Goal: Information Seeking & Learning: Learn about a topic

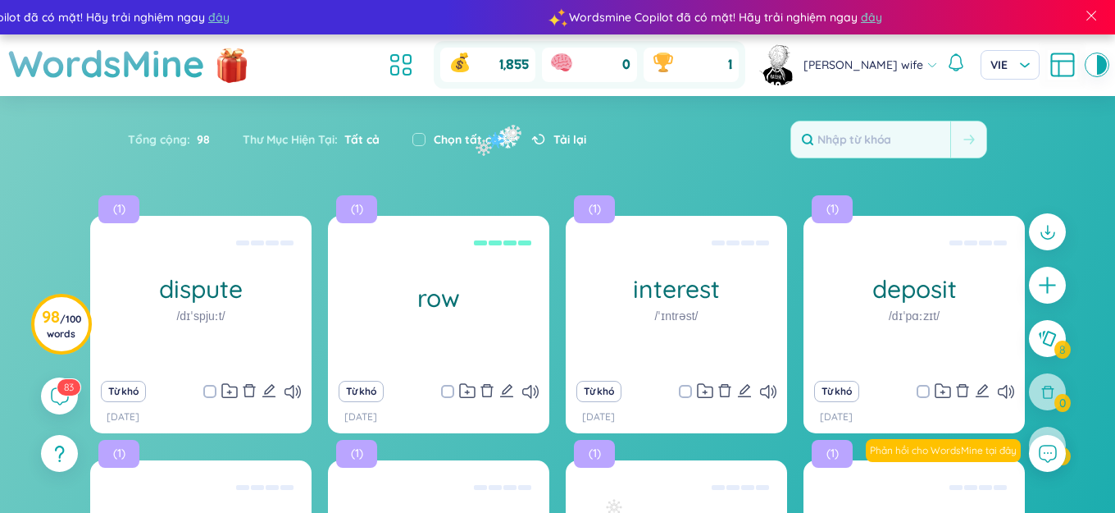
click at [486, 132] on label "Chọn tất cả" at bounding box center [466, 139] width 65 height 18
checkbox input "true"
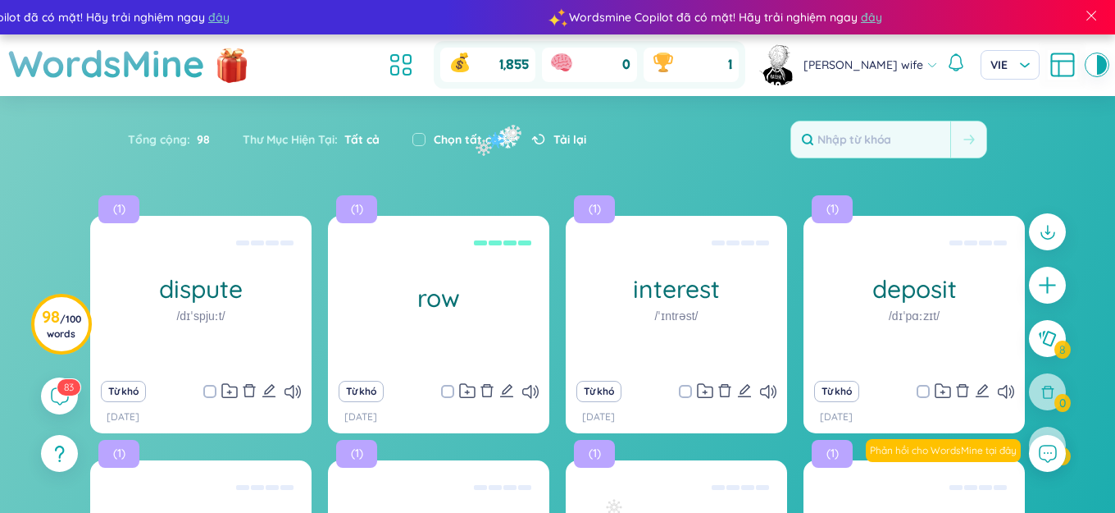
checkbox input "true"
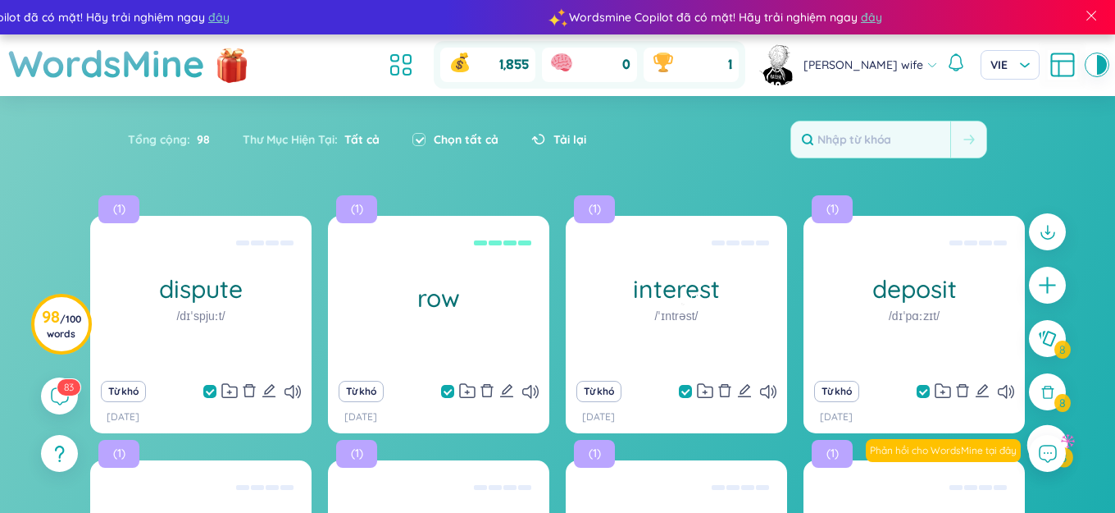
click at [1052, 429] on div at bounding box center [1048, 445] width 41 height 41
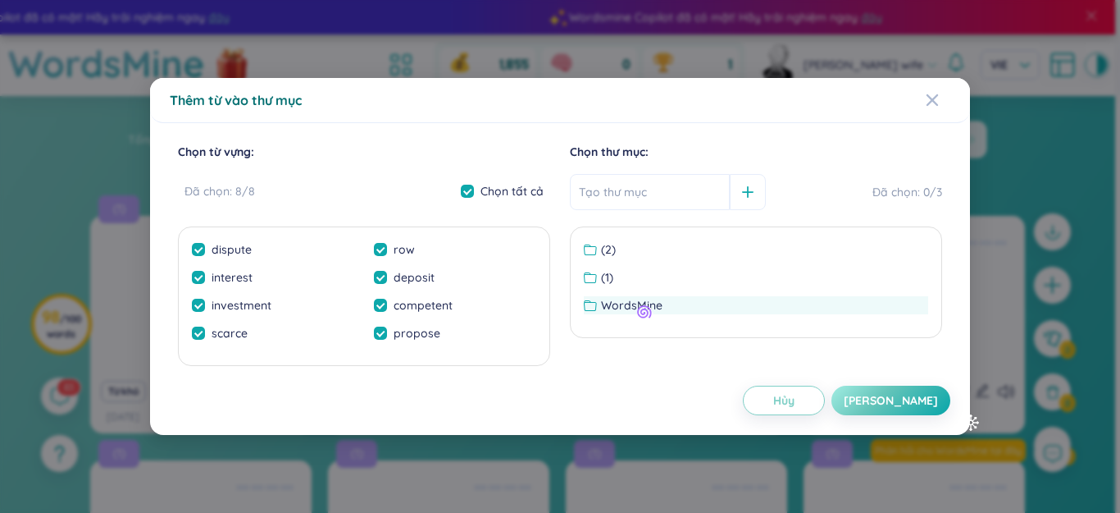
click at [639, 304] on span "WordsMine" at bounding box center [632, 305] width 62 height 18
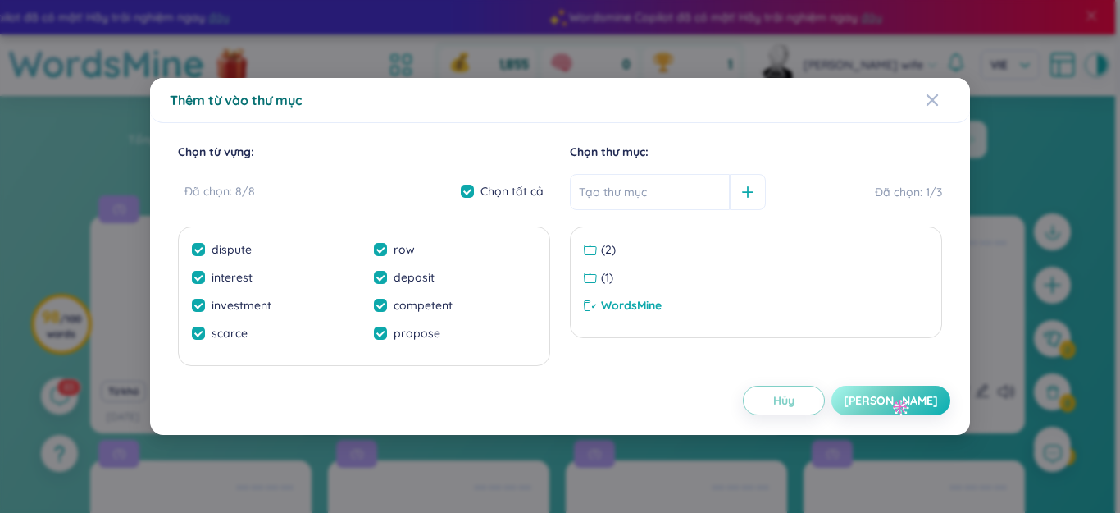
click at [894, 399] on button "Lưu" at bounding box center [891, 400] width 119 height 30
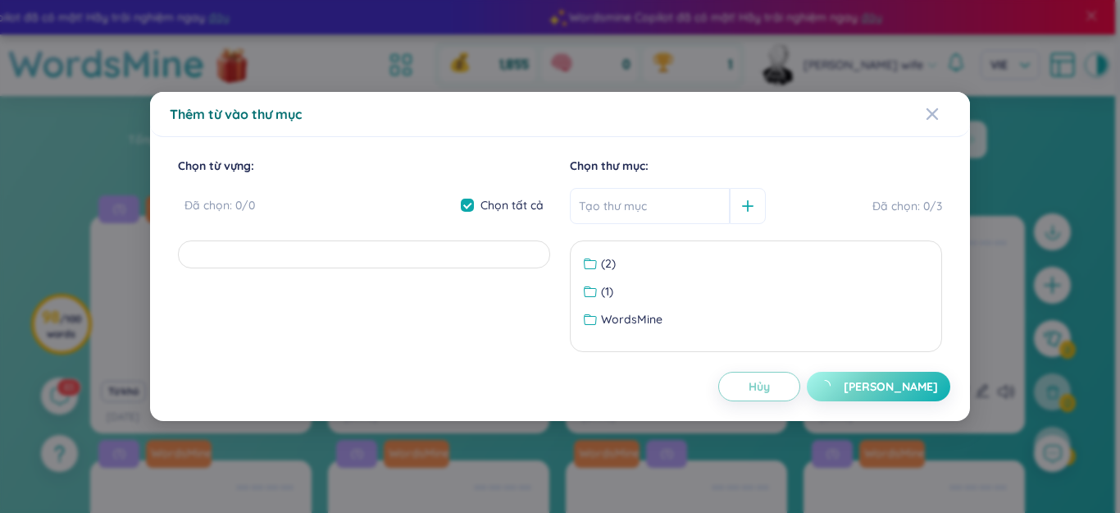
checkbox input "false"
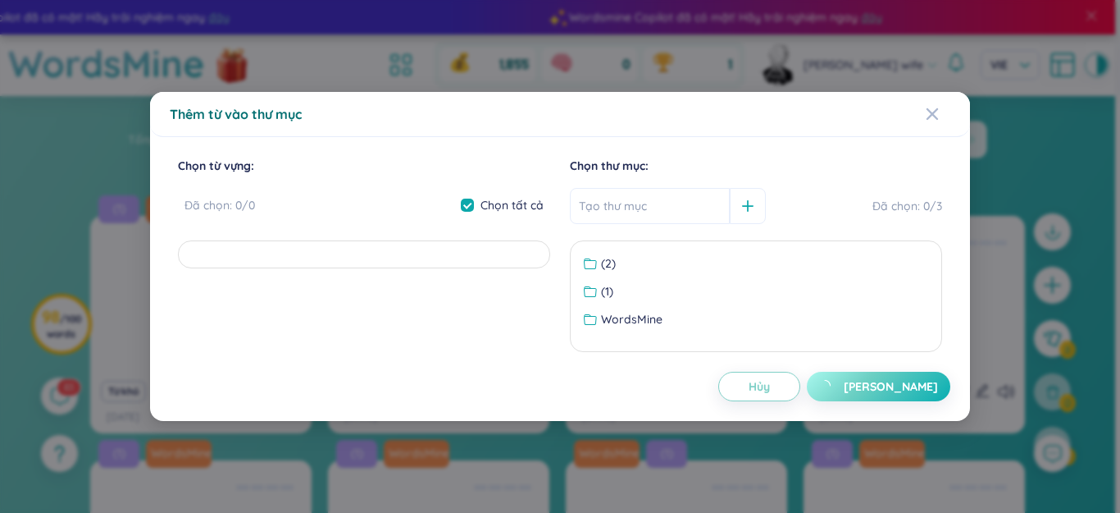
checkbox input "false"
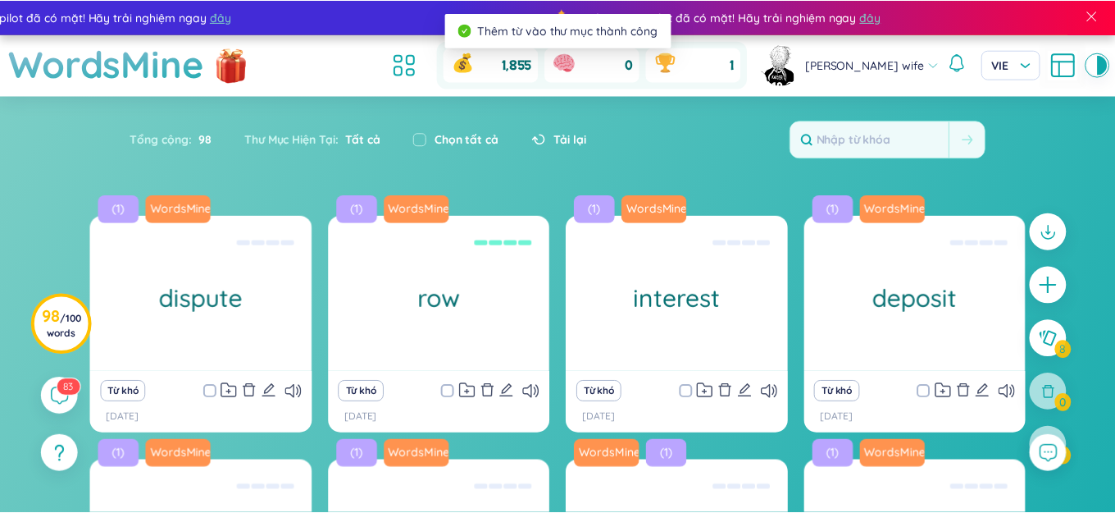
scroll to position [317, 0]
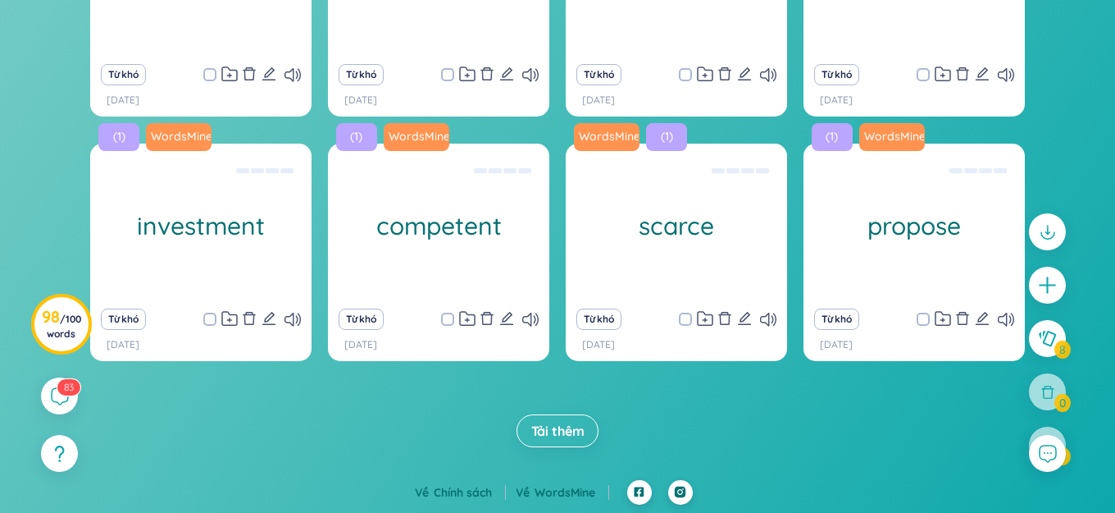
click at [569, 427] on span "Tải thêm" at bounding box center [557, 431] width 53 height 18
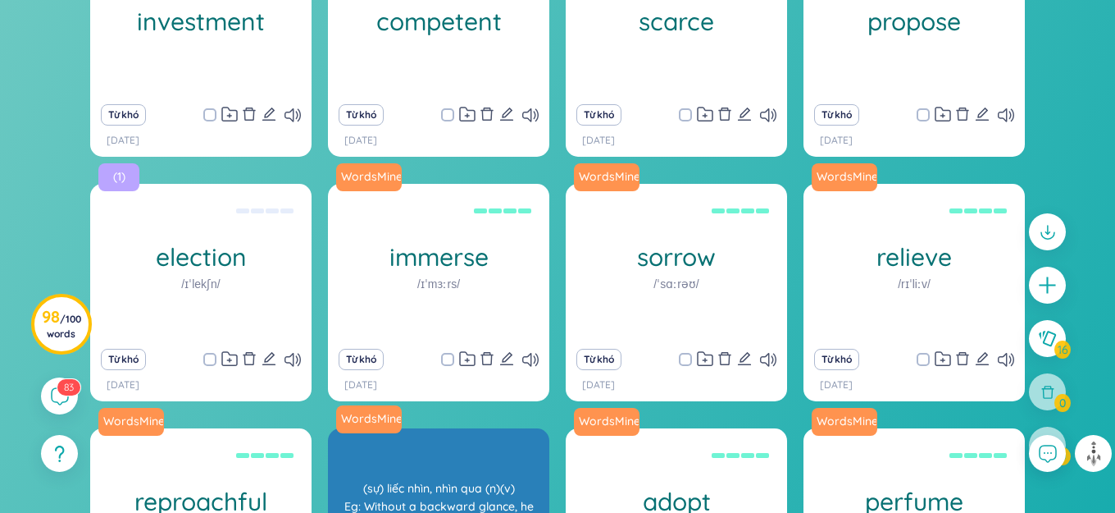
scroll to position [536, 0]
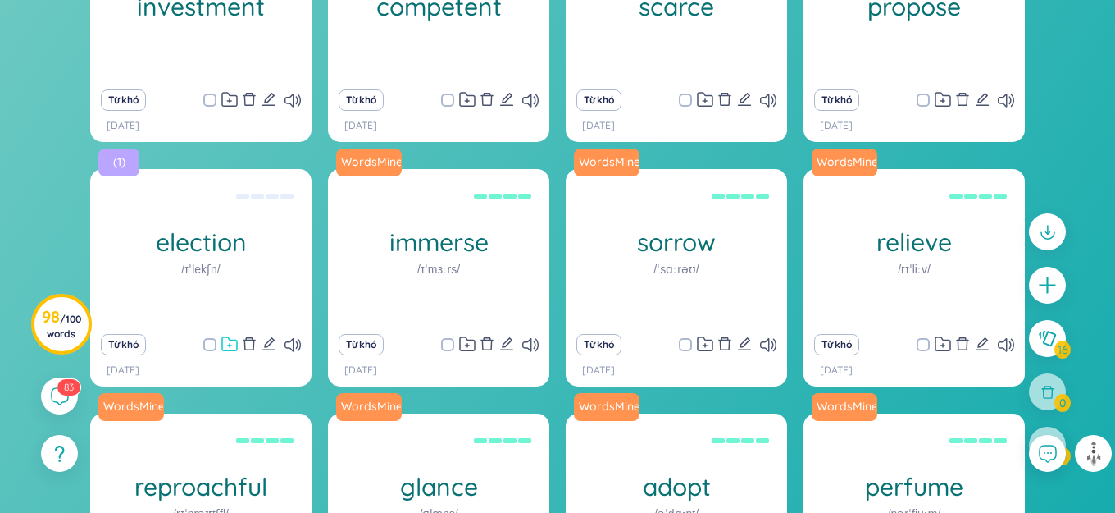
click at [231, 346] on icon at bounding box center [229, 344] width 16 height 16
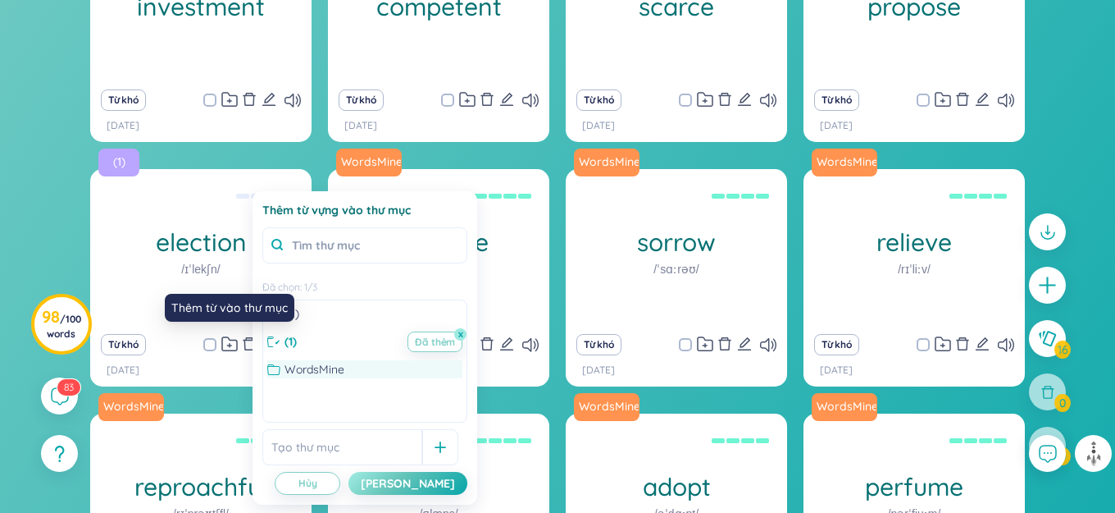
click at [332, 374] on span "WordsMine" at bounding box center [315, 369] width 60 height 18
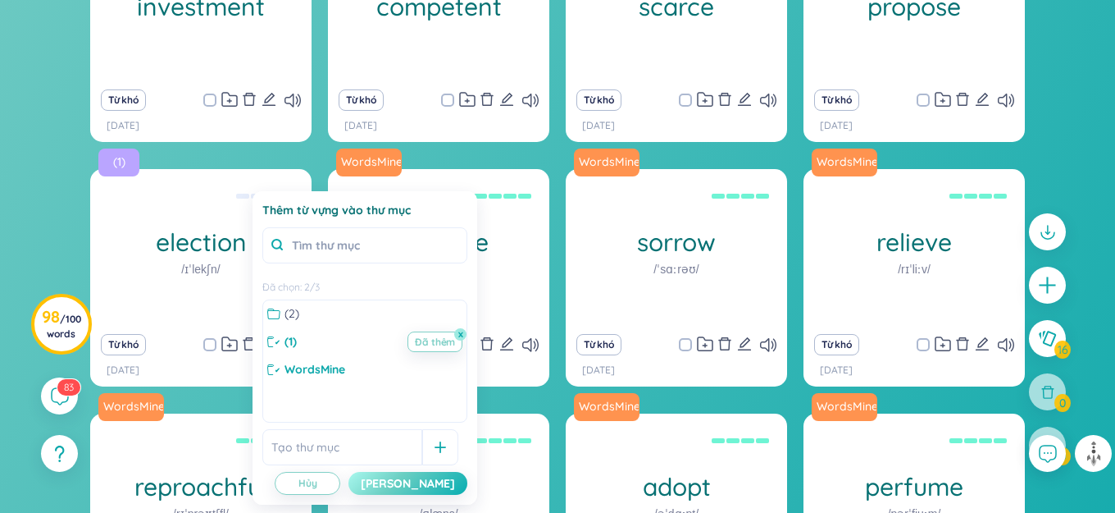
click at [439, 481] on div "Lưu" at bounding box center [408, 483] width 94 height 18
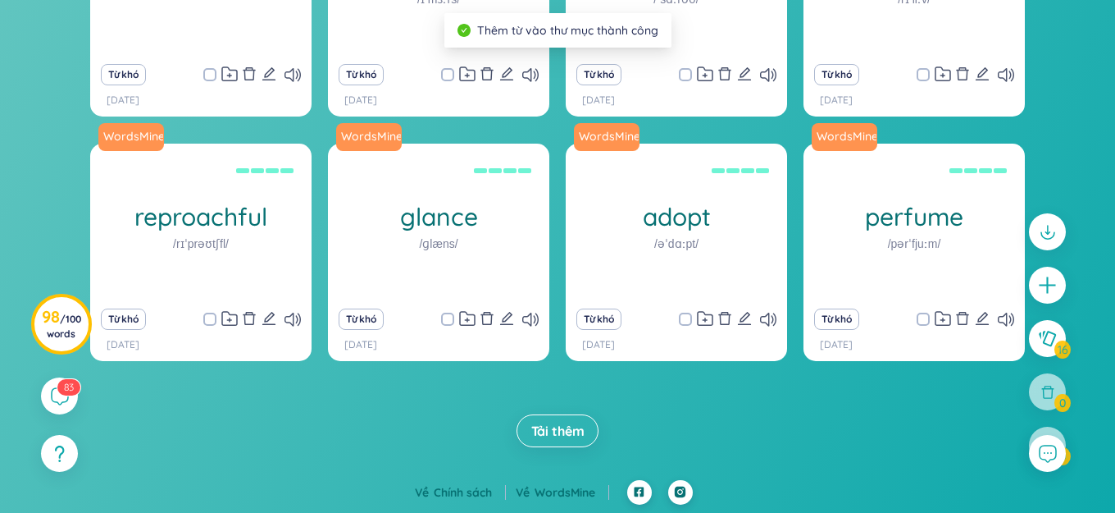
scroll to position [0, 0]
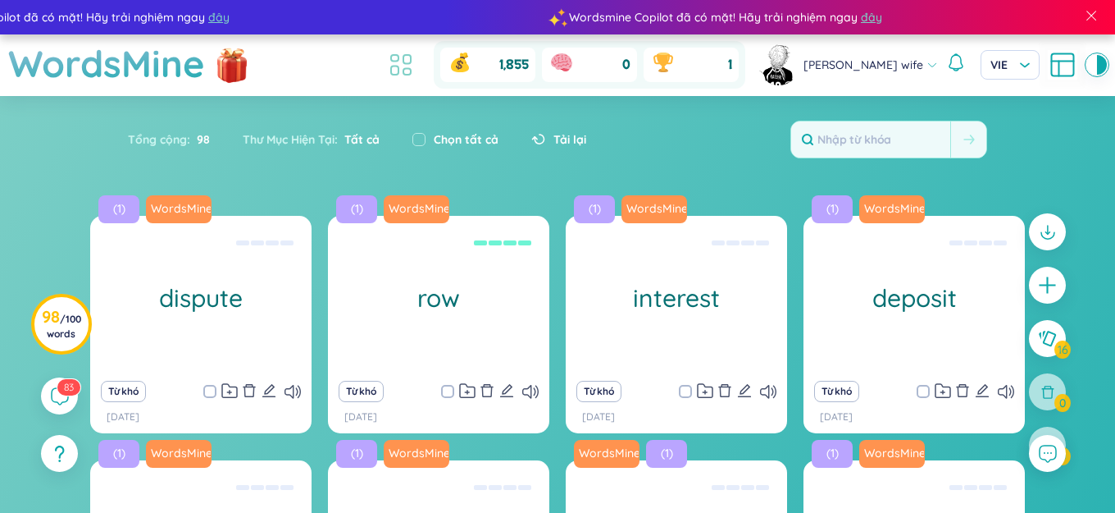
click at [416, 72] on icon at bounding box center [401, 65] width 30 height 30
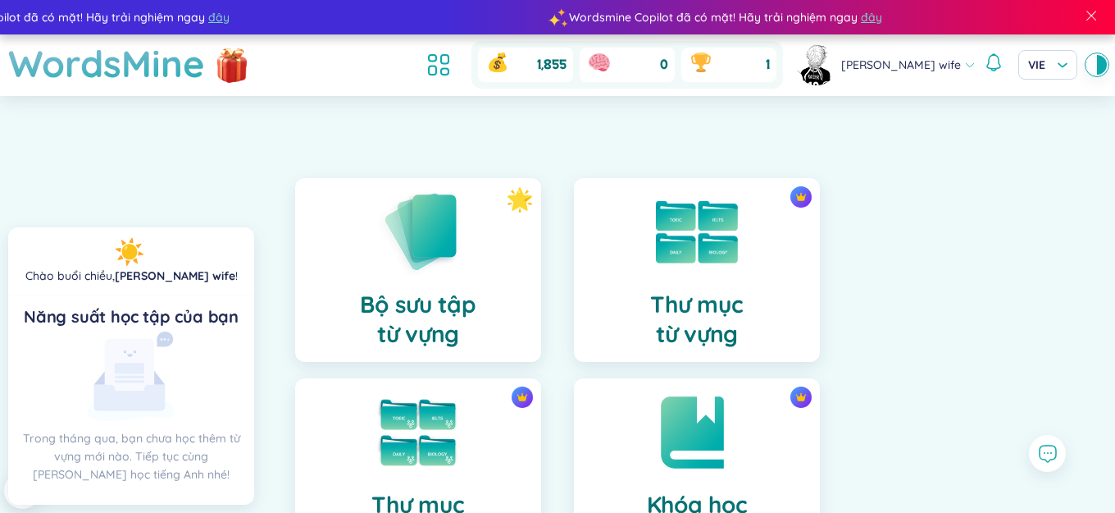
scroll to position [341, 0]
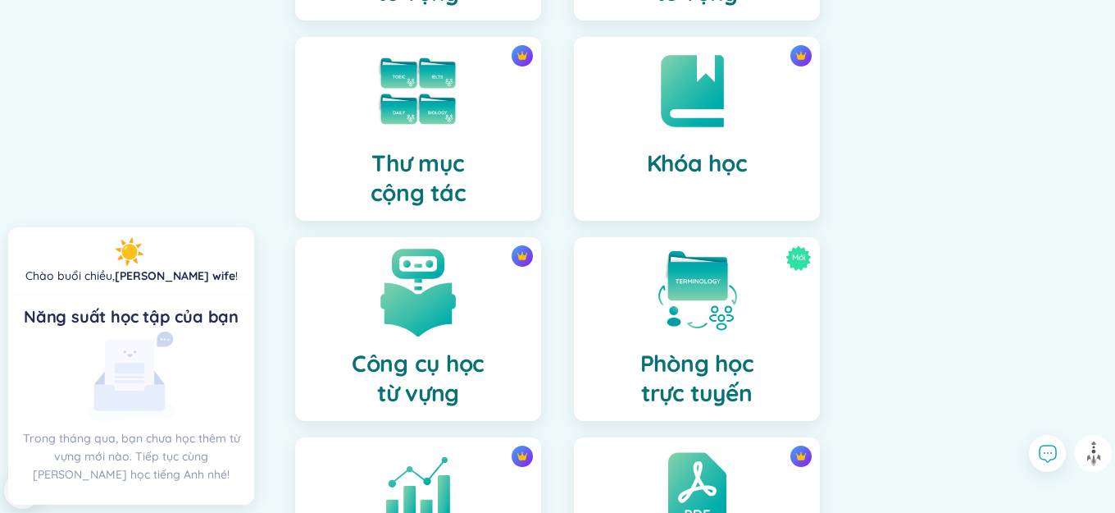
click at [445, 317] on img at bounding box center [418, 291] width 90 height 90
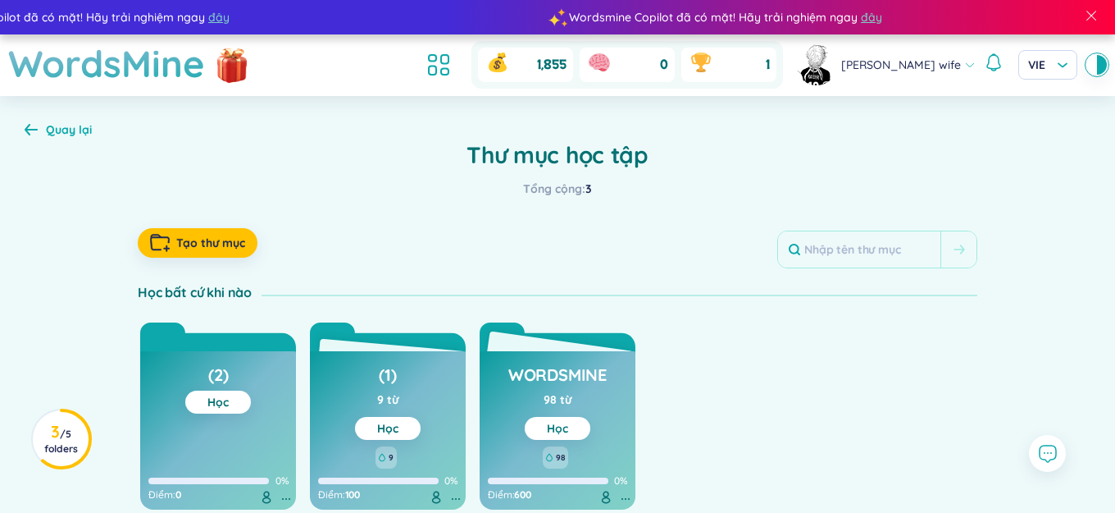
click at [557, 428] on link "Học" at bounding box center [557, 428] width 21 height 15
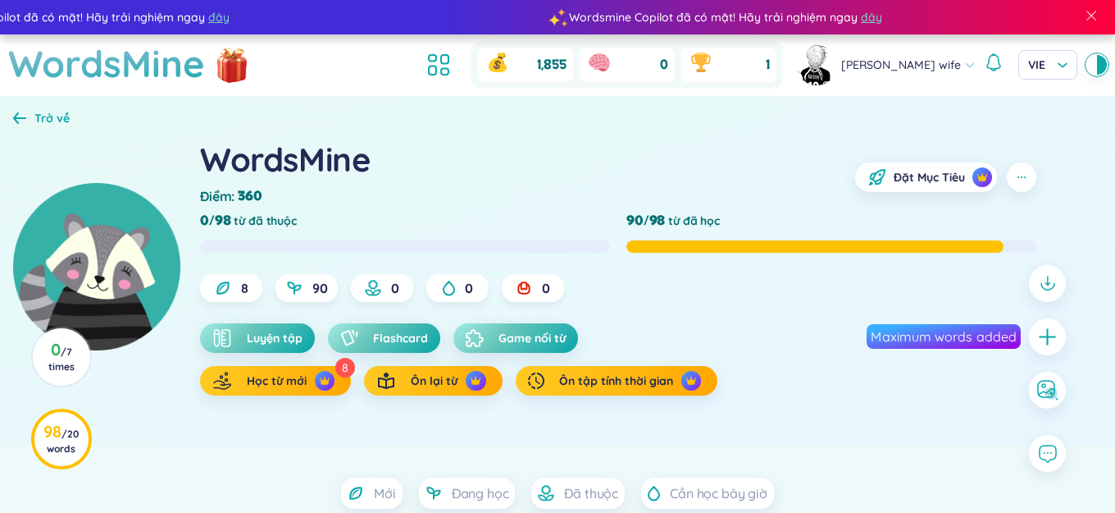
click at [406, 334] on span "Flashcard" at bounding box center [400, 338] width 55 height 16
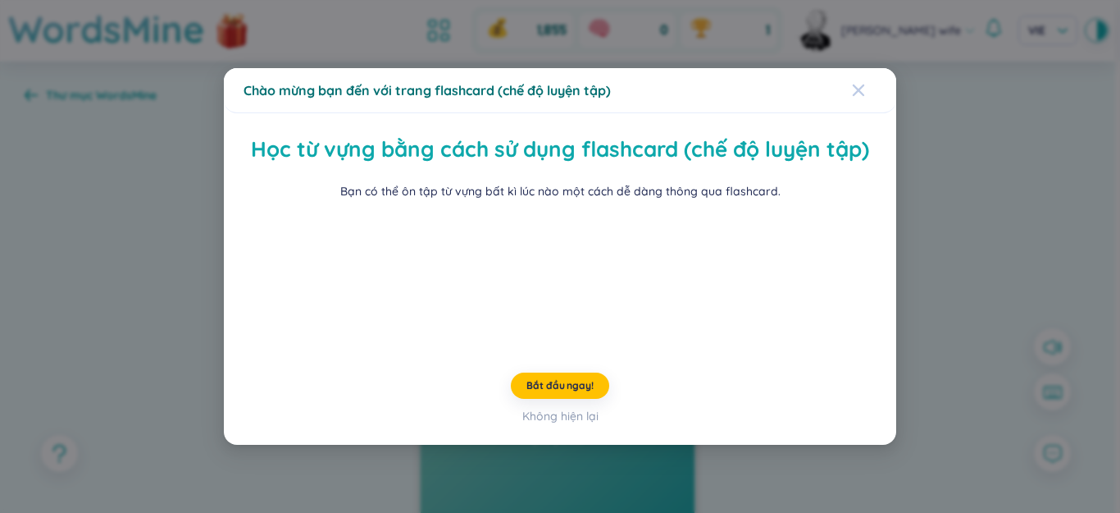
click at [863, 86] on div "Chào mừng bạn đến với trang flashcard (chế độ luyện tập) Học từ vựng bằng cách …" at bounding box center [560, 256] width 673 height 377
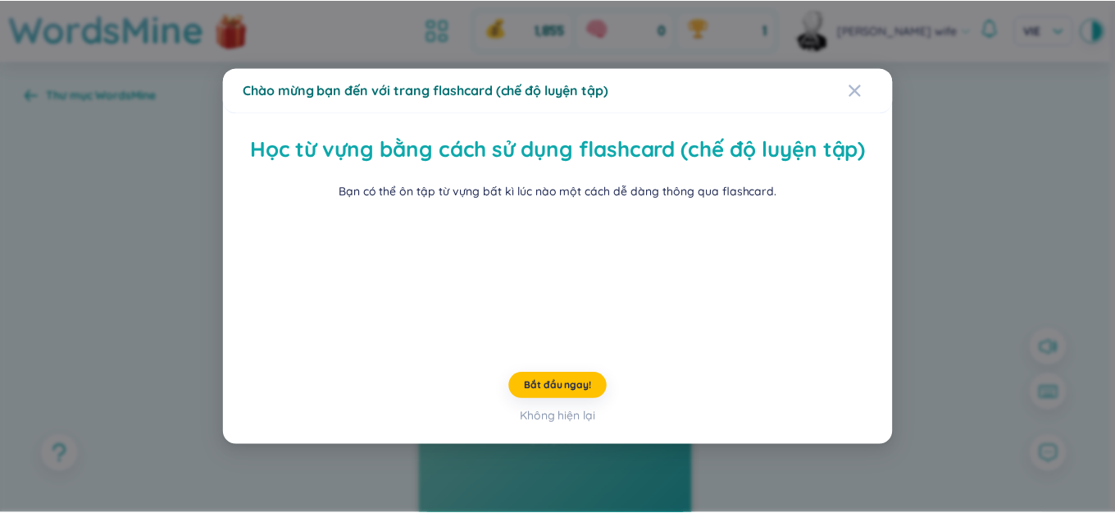
scroll to position [79, 0]
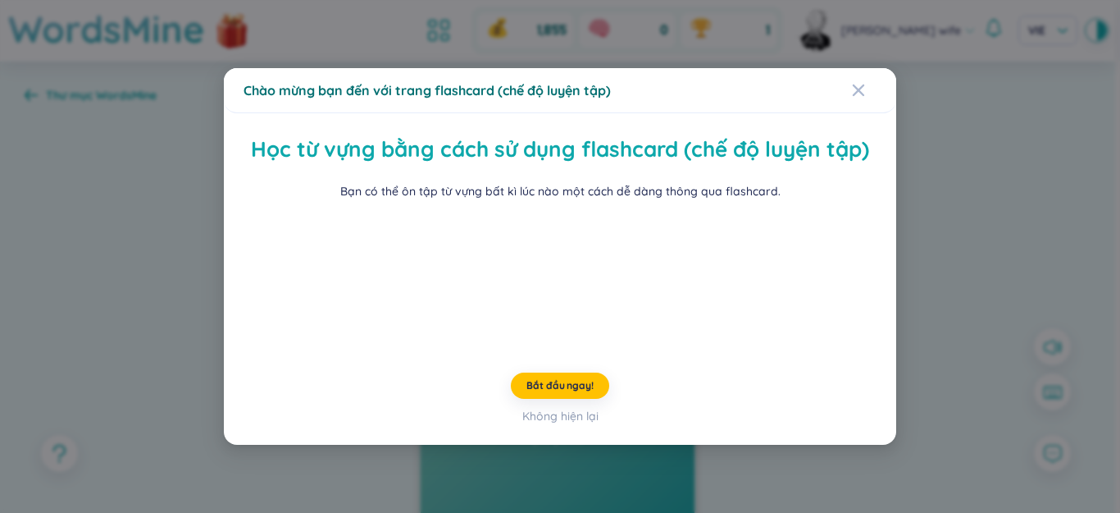
click at [916, 176] on div "Chào mừng bạn đến với trang flashcard (chế độ luyện tập) Học từ vựng bằng cách …" at bounding box center [560, 256] width 1120 height 513
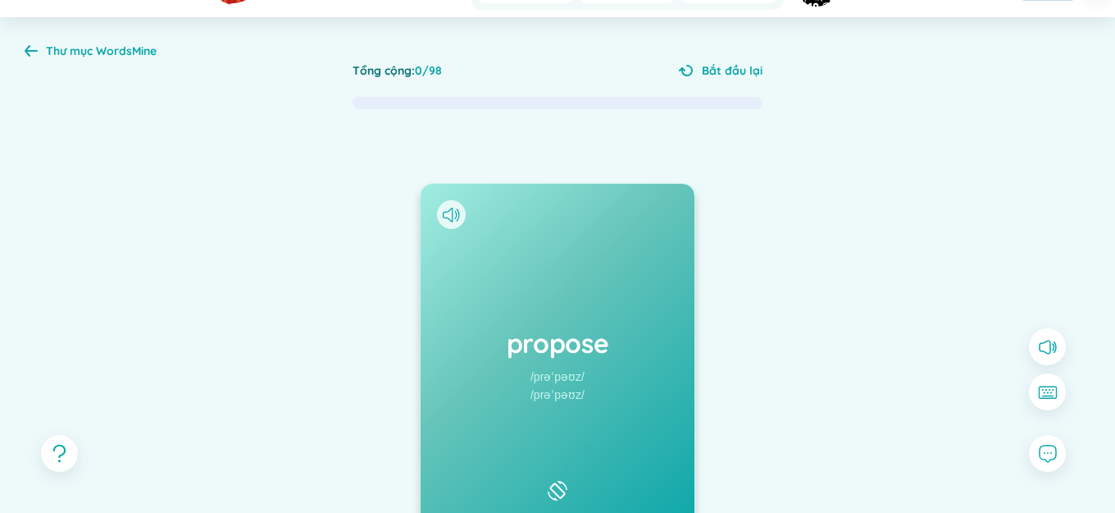
scroll to position [159, 0]
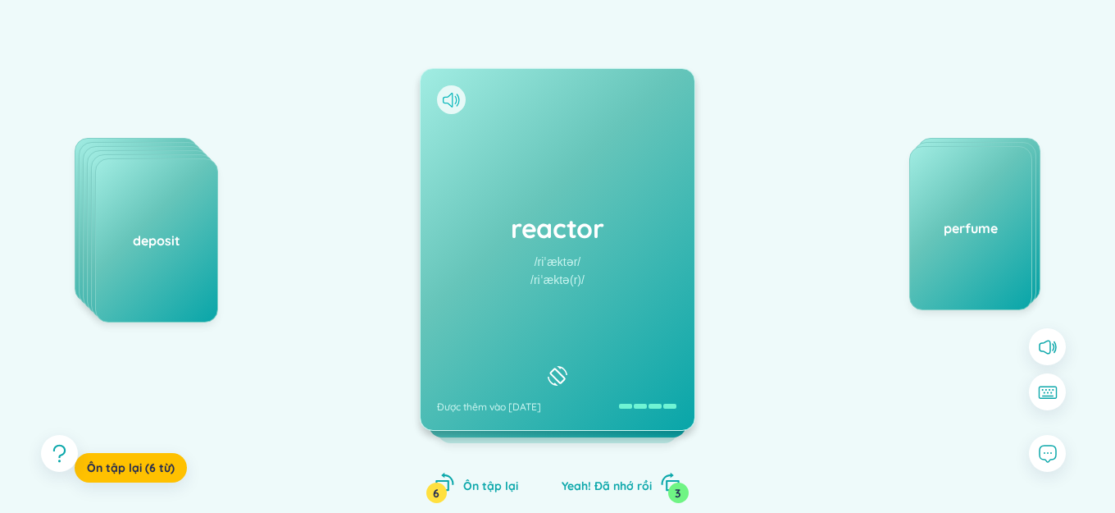
click at [454, 94] on icon at bounding box center [451, 100] width 17 height 15
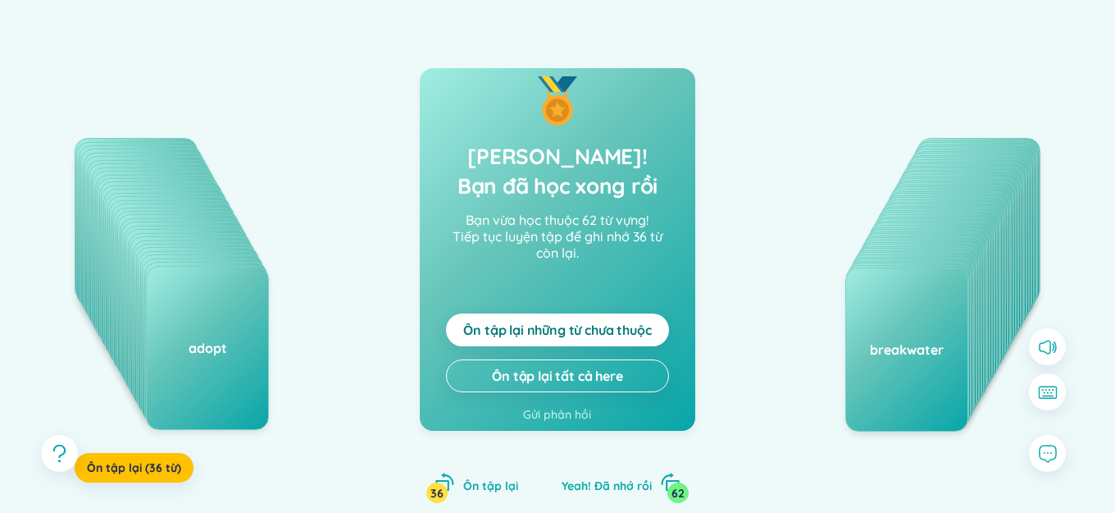
click at [525, 328] on span "Ôn tập lại những từ chưa thuộc" at bounding box center [557, 330] width 188 height 18
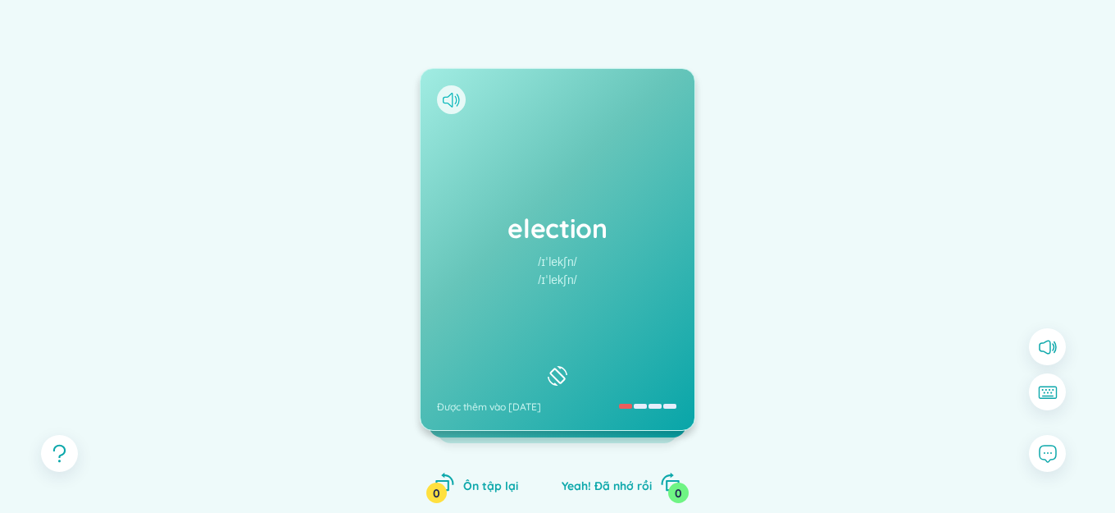
click at [450, 99] on icon at bounding box center [451, 100] width 17 height 15
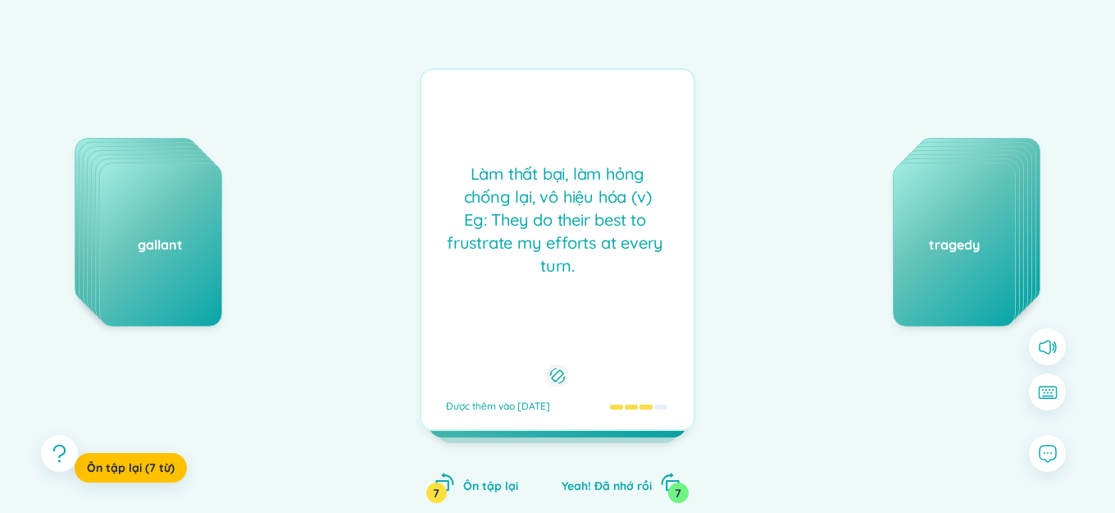
click at [777, 344] on div "election competent dispute deposit row crave gallant Ôn tập lại (7 từ) frustrat…" at bounding box center [558, 266] width 1066 height 540
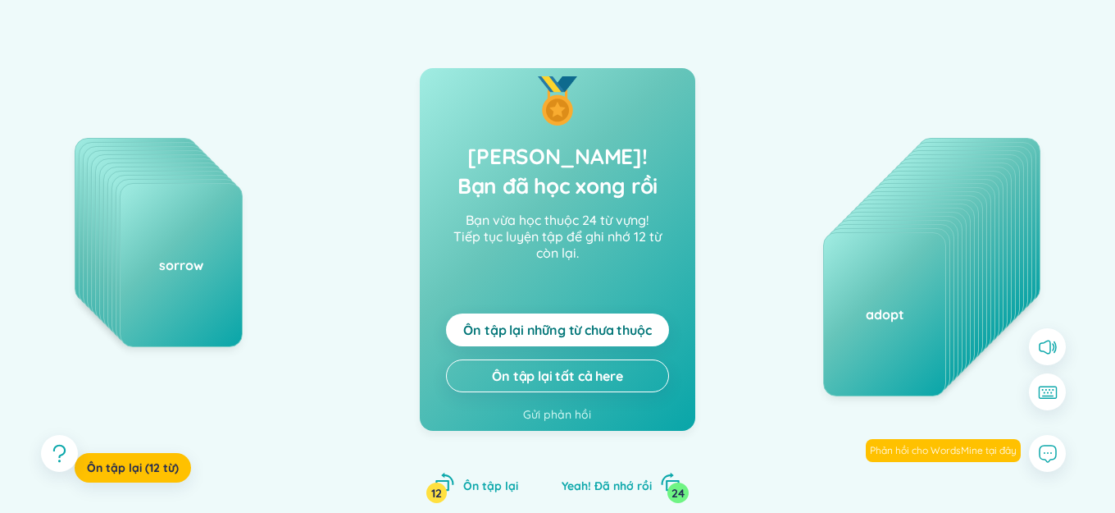
click at [605, 335] on span "Ôn tập lại những từ chưa thuộc" at bounding box center [557, 330] width 188 height 18
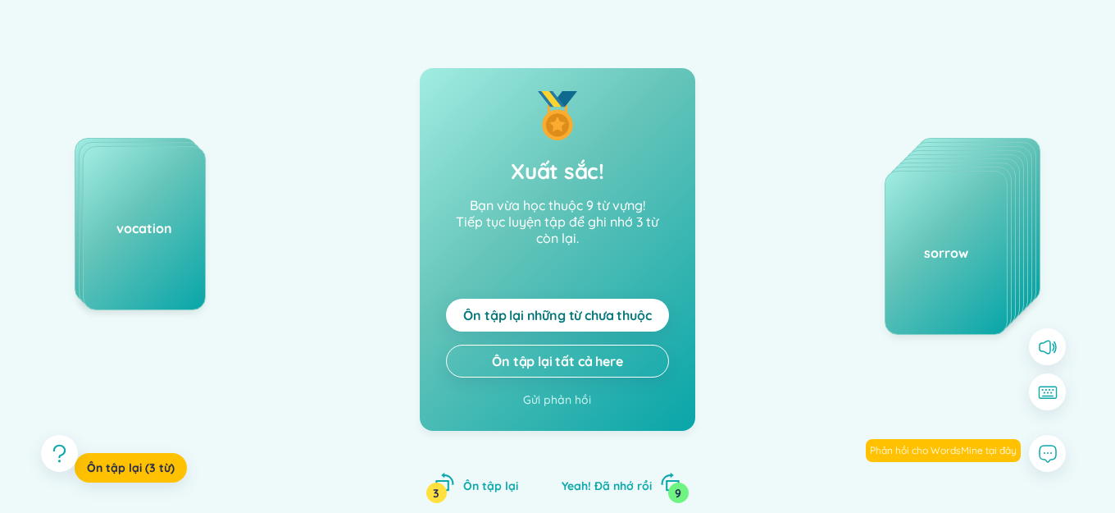
click at [604, 316] on span "Ôn tập lại những từ chưa thuộc" at bounding box center [557, 315] width 188 height 18
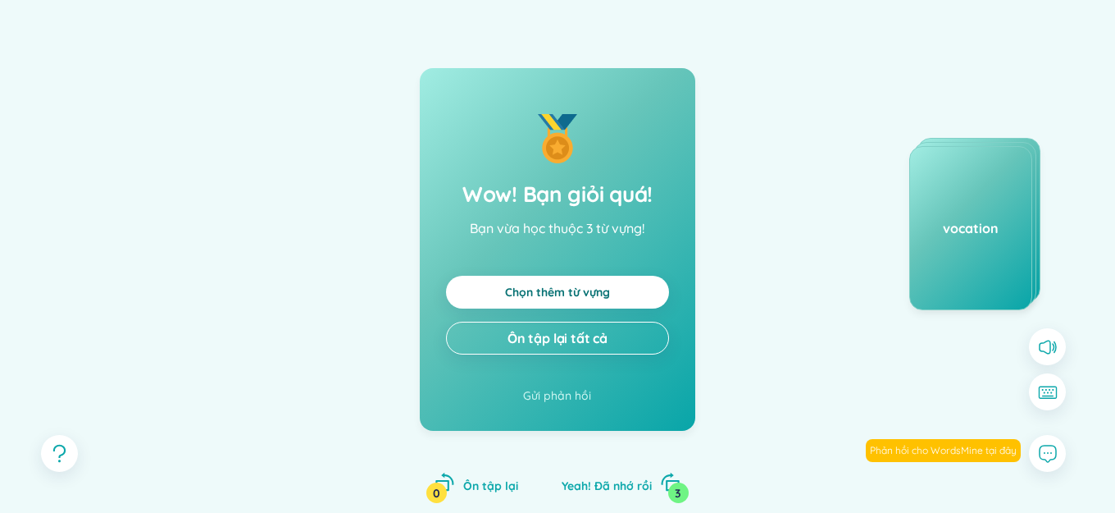
scroll to position [0, 0]
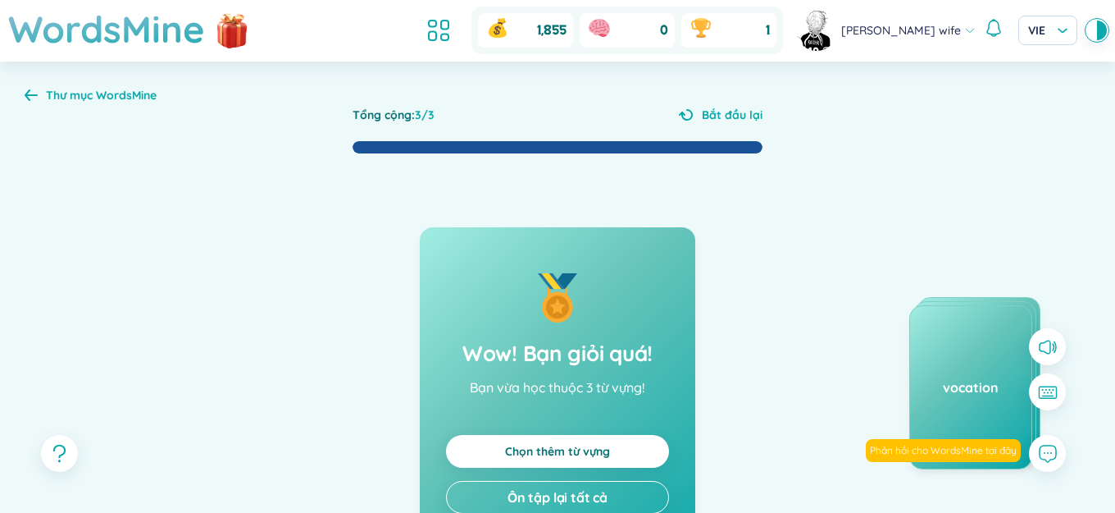
click at [116, 100] on b "WordsMine" at bounding box center [126, 95] width 61 height 15
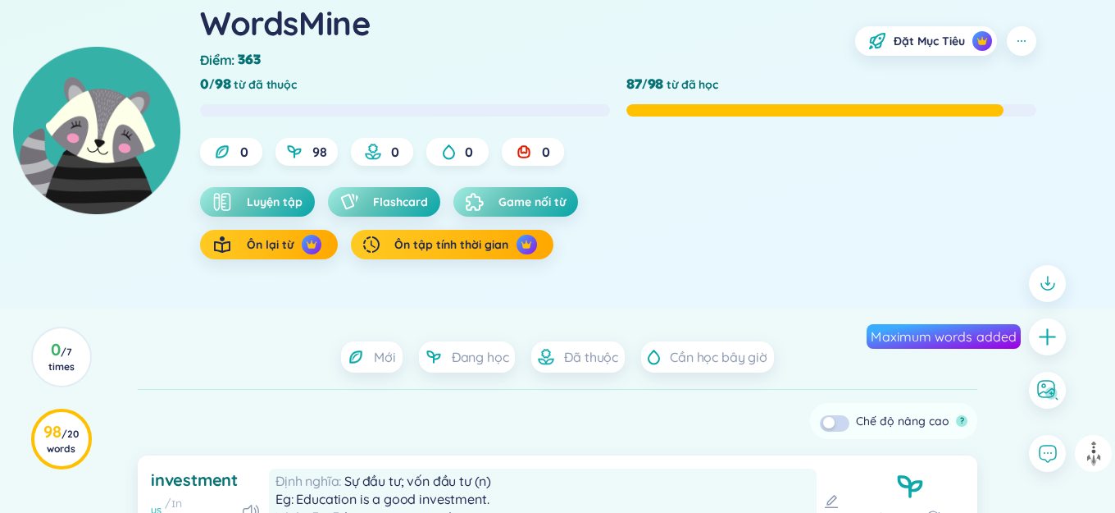
scroll to position [1320, 0]
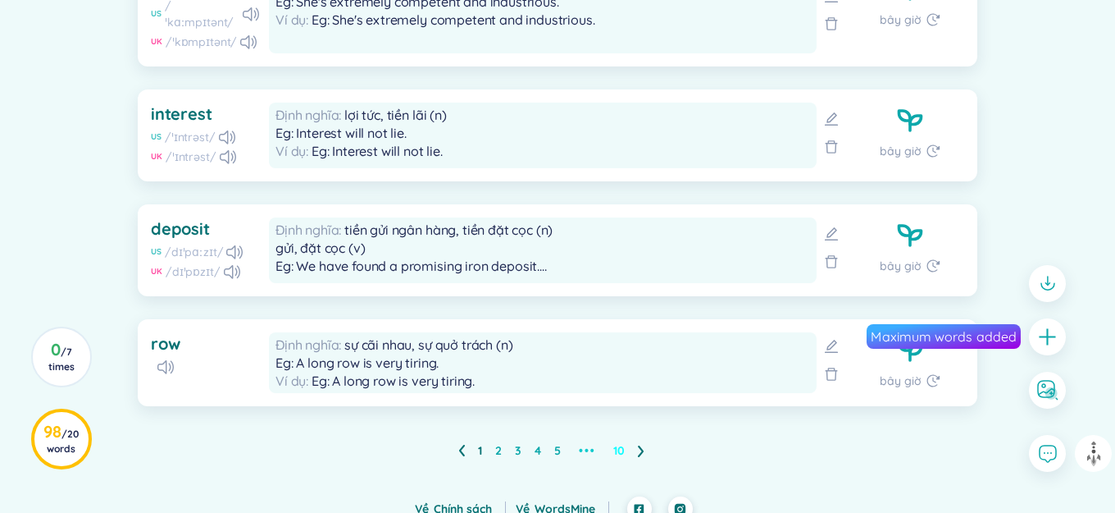
drag, startPoint x: 625, startPoint y: 440, endPoint x: 616, endPoint y: 438, distance: 9.4
click at [624, 440] on ul "1 2 3 4 5 ••• 10" at bounding box center [557, 450] width 199 height 26
click at [616, 438] on link "10" at bounding box center [618, 450] width 11 height 25
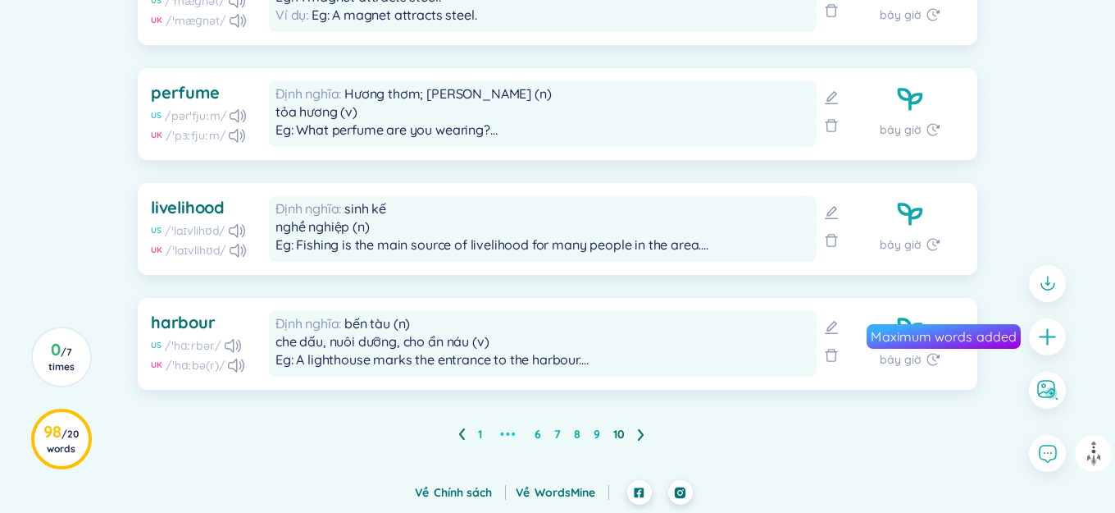
scroll to position [1063, 0]
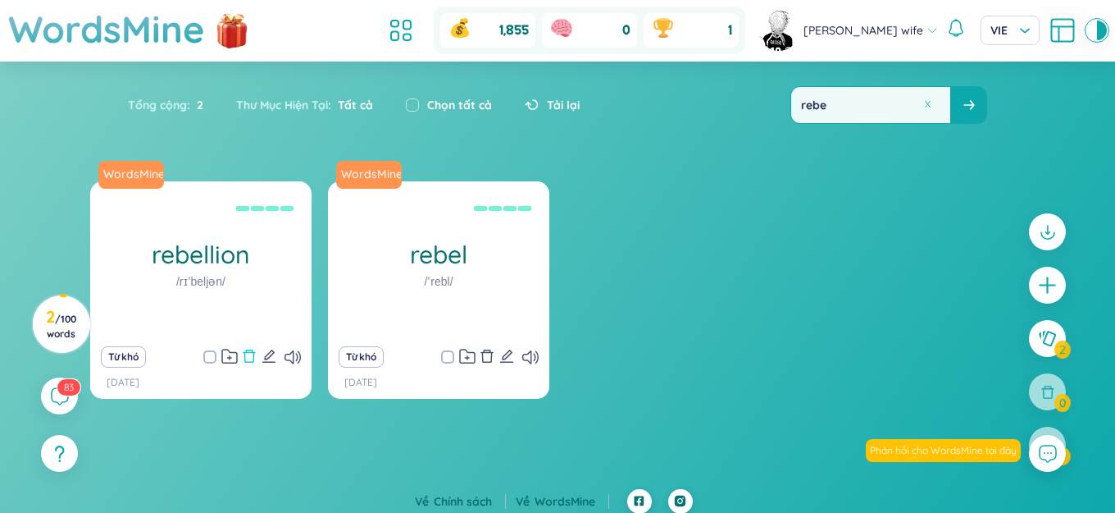
type input "rebe"
click at [250, 356] on icon "delete" at bounding box center [249, 356] width 15 height 15
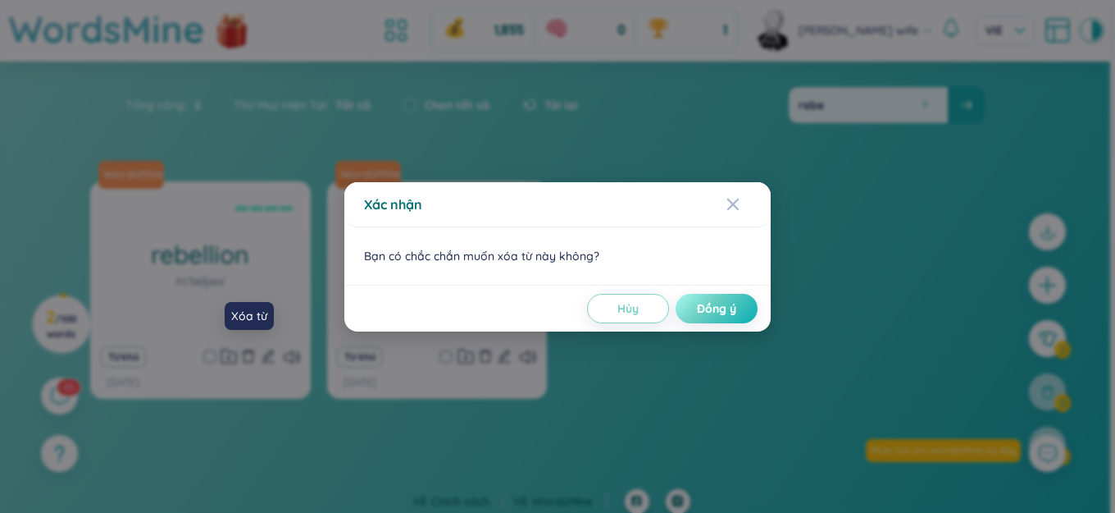
click at [722, 306] on span "Đồng ý" at bounding box center [716, 308] width 39 height 16
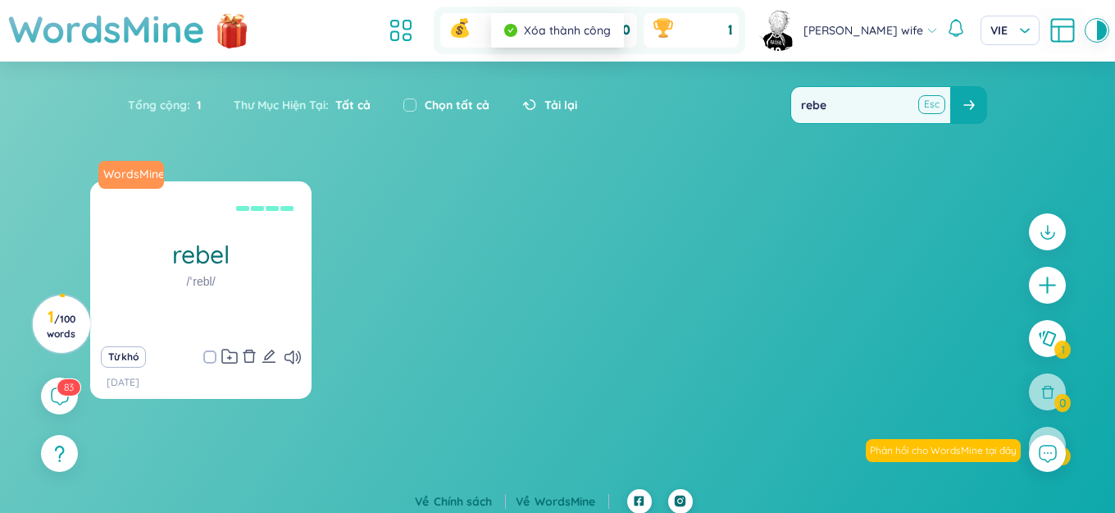
click at [925, 98] on button at bounding box center [931, 104] width 25 height 21
click at [905, 102] on input "text" at bounding box center [870, 105] width 159 height 36
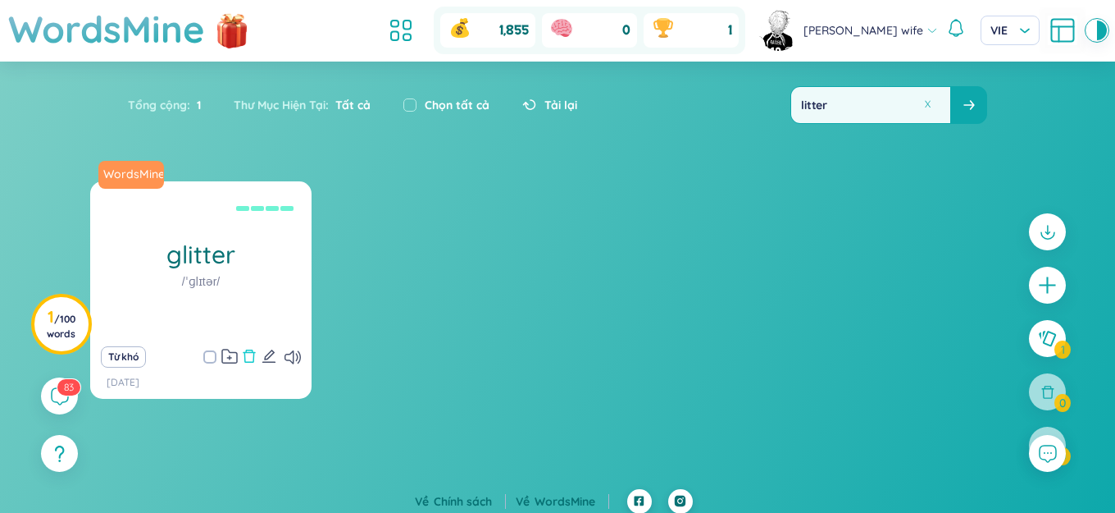
type input "litter"
click at [246, 362] on icon "delete" at bounding box center [250, 355] width 12 height 13
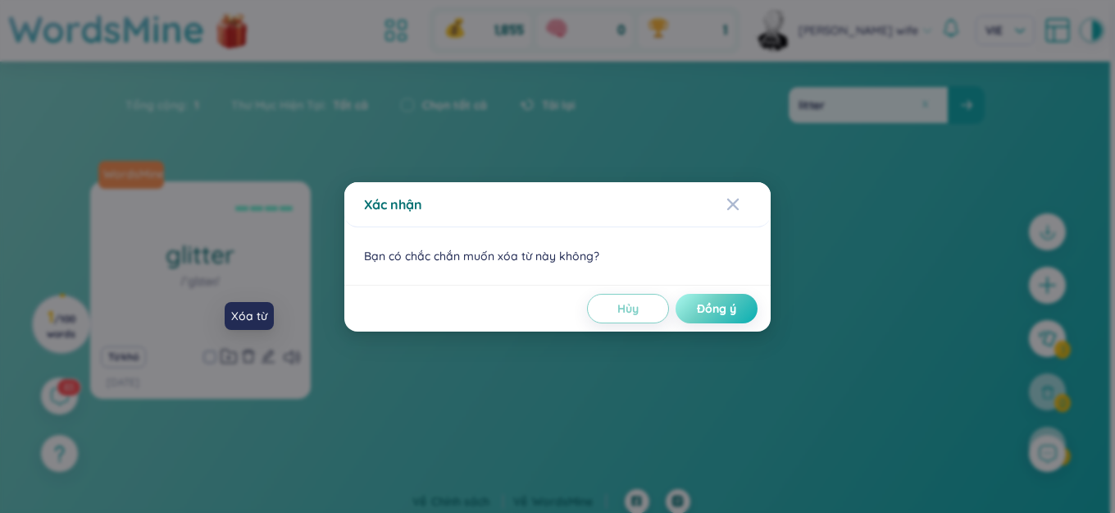
click at [724, 309] on span "Đồng ý" at bounding box center [716, 308] width 39 height 16
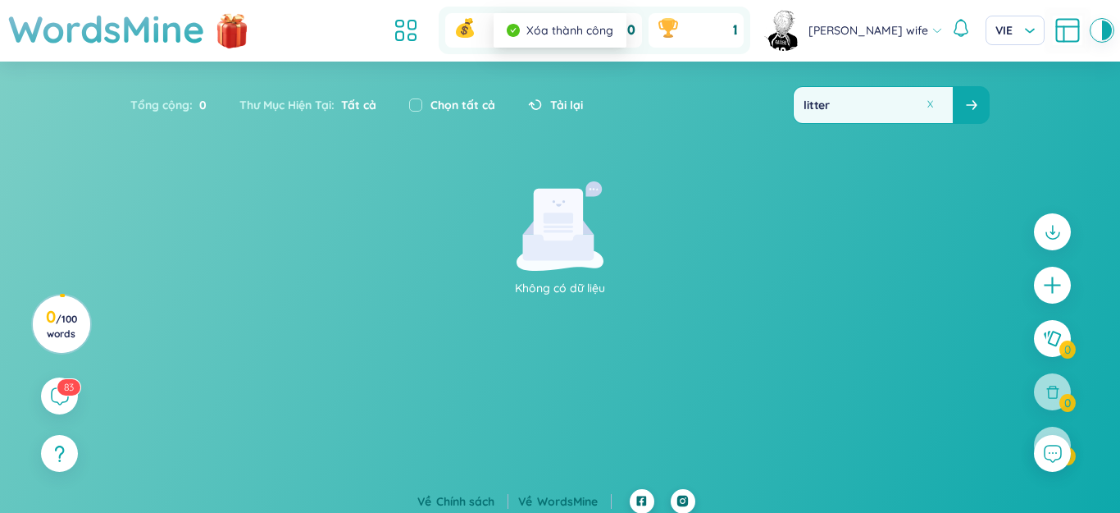
click at [929, 103] on button at bounding box center [930, 104] width 12 height 12
click at [895, 103] on input "text" at bounding box center [873, 105] width 159 height 36
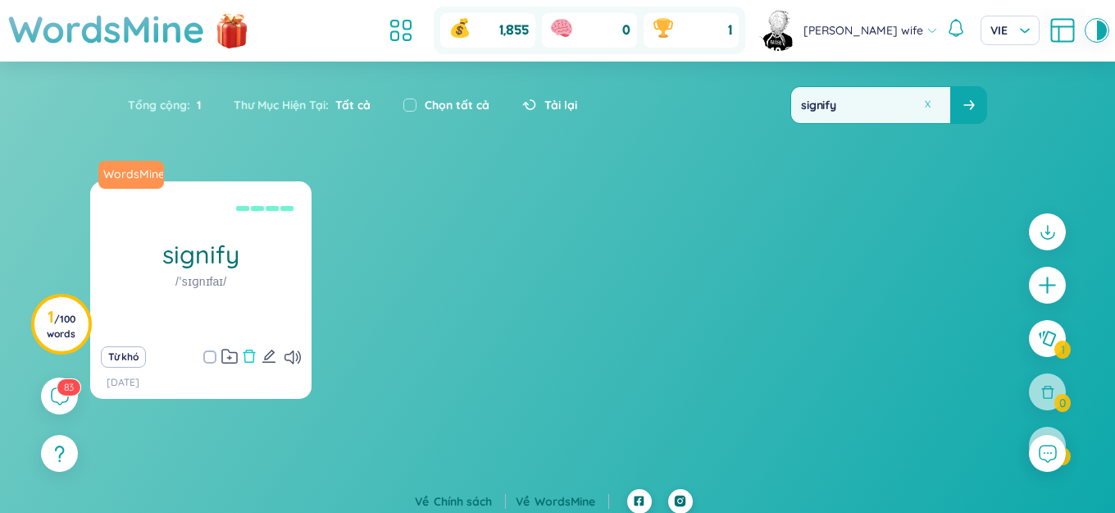
type input "signify"
click at [247, 357] on icon "delete" at bounding box center [249, 356] width 15 height 15
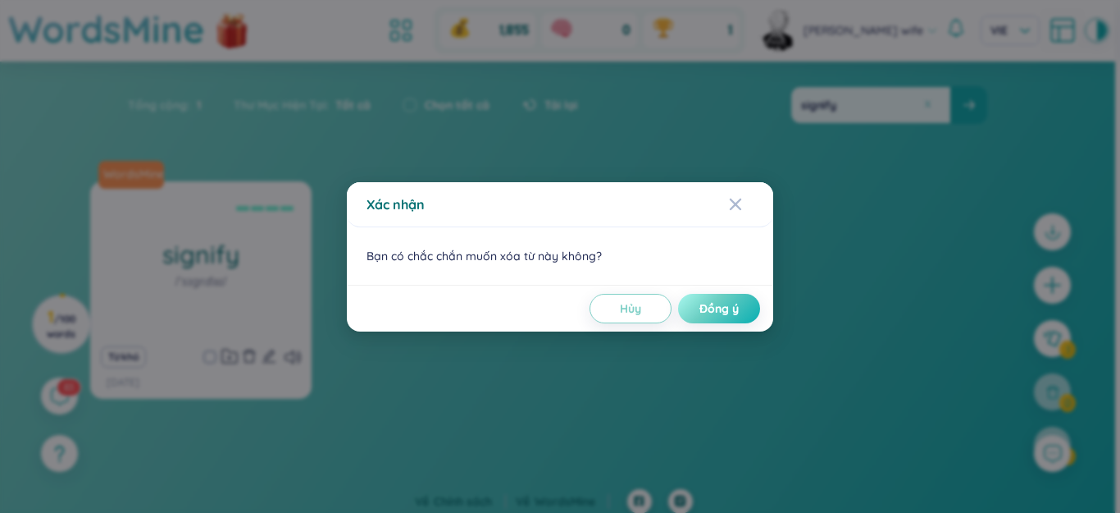
click at [723, 310] on span "Đồng ý" at bounding box center [719, 308] width 39 height 16
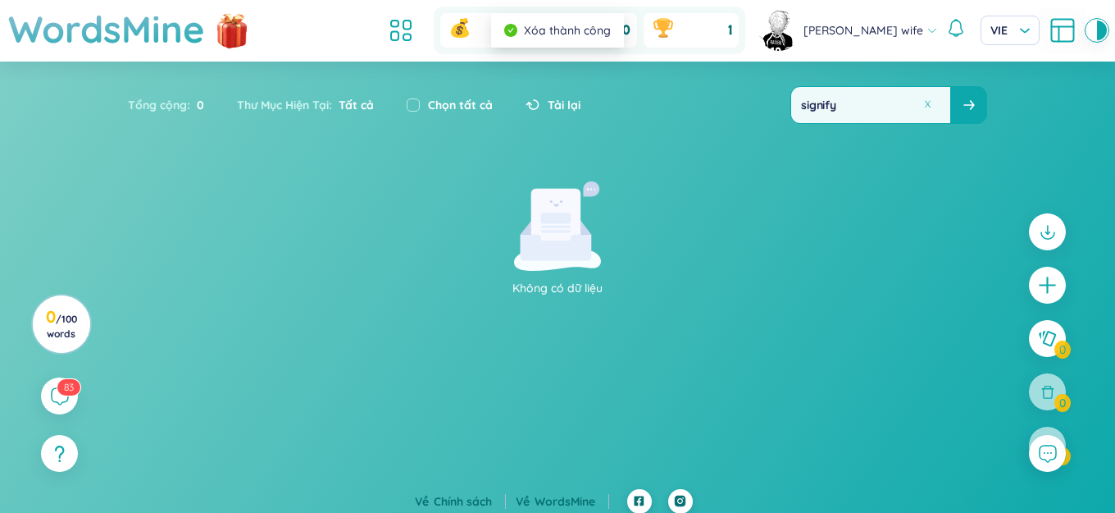
click at [930, 107] on button at bounding box center [928, 104] width 12 height 12
click at [914, 107] on input "text" at bounding box center [870, 105] width 159 height 36
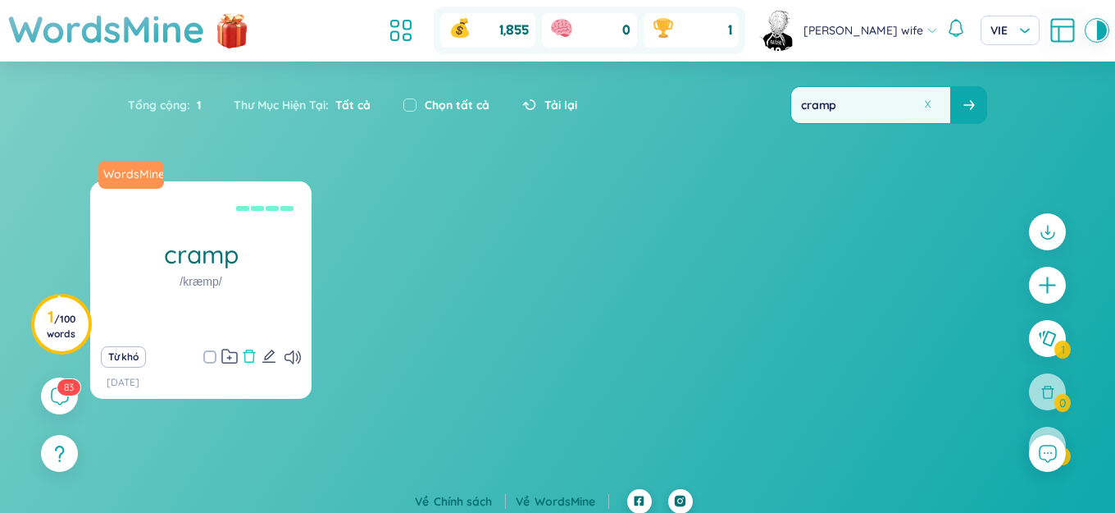
type input "cramp"
click at [247, 356] on icon "delete" at bounding box center [249, 356] width 15 height 15
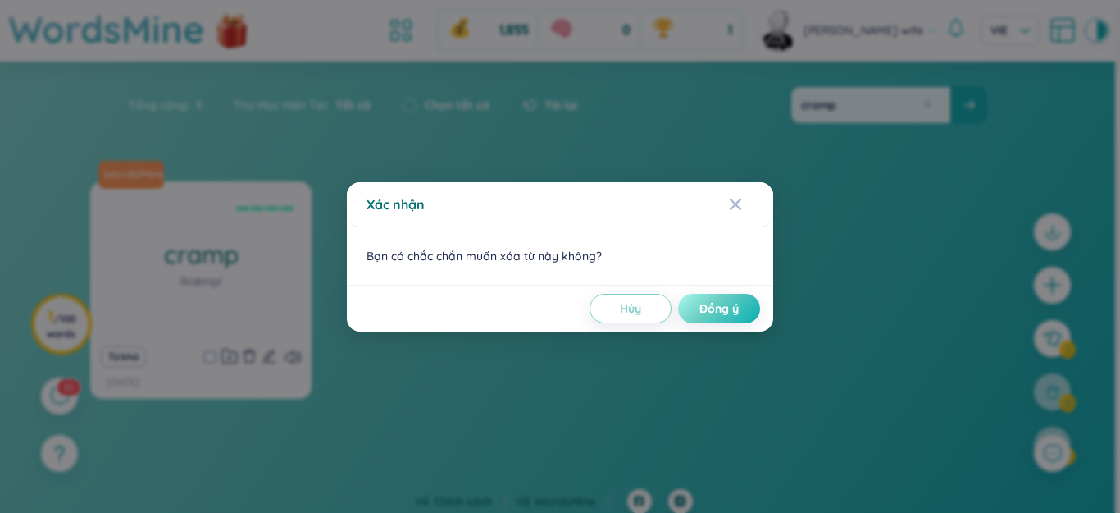
click at [699, 301] on button "Đồng ý" at bounding box center [719, 309] width 82 height 30
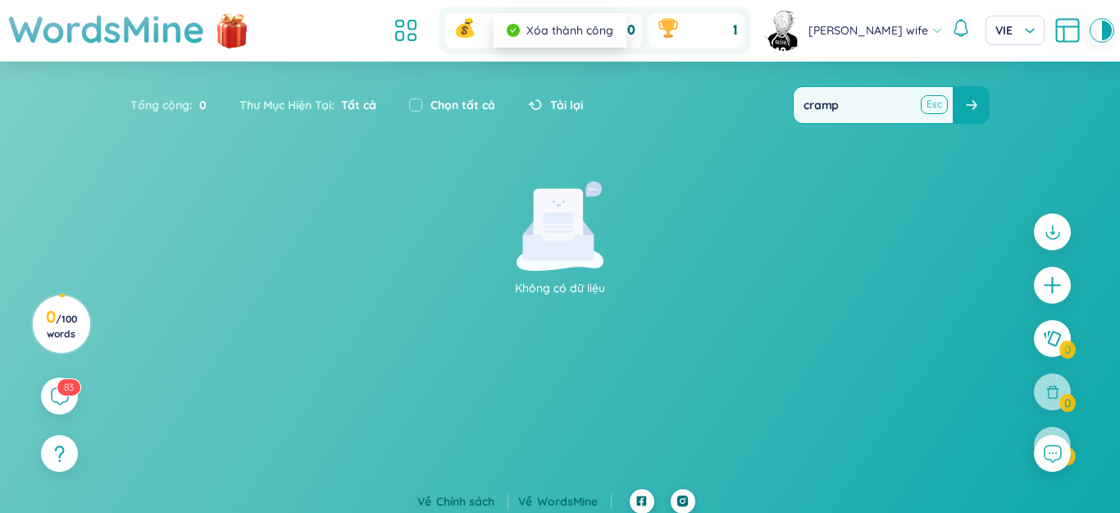
click at [925, 101] on button at bounding box center [934, 104] width 25 height 21
click at [892, 112] on input "text" at bounding box center [870, 105] width 159 height 36
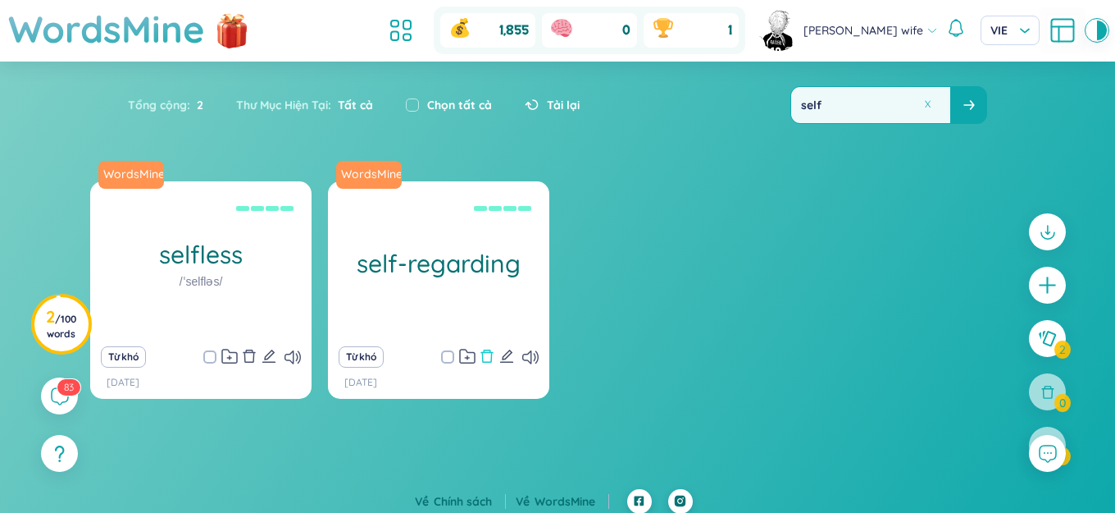
type input "self"
click at [486, 360] on icon "delete" at bounding box center [487, 356] width 15 height 15
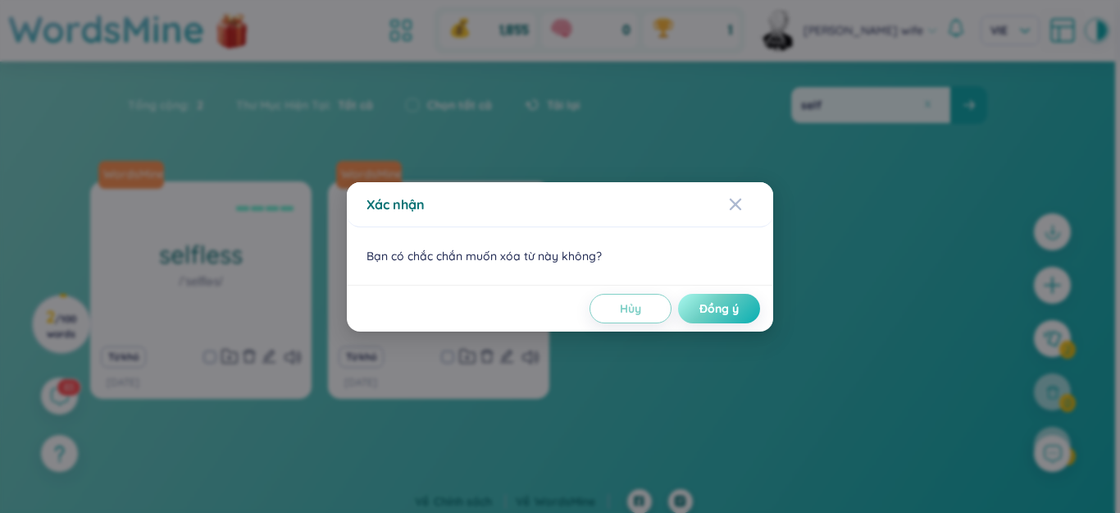
click at [741, 302] on button "Đồng ý" at bounding box center [719, 309] width 82 height 30
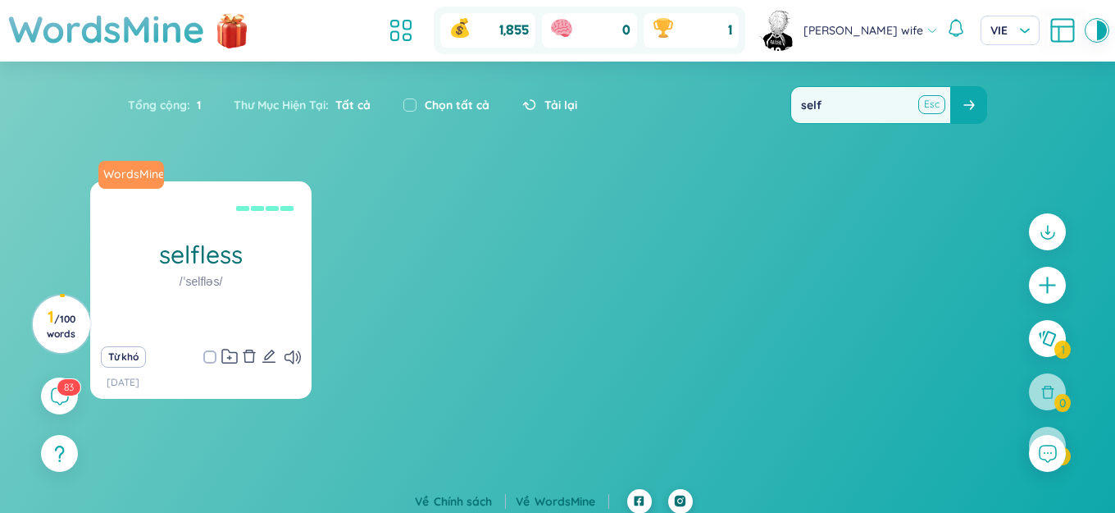
click at [928, 105] on button at bounding box center [931, 104] width 25 height 21
click at [901, 108] on input "text" at bounding box center [870, 105] width 159 height 36
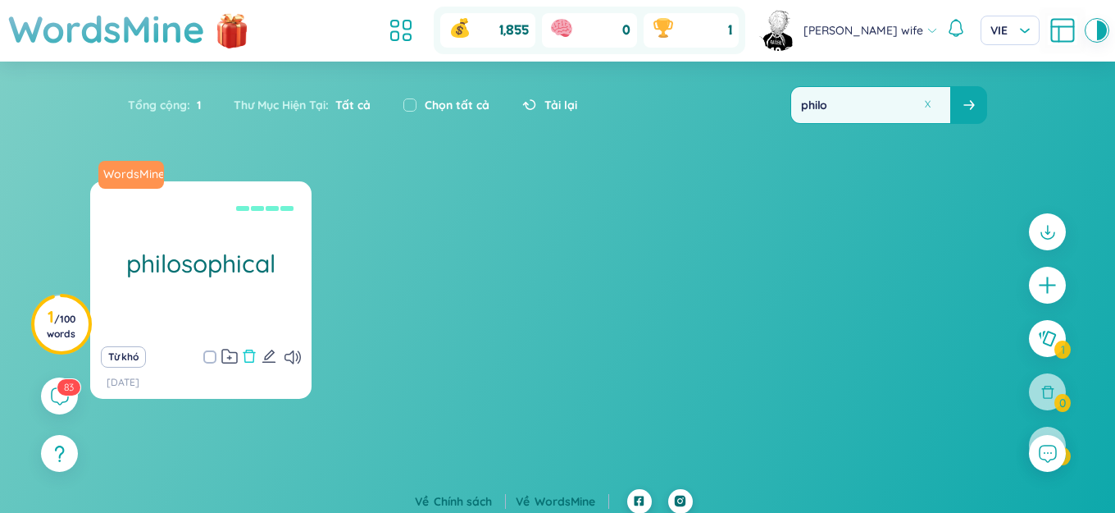
type input "philo"
click at [249, 353] on icon "delete" at bounding box center [249, 356] width 15 height 15
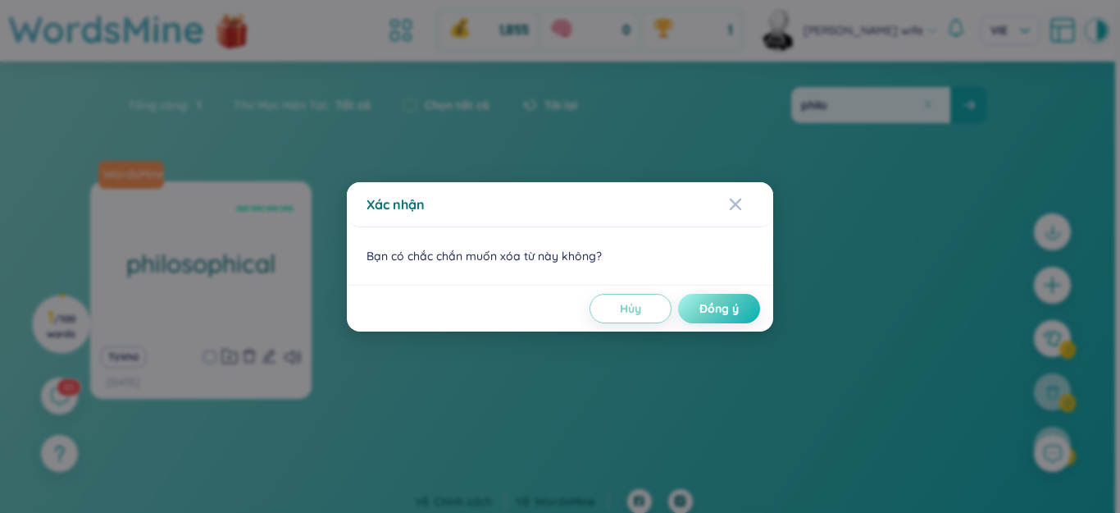
click at [709, 311] on span "Đồng ý" at bounding box center [719, 308] width 39 height 16
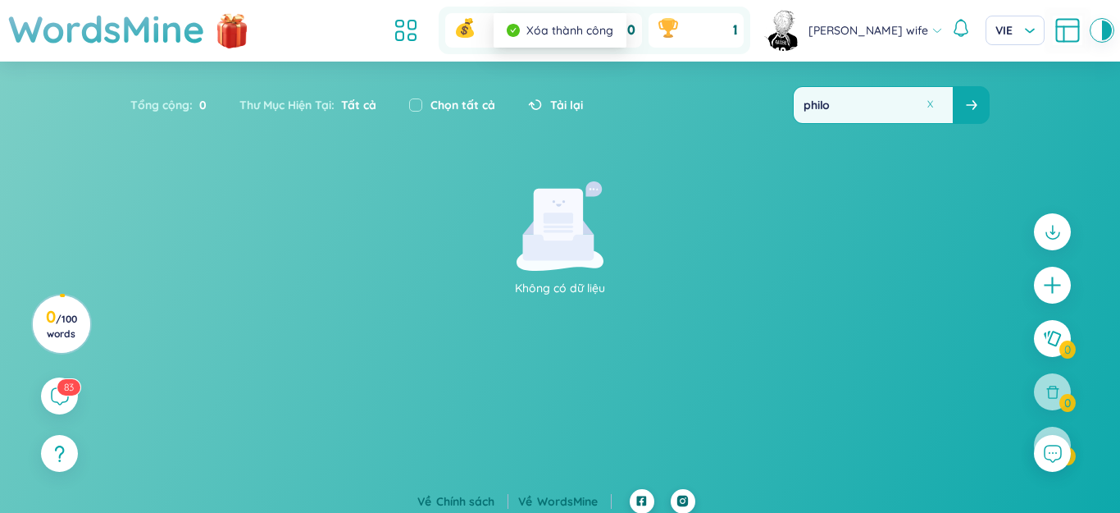
click at [928, 102] on button at bounding box center [930, 104] width 12 height 12
click at [906, 103] on input "text" at bounding box center [870, 105] width 159 height 36
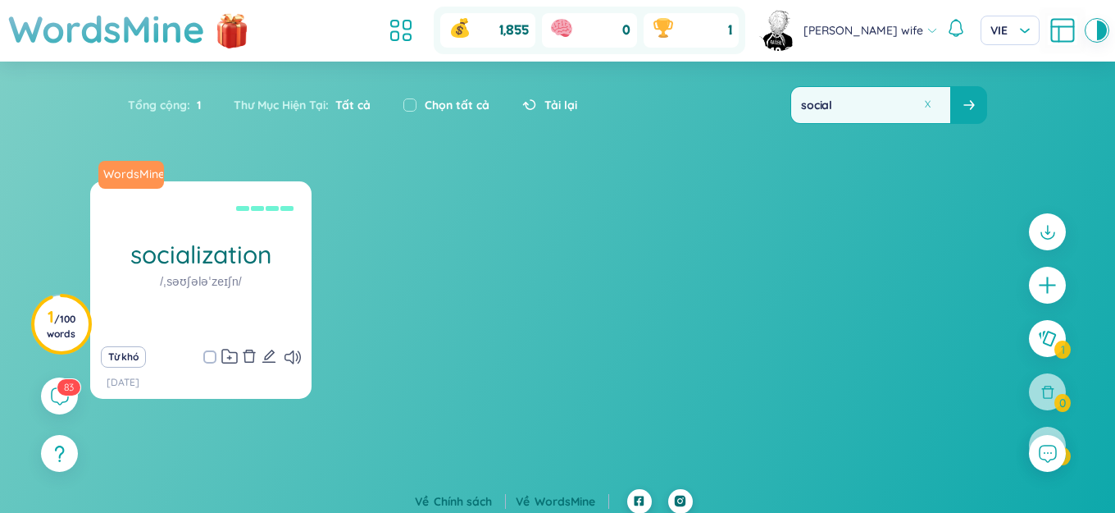
type input "social"
click at [249, 352] on icon "delete" at bounding box center [250, 355] width 12 height 13
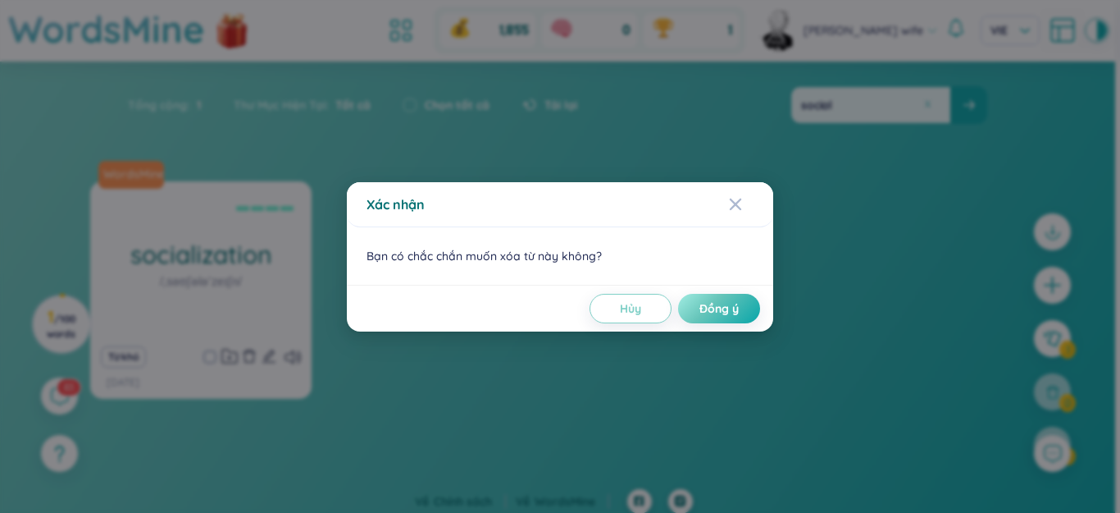
click at [704, 305] on span "Đồng ý" at bounding box center [719, 308] width 39 height 16
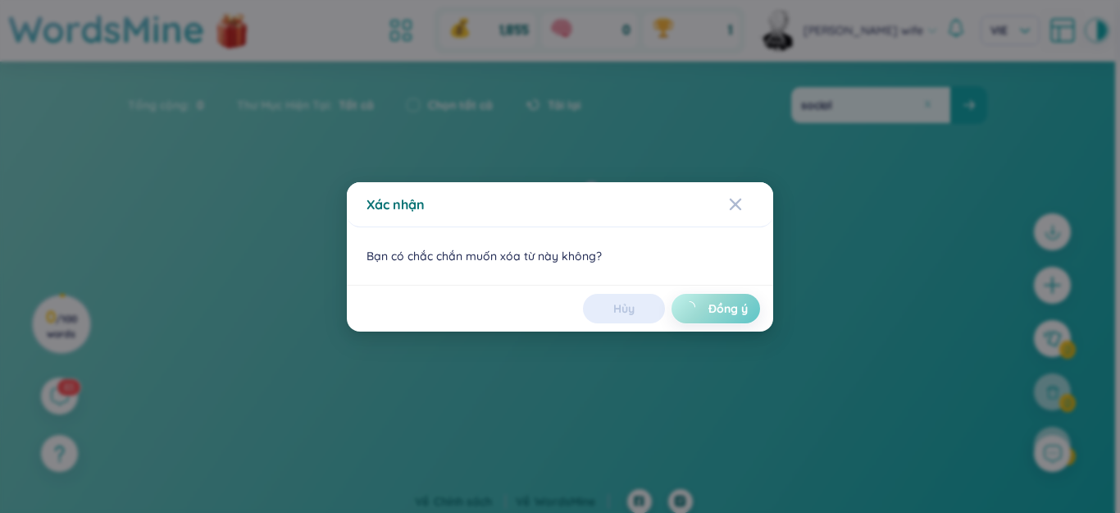
click at [928, 101] on button at bounding box center [928, 104] width 12 height 12
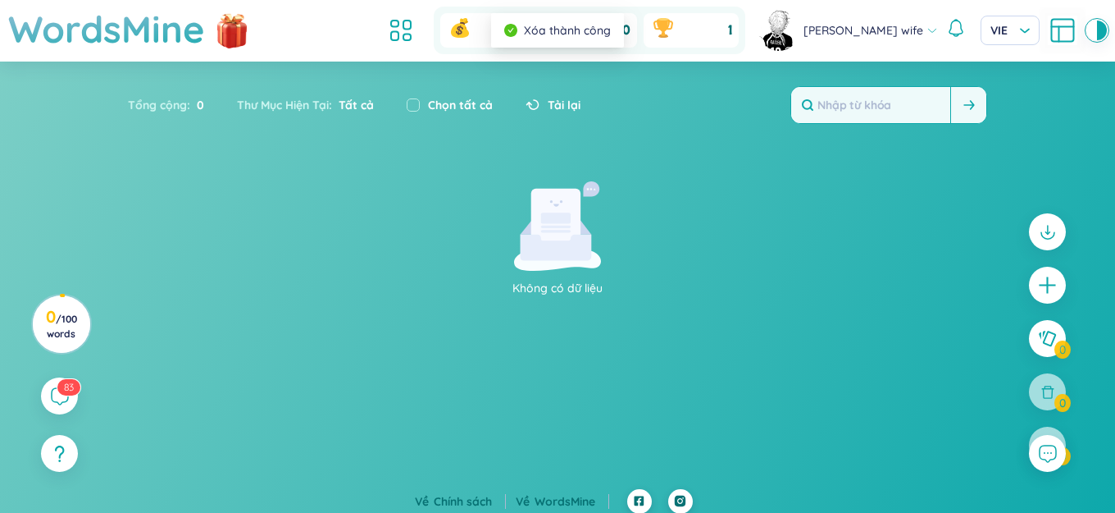
click at [919, 102] on input "text" at bounding box center [870, 105] width 159 height 36
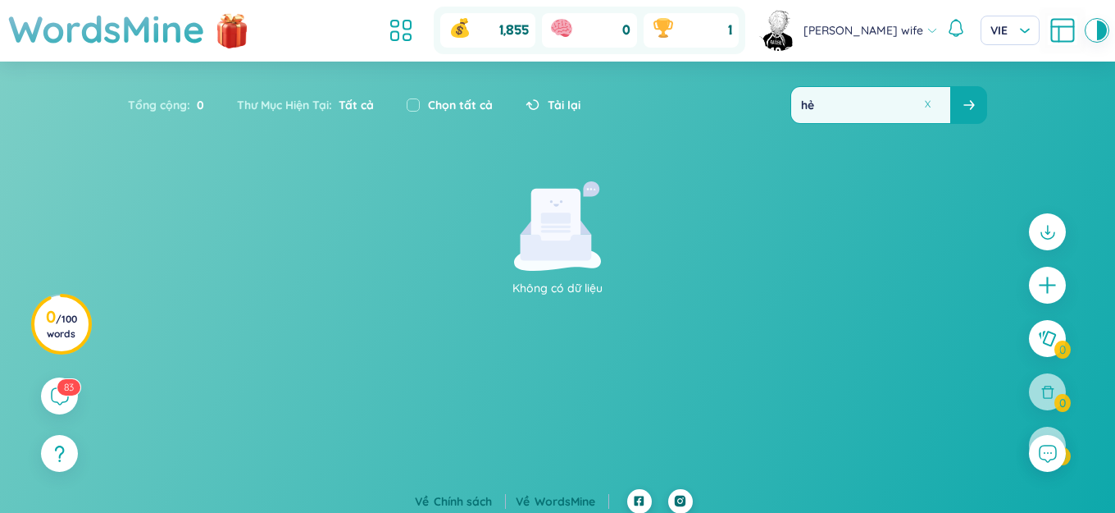
type input "h"
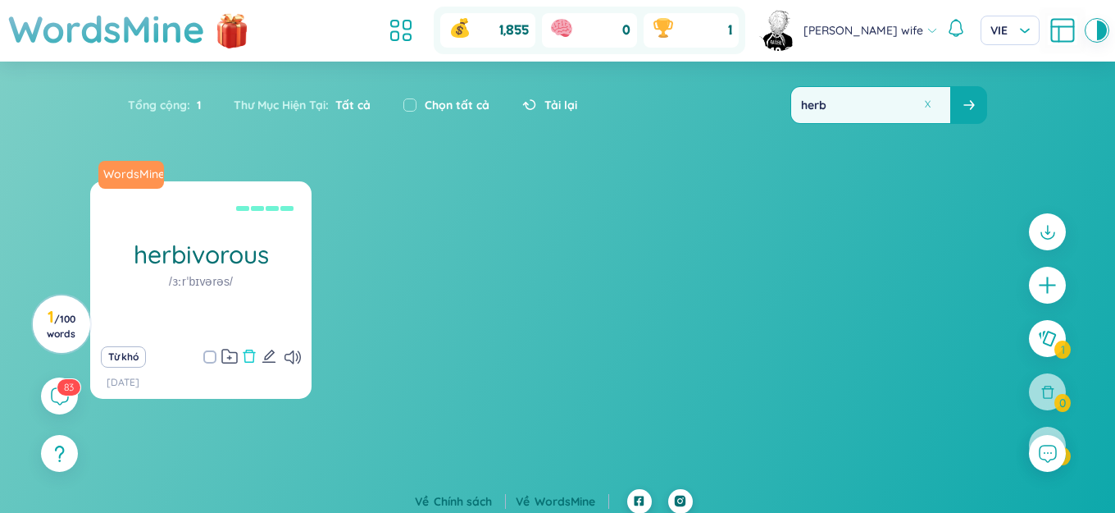
type input "herb"
click at [249, 358] on icon "delete" at bounding box center [249, 356] width 15 height 15
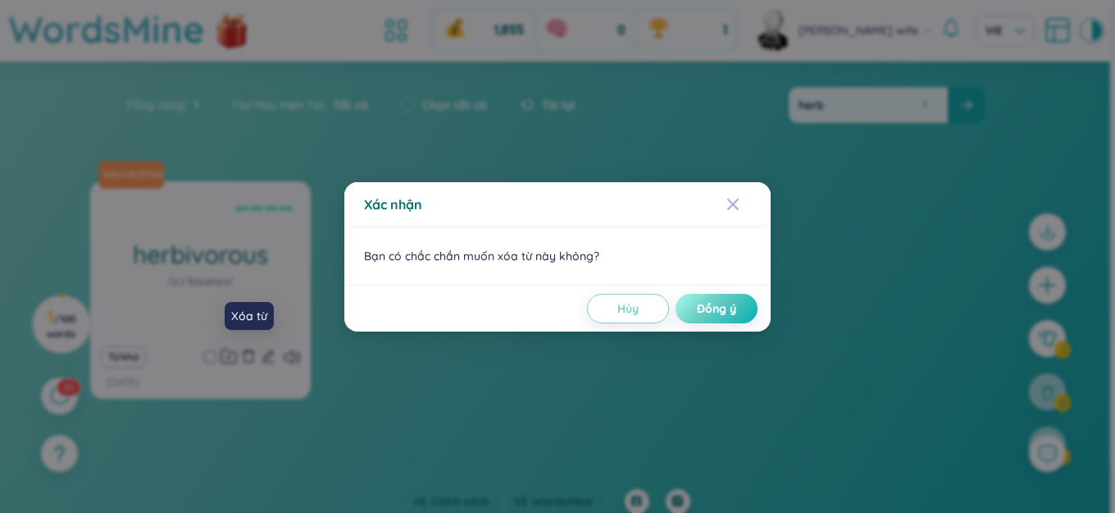
click at [707, 303] on span "Đồng ý" at bounding box center [716, 308] width 39 height 16
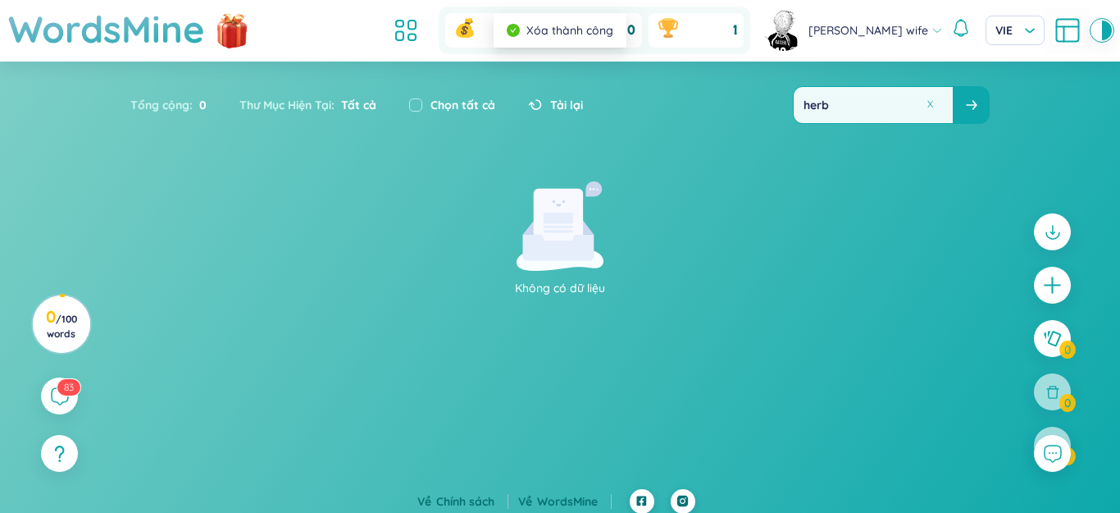
click at [913, 109] on input "herb" at bounding box center [873, 105] width 159 height 36
click at [923, 106] on button at bounding box center [928, 104] width 12 height 12
click at [896, 110] on input "text" at bounding box center [870, 105] width 159 height 36
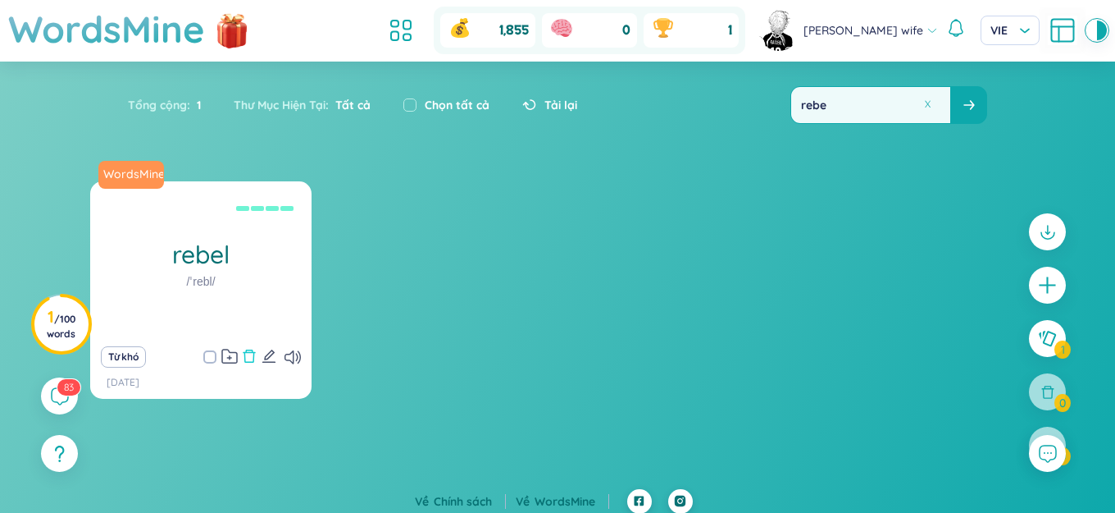
type input "rebe"
click at [251, 362] on icon "delete" at bounding box center [250, 355] width 12 height 13
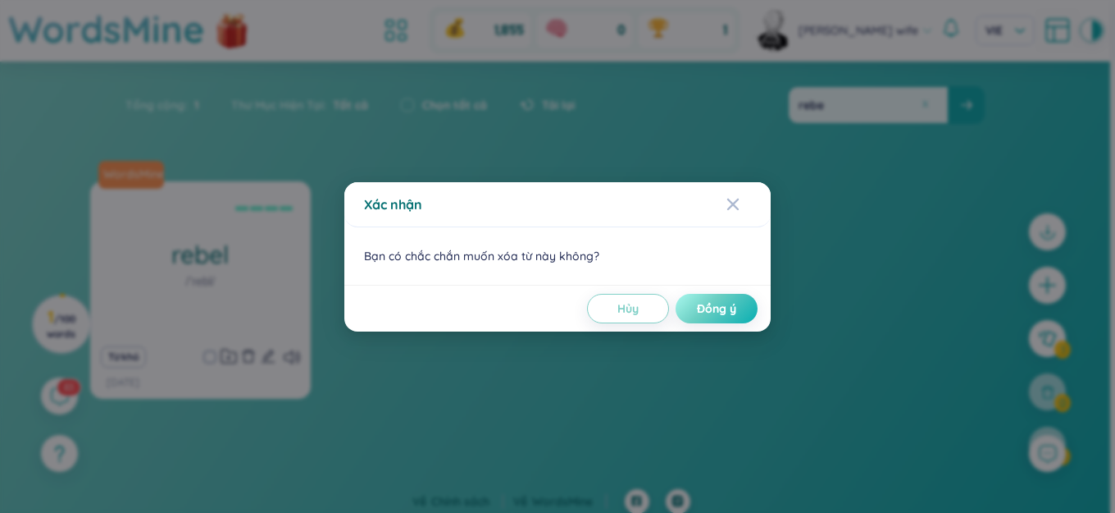
click at [715, 306] on span "Đồng ý" at bounding box center [716, 308] width 39 height 16
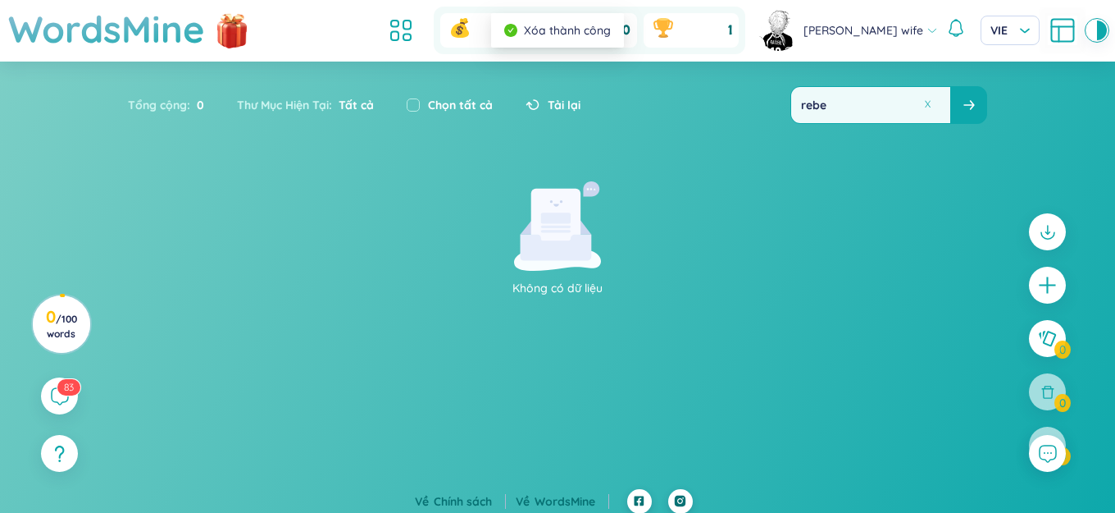
click at [922, 109] on div at bounding box center [928, 105] width 12 height 36
click at [932, 101] on div "rebe" at bounding box center [889, 105] width 197 height 38
click at [930, 102] on button at bounding box center [931, 104] width 25 height 21
click at [900, 106] on input "text" at bounding box center [870, 105] width 159 height 36
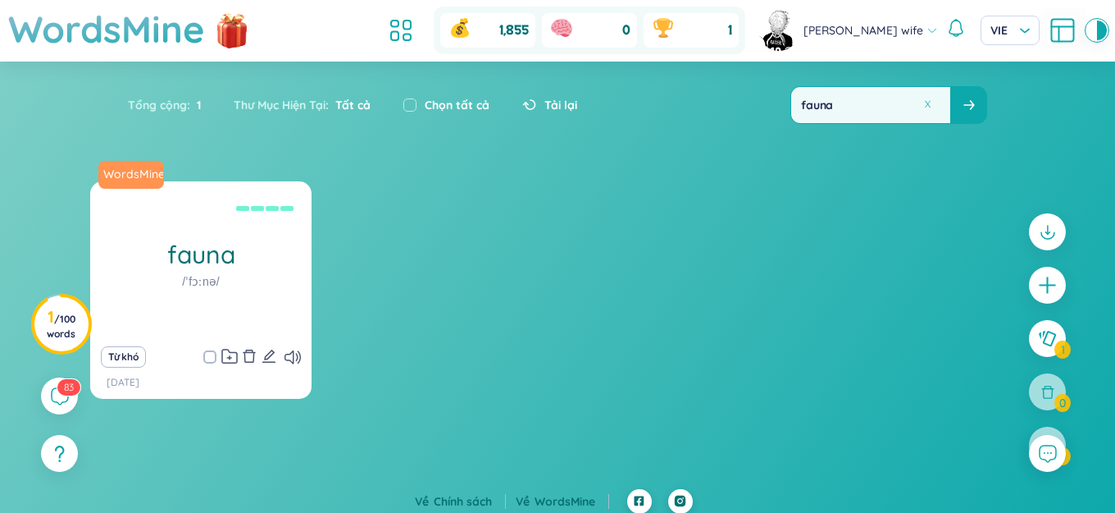
type input "fauna"
click at [248, 354] on icon "delete" at bounding box center [249, 356] width 15 height 15
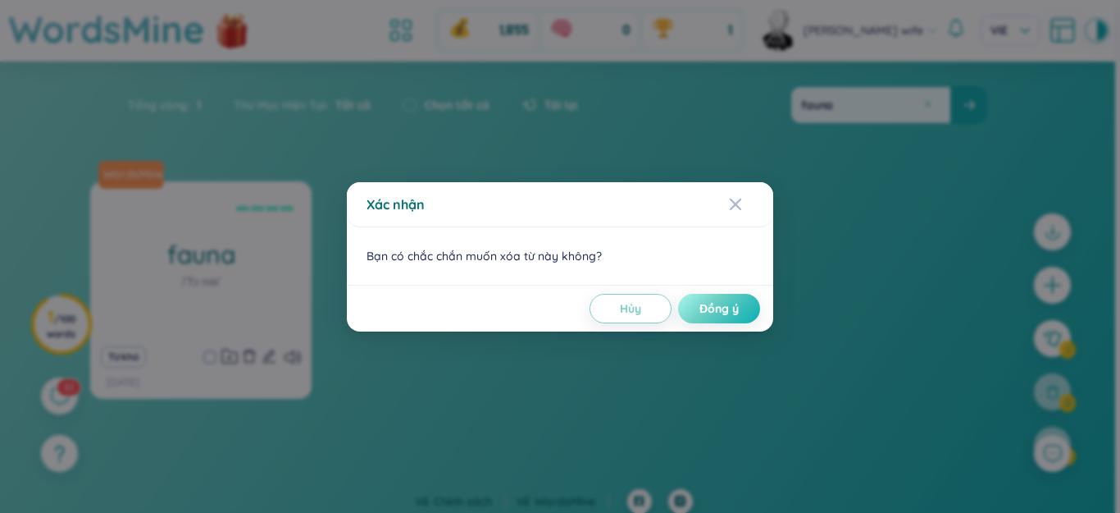
click at [700, 309] on span "Đồng ý" at bounding box center [719, 308] width 39 height 16
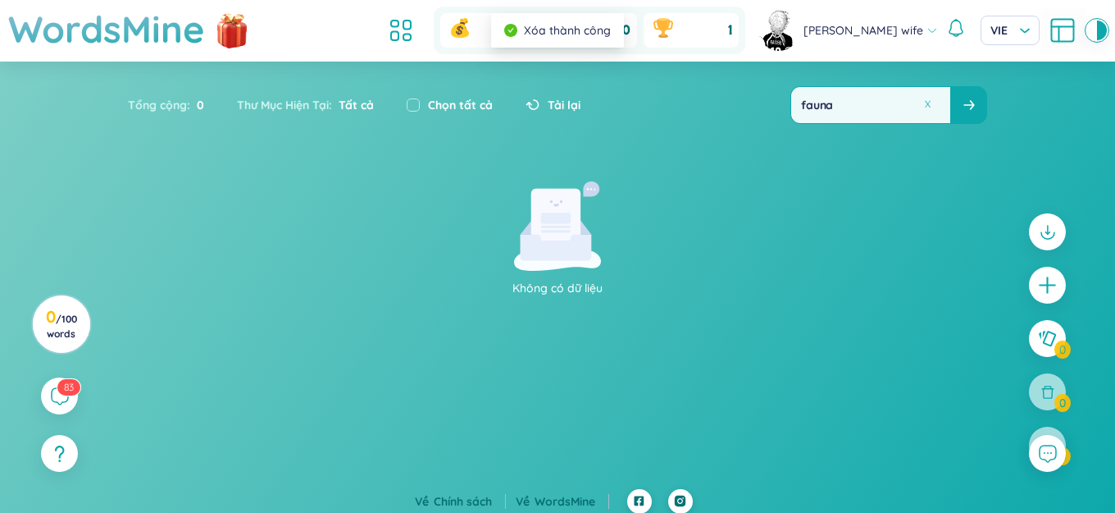
click at [924, 104] on button at bounding box center [928, 104] width 12 height 12
click at [898, 109] on input "text" at bounding box center [870, 105] width 159 height 36
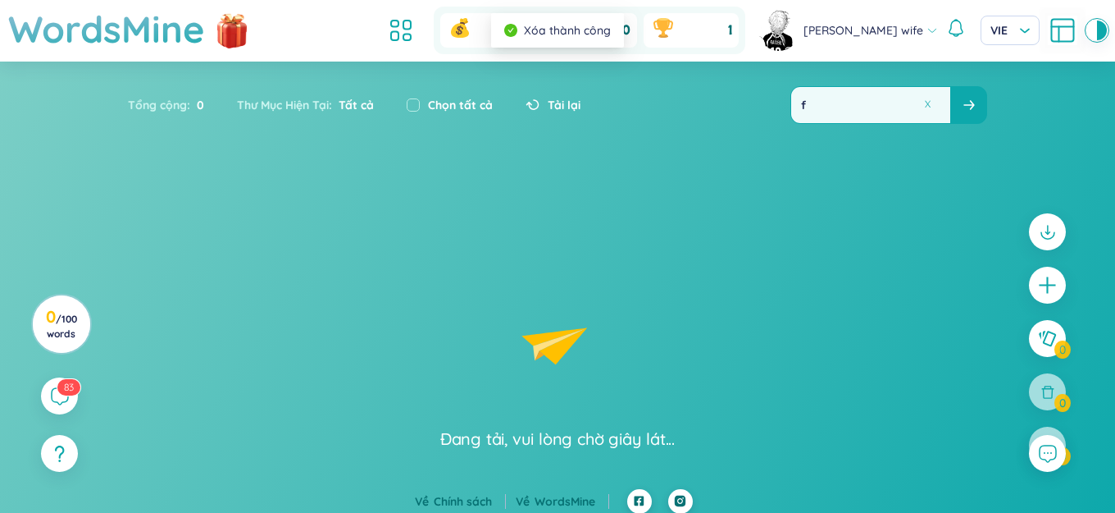
type input "fo"
type input "f"
type input "l"
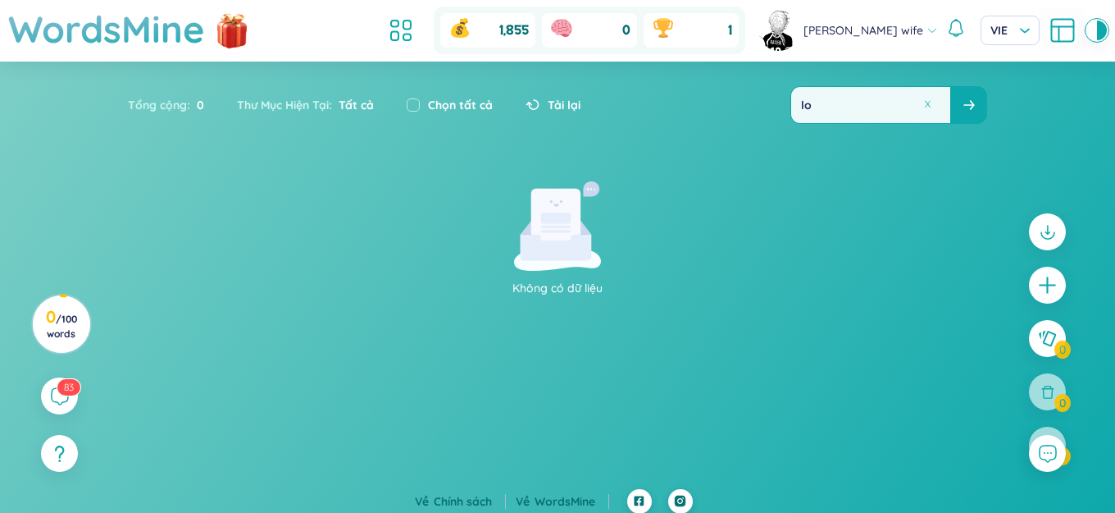
type input "l"
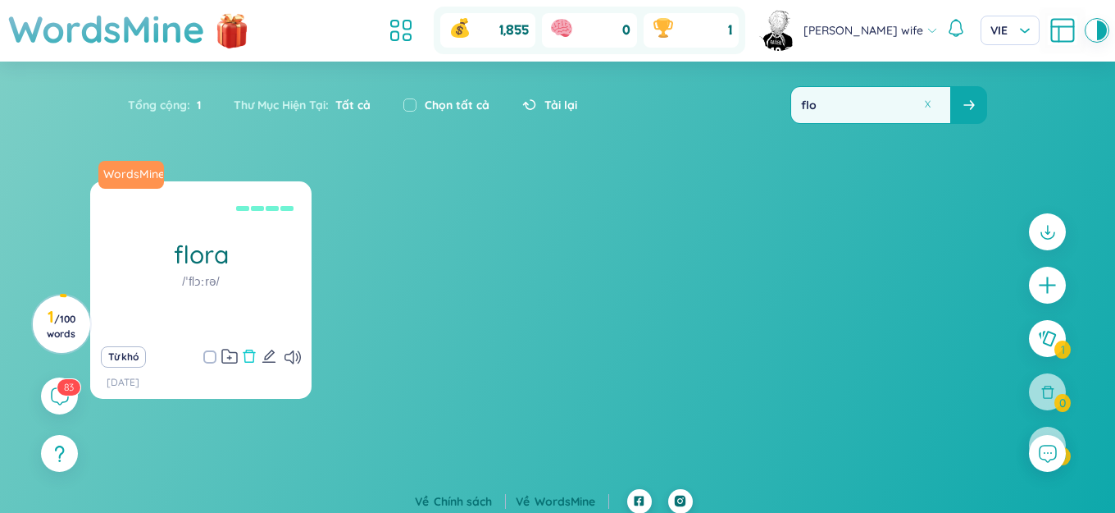
type input "flo"
click at [244, 349] on icon "delete" at bounding box center [249, 356] width 15 height 15
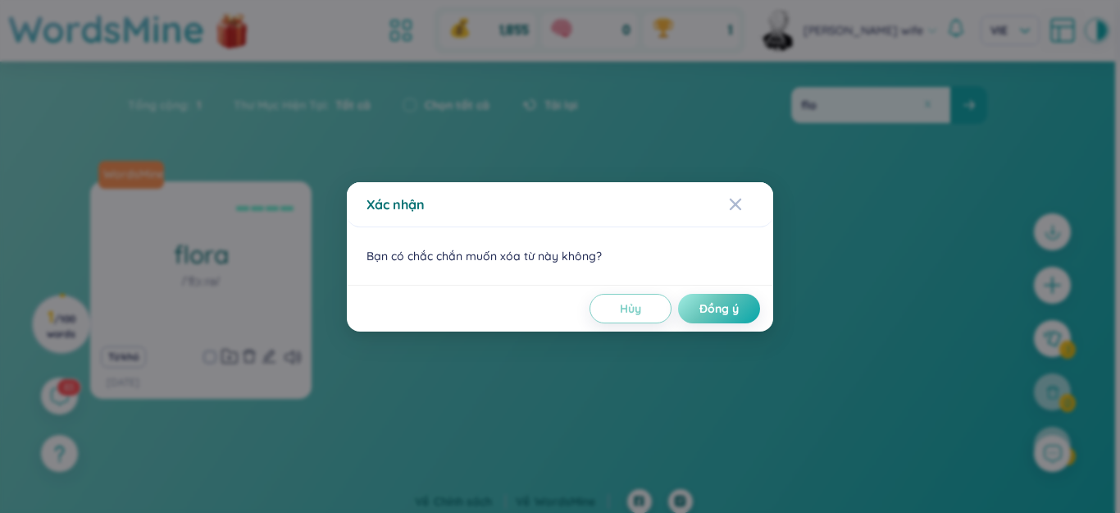
click at [703, 303] on span "Đồng ý" at bounding box center [719, 308] width 39 height 16
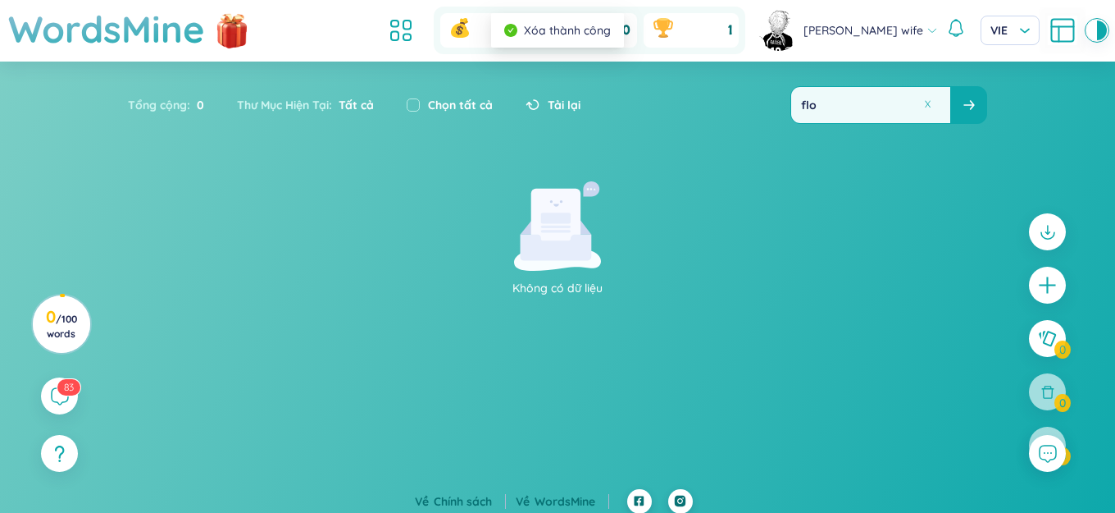
click at [930, 103] on button at bounding box center [928, 104] width 12 height 12
click at [887, 105] on input "text" at bounding box center [870, 105] width 159 height 36
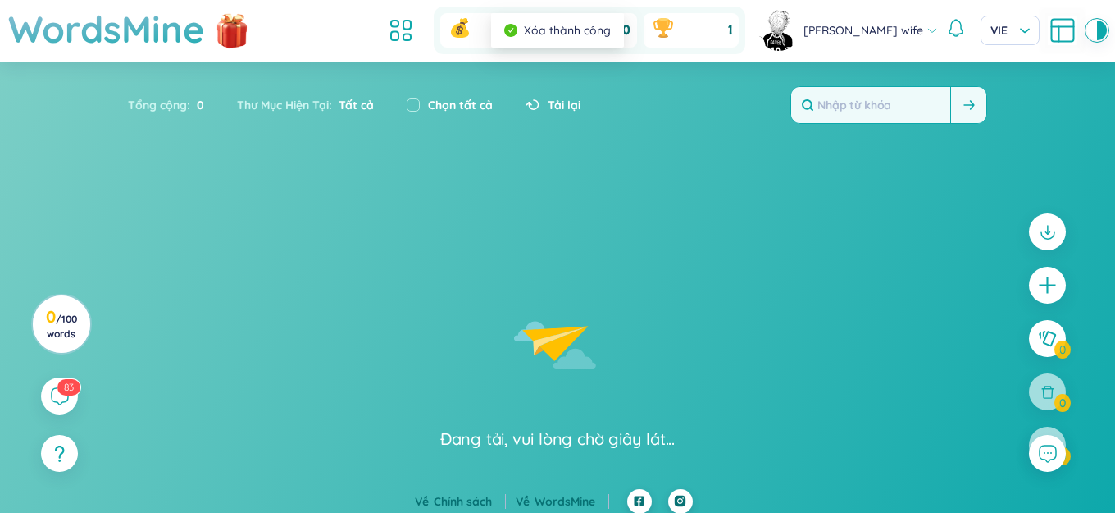
click at [882, 108] on input "text" at bounding box center [870, 105] width 159 height 36
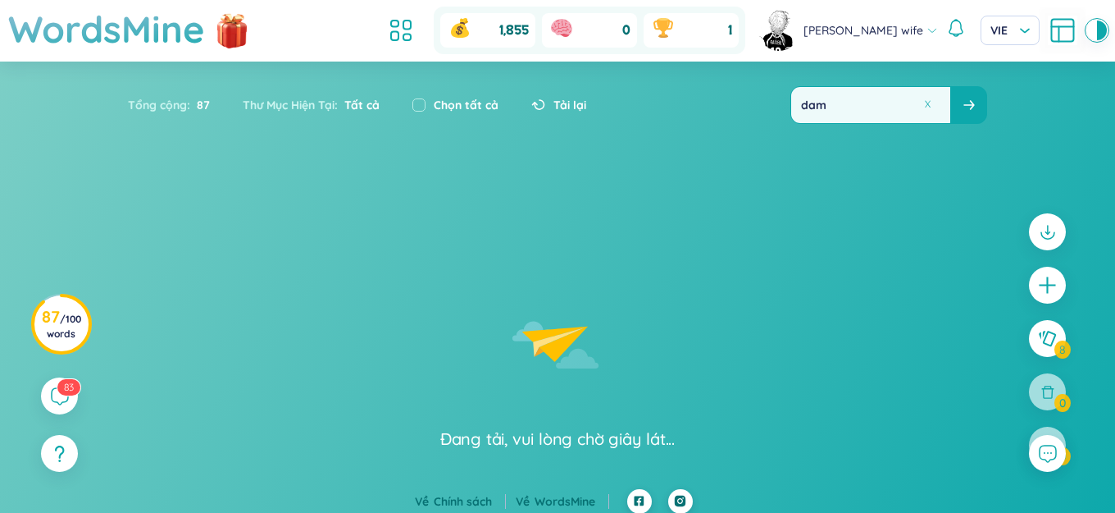
type input "dam"
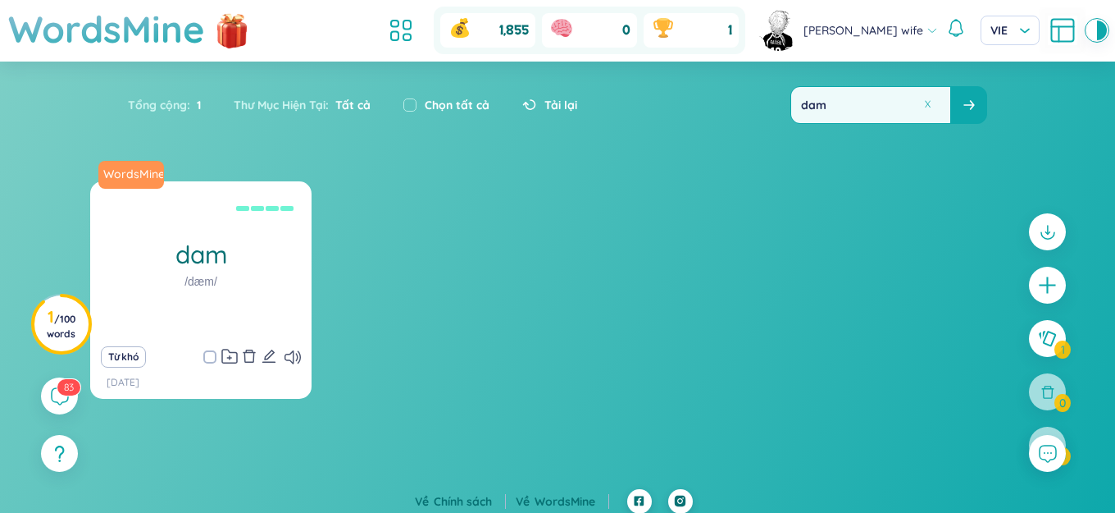
click at [252, 358] on icon "delete" at bounding box center [249, 356] width 15 height 15
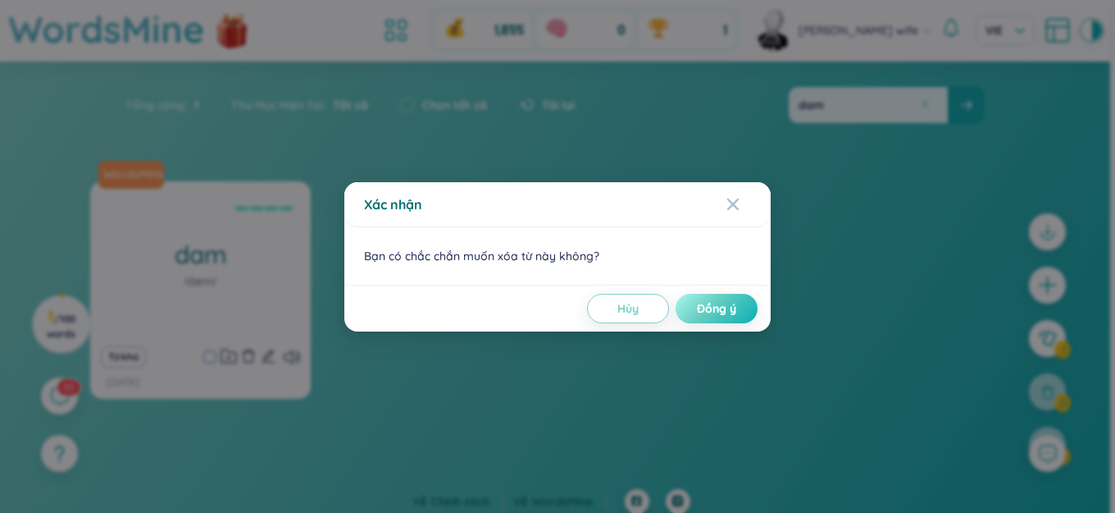
click at [750, 309] on button "Đồng ý" at bounding box center [717, 309] width 82 height 30
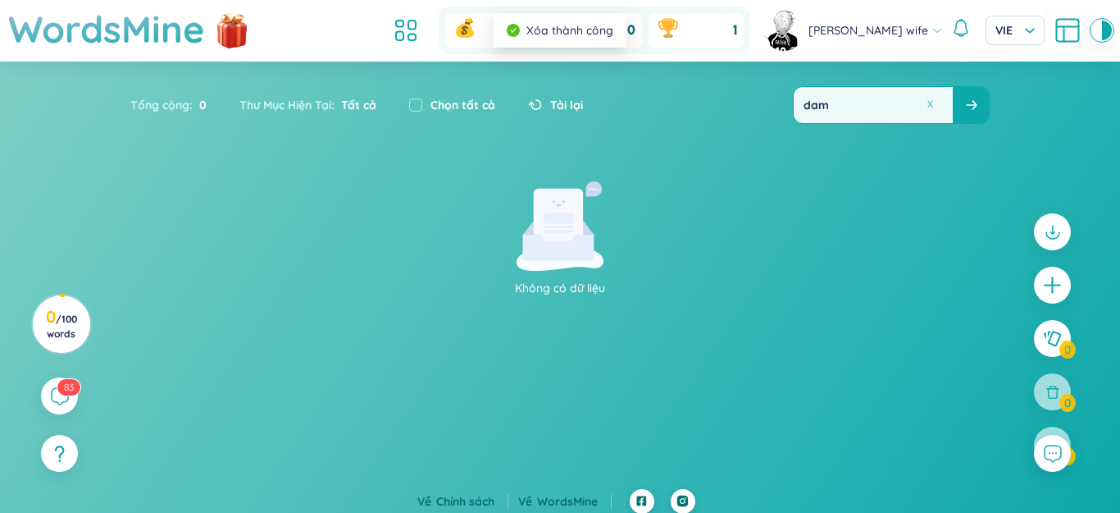
click at [925, 106] on button at bounding box center [930, 104] width 12 height 12
click at [909, 106] on input "text" at bounding box center [873, 105] width 159 height 36
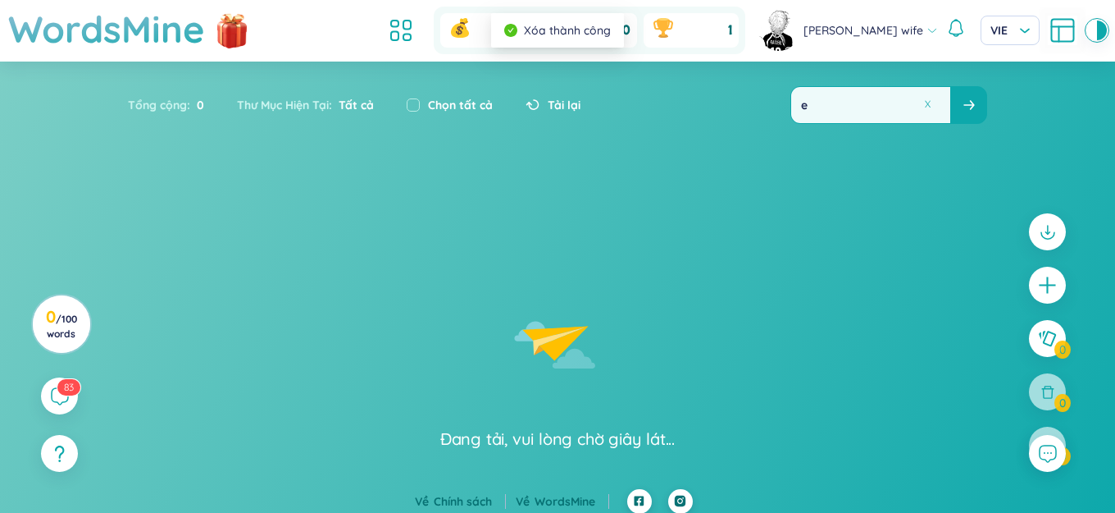
type input "e="
type input "r"
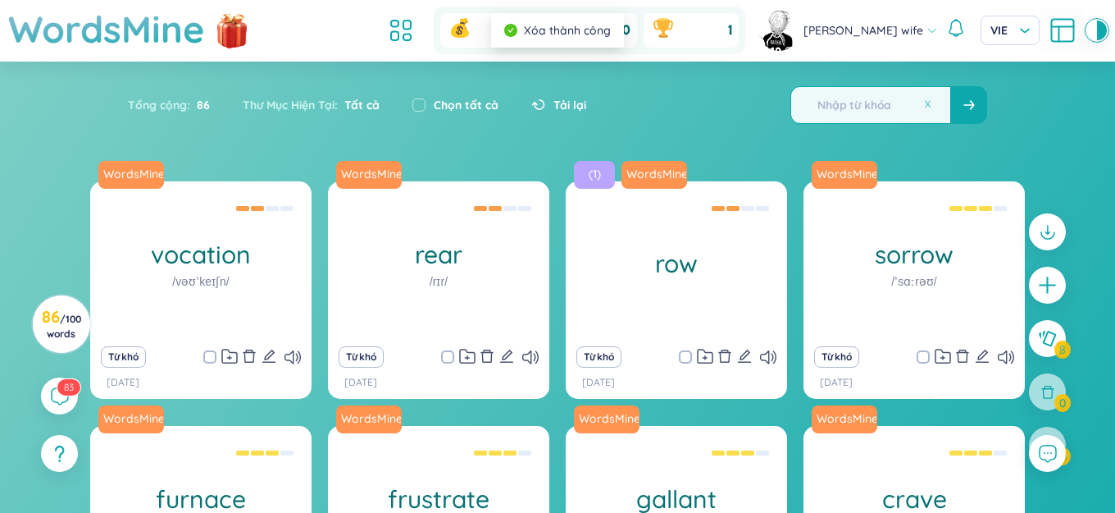
type input "·"
type input "ẻ"
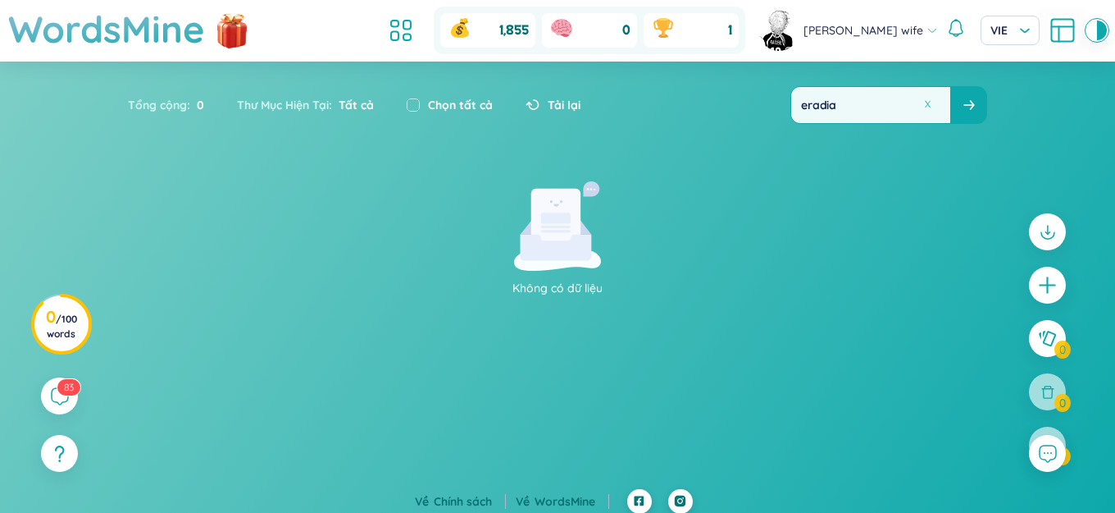
click at [810, 111] on input "eradia" at bounding box center [870, 105] width 159 height 36
click at [806, 111] on input "eradia" at bounding box center [870, 105] width 159 height 36
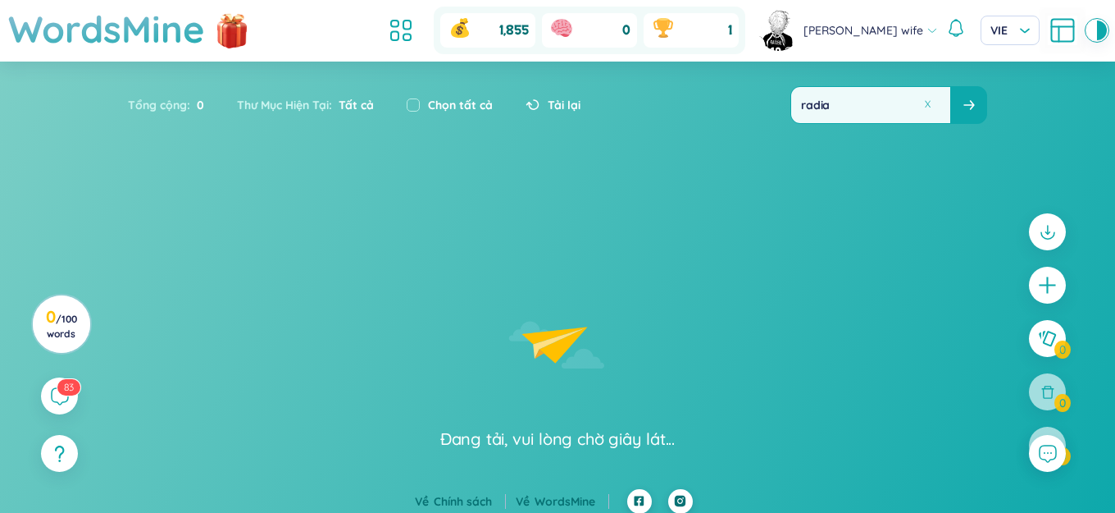
click at [849, 111] on input "radia" at bounding box center [870, 105] width 159 height 36
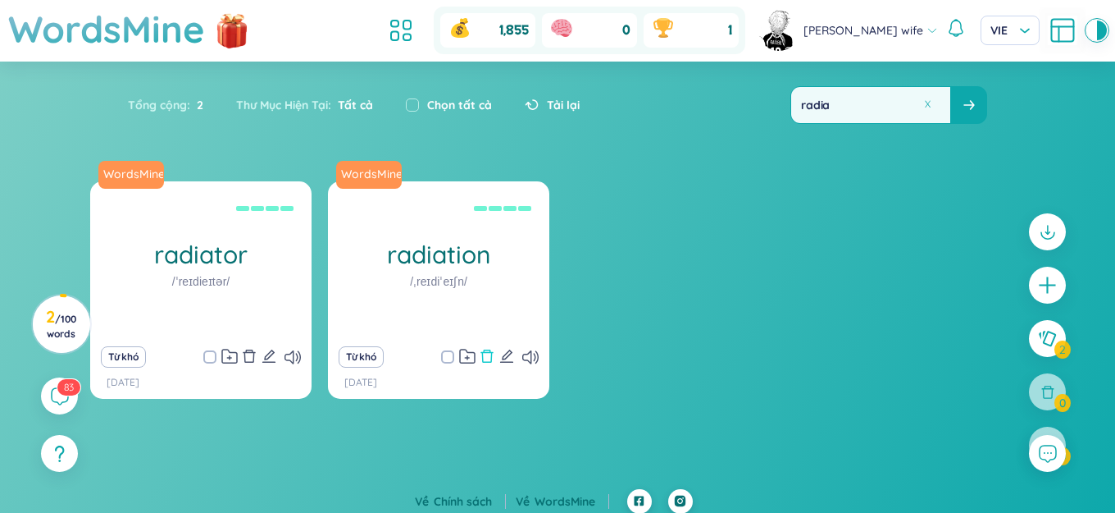
type input "radia"
click at [482, 358] on icon "delete" at bounding box center [487, 356] width 15 height 15
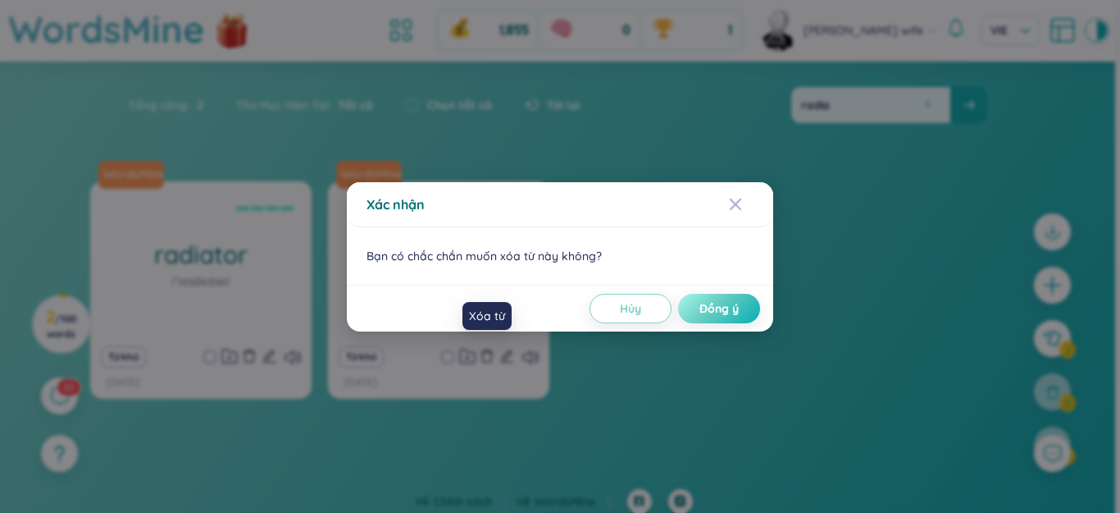
click at [693, 303] on button "Đồng ý" at bounding box center [719, 309] width 82 height 30
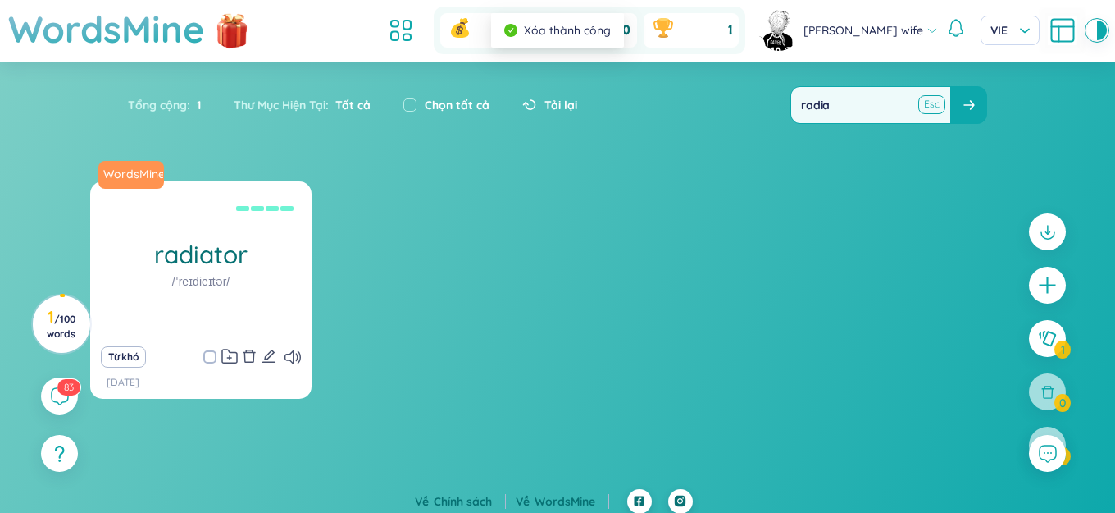
click at [923, 105] on button at bounding box center [931, 104] width 25 height 21
click at [905, 107] on input "text" at bounding box center [870, 105] width 159 height 36
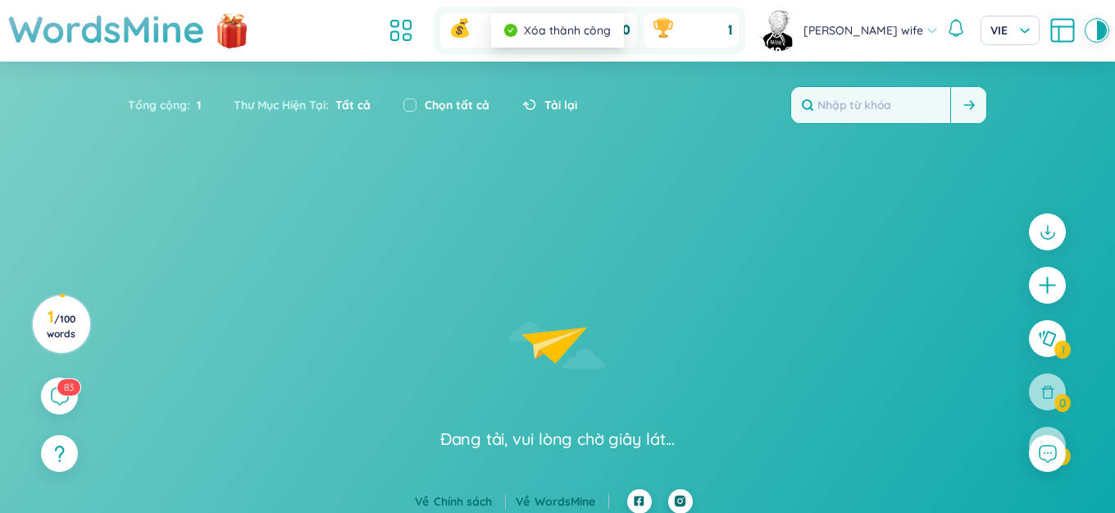
type input "q"
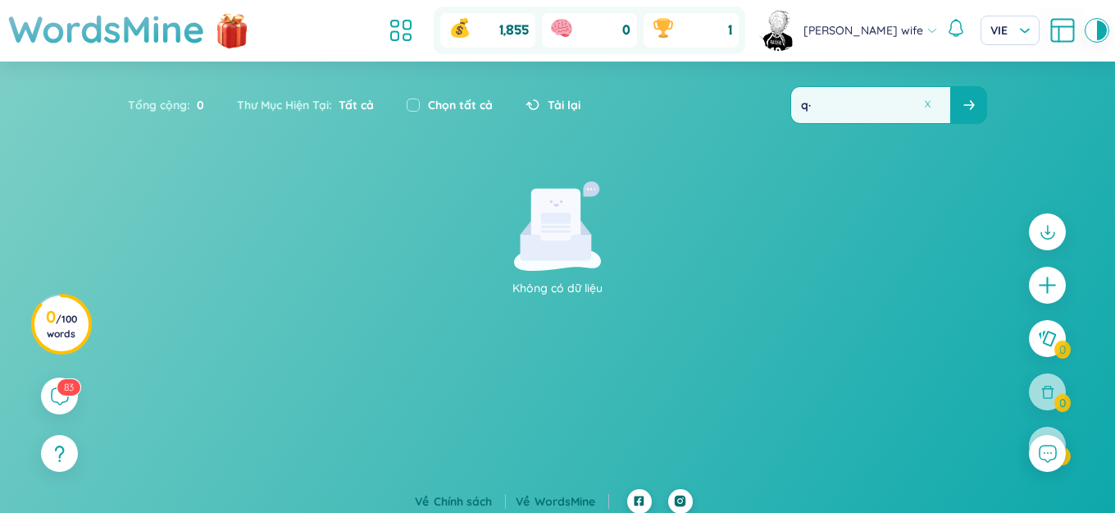
type input "q"
type input "ê"
type input "ể"
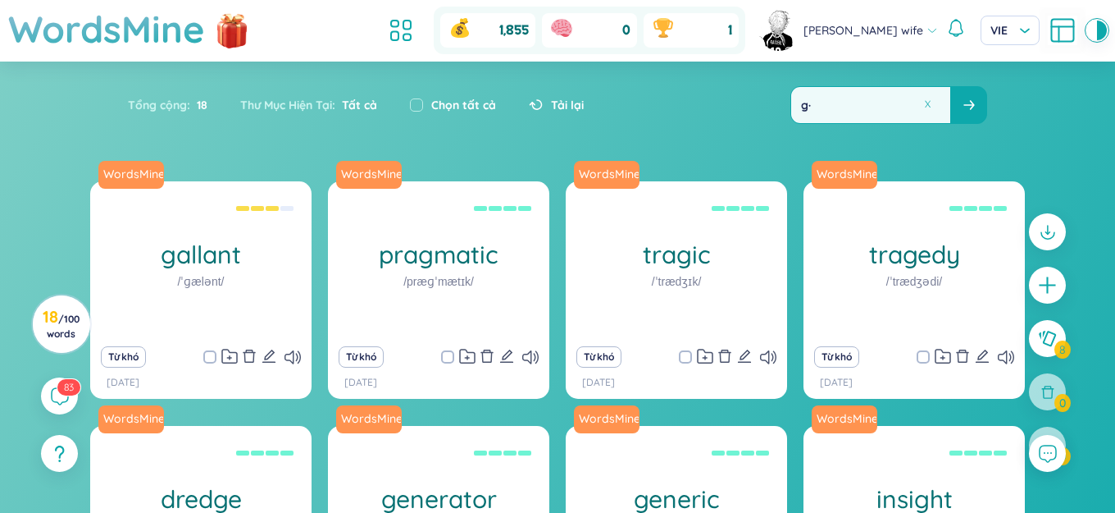
type input "g"
type input "ê"
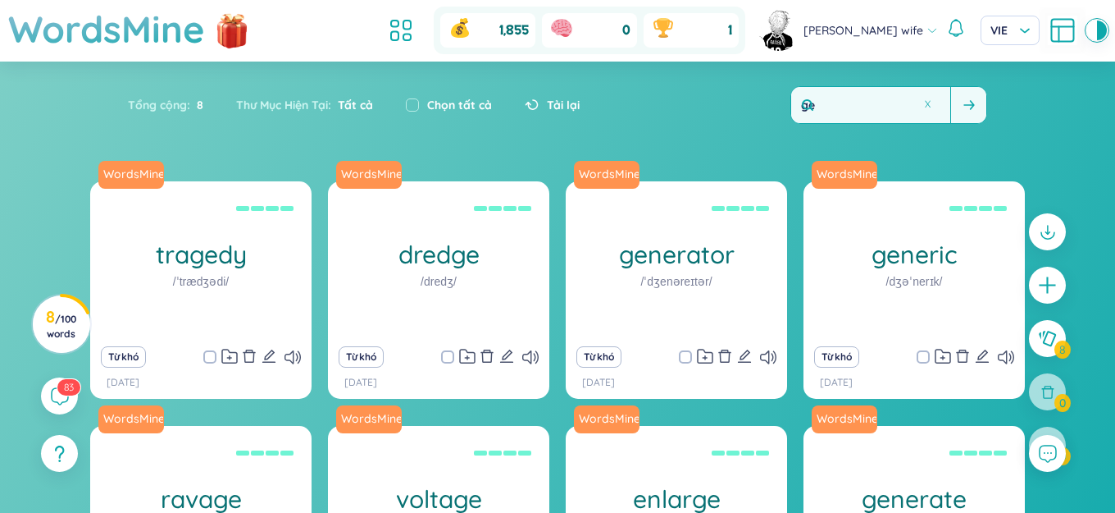
type input "g"
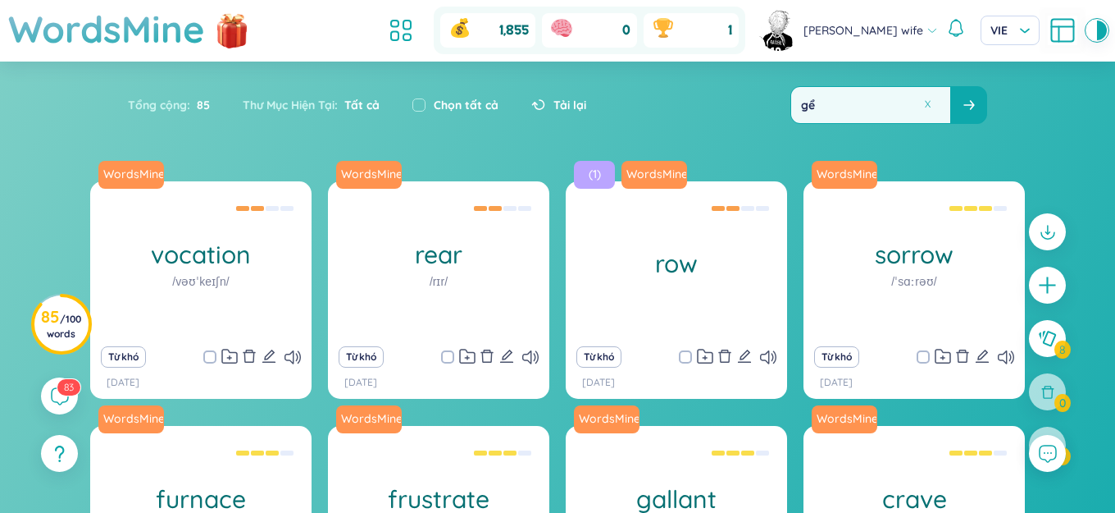
type input "g"
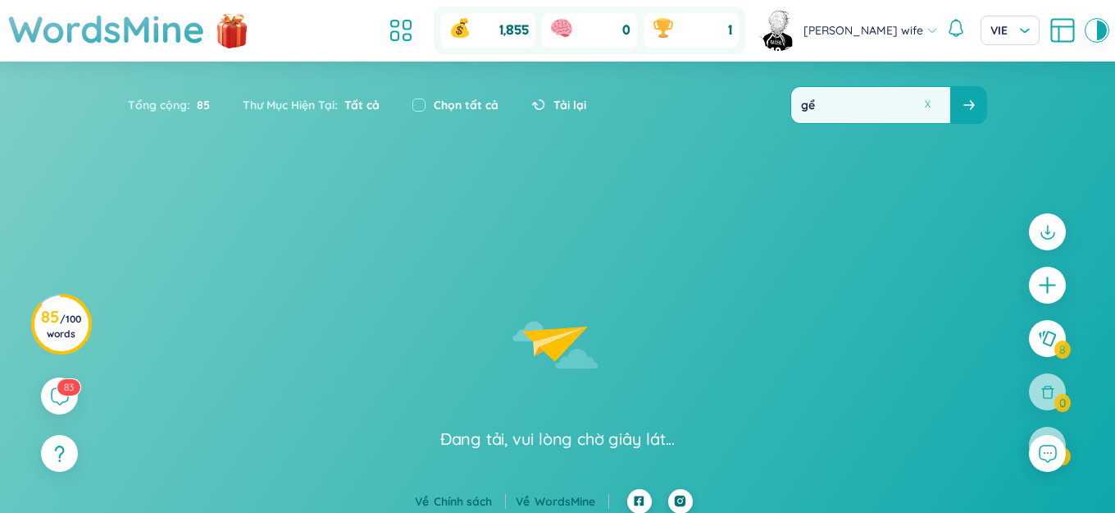
type input "g"
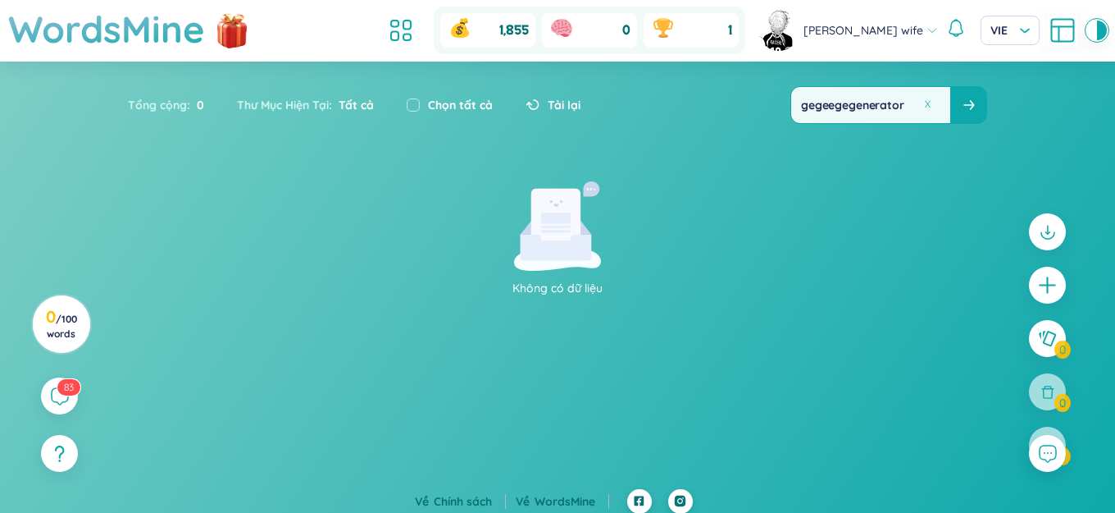
drag, startPoint x: 848, startPoint y: 106, endPoint x: 787, endPoint y: 112, distance: 61.9
click at [787, 112] on div "Tổng cộng : 0 Thư Mục Hiện Tại : Tất cả Chọn tất cả Tải lại gegeegegenerator" at bounding box center [558, 113] width 1024 height 71
click at [871, 106] on input "generator" at bounding box center [870, 105] width 159 height 36
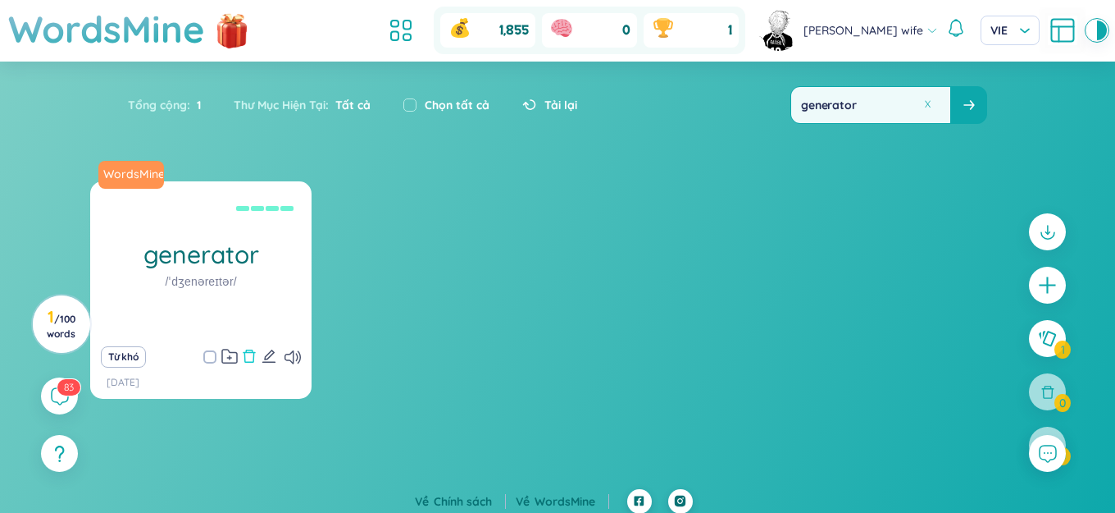
type input "generator"
click at [249, 353] on icon "delete" at bounding box center [249, 356] width 15 height 15
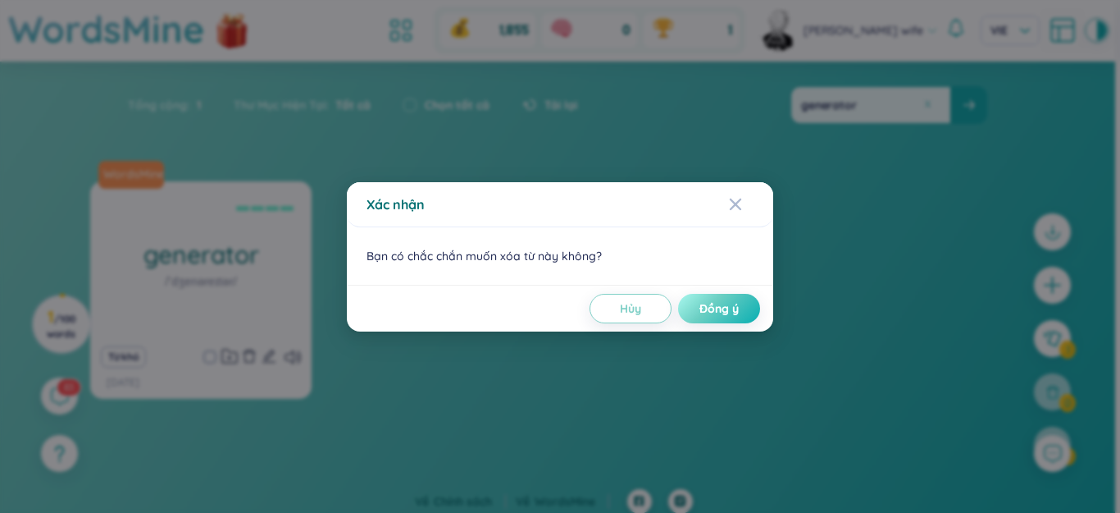
click at [723, 312] on span "Đồng ý" at bounding box center [719, 308] width 39 height 16
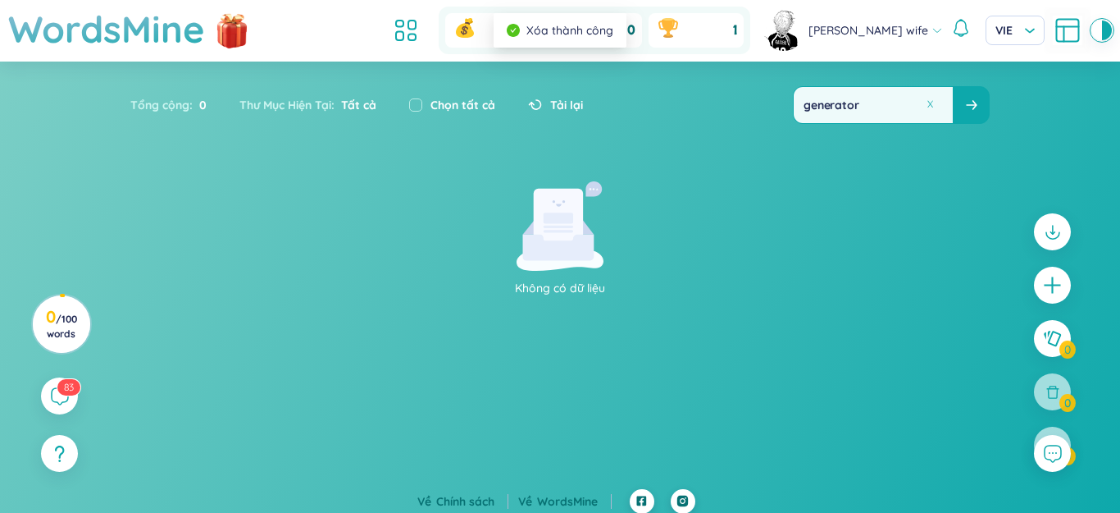
click at [929, 101] on button at bounding box center [930, 104] width 12 height 12
click at [919, 99] on input "text" at bounding box center [870, 105] width 159 height 36
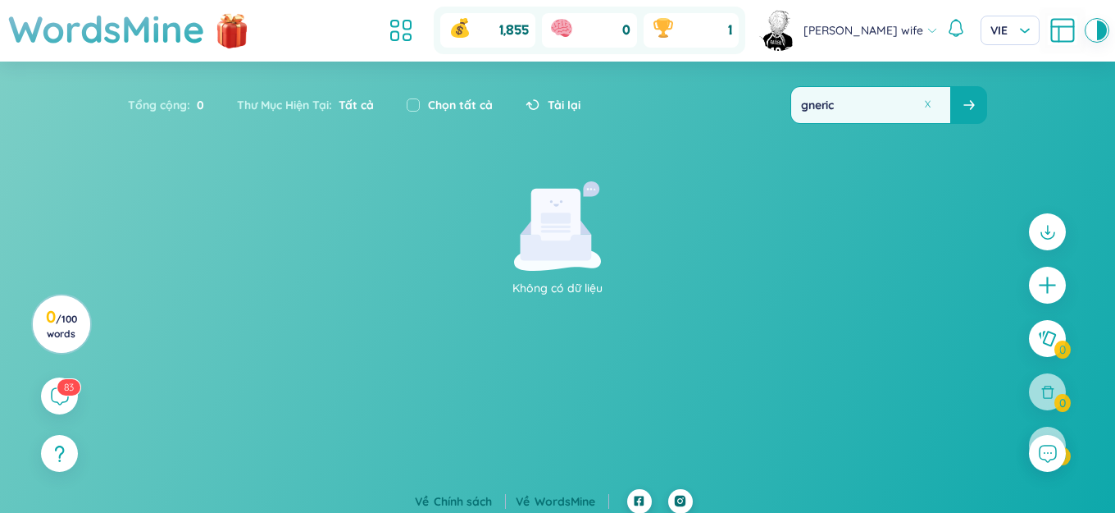
click at [809, 110] on input "gneric" at bounding box center [870, 105] width 159 height 36
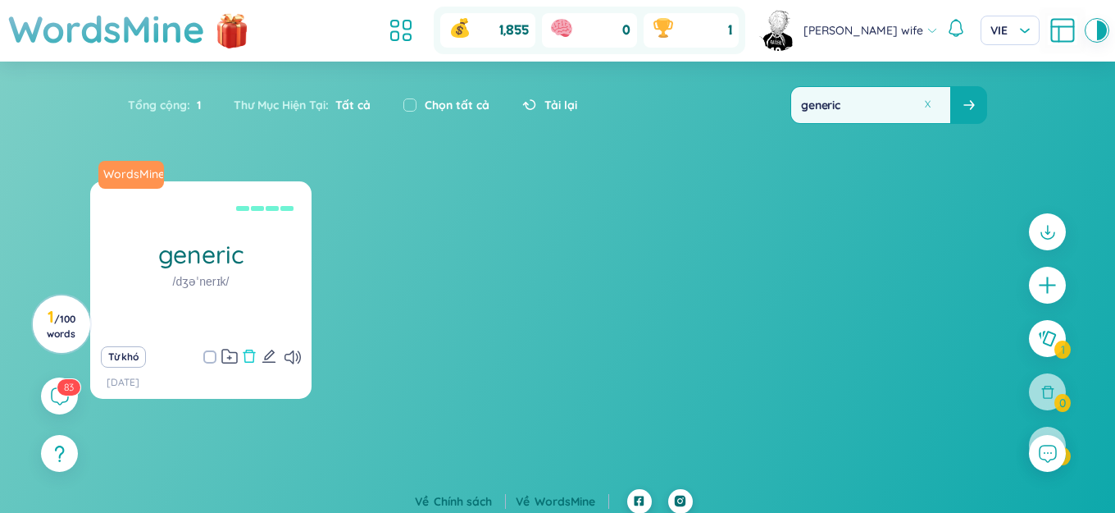
type input "generic"
click at [244, 358] on icon "delete" at bounding box center [249, 356] width 15 height 15
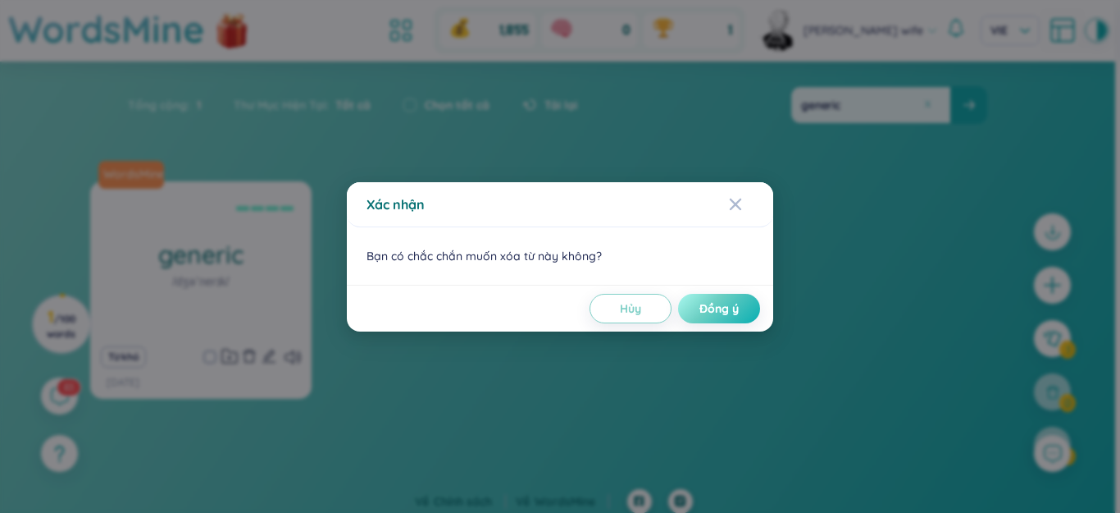
click at [714, 311] on span "Đồng ý" at bounding box center [719, 308] width 39 height 16
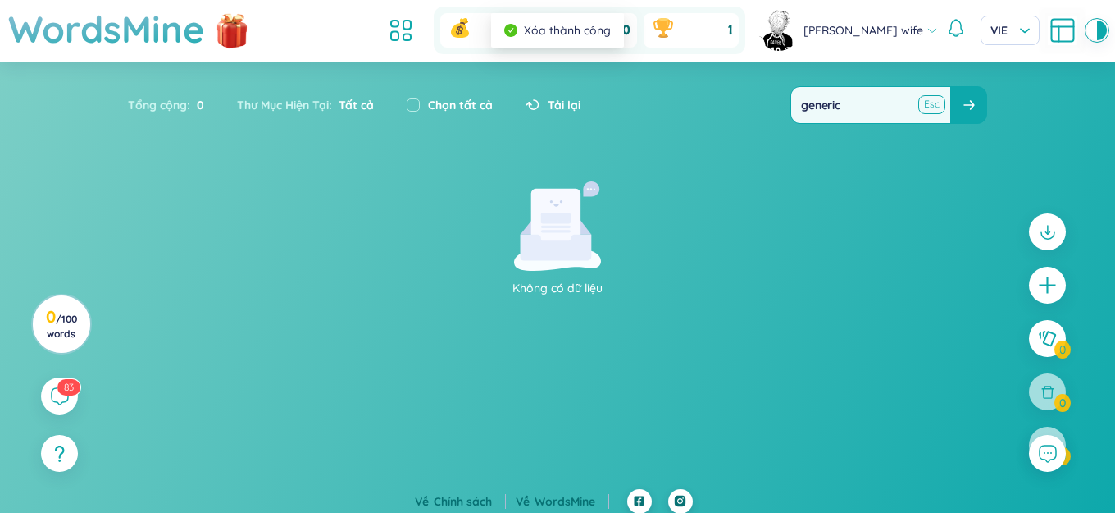
click at [924, 103] on button at bounding box center [931, 104] width 25 height 21
click at [902, 107] on input "text" at bounding box center [870, 105] width 159 height 36
type input ";"
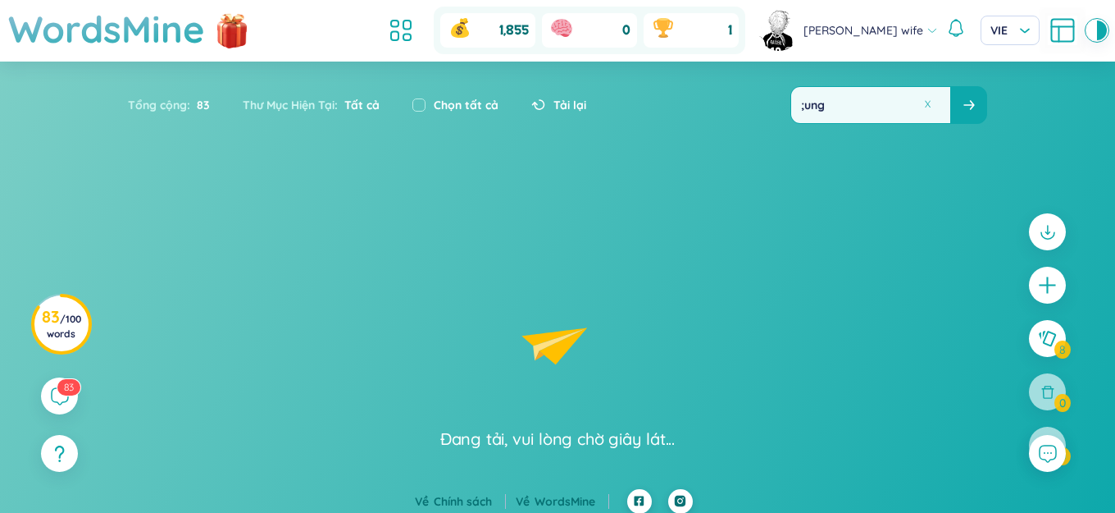
click at [808, 109] on input ";ung" at bounding box center [870, 105] width 159 height 36
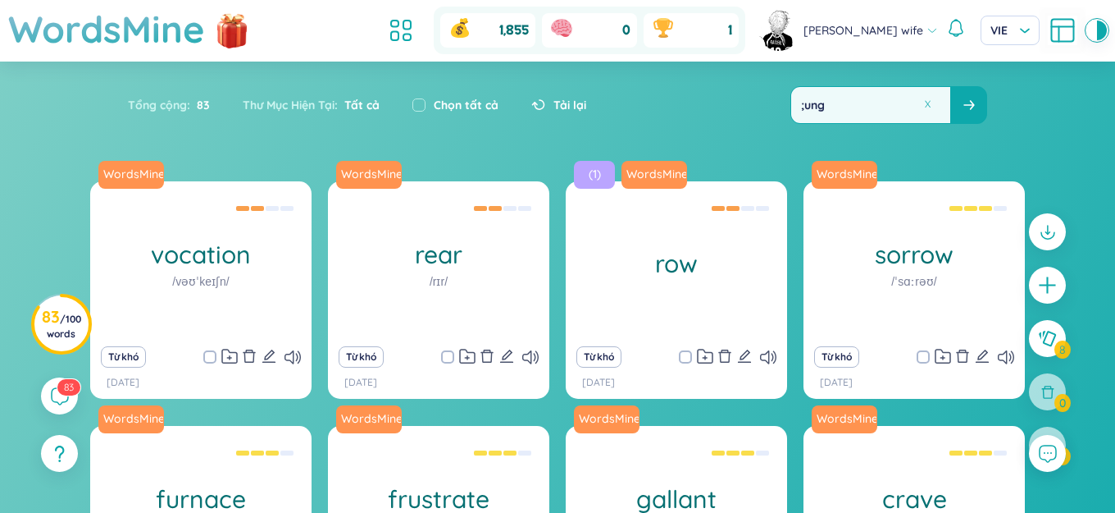
click at [804, 109] on input ";ung" at bounding box center [870, 105] width 159 height 36
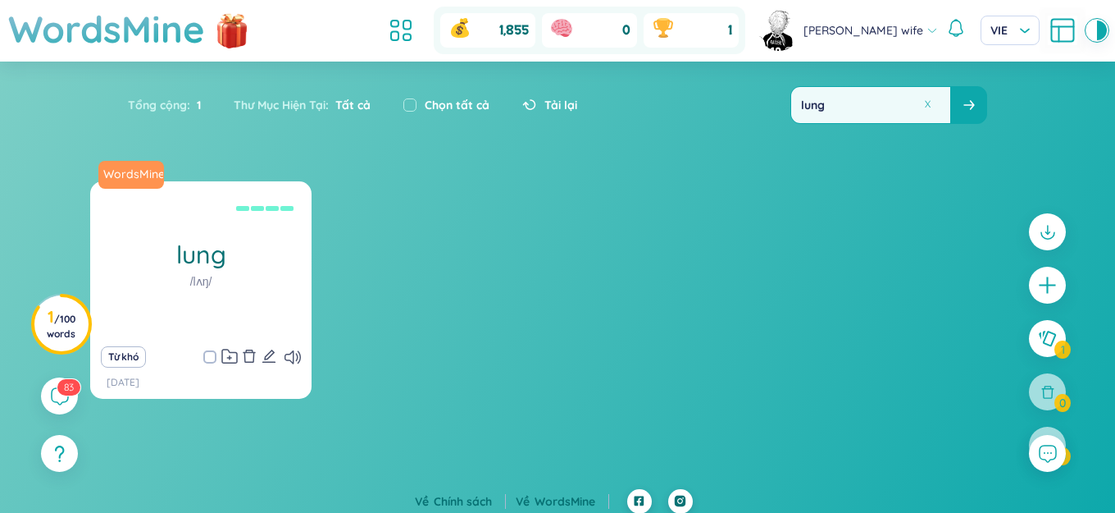
type input "lung"
click at [248, 349] on icon "delete" at bounding box center [250, 355] width 12 height 13
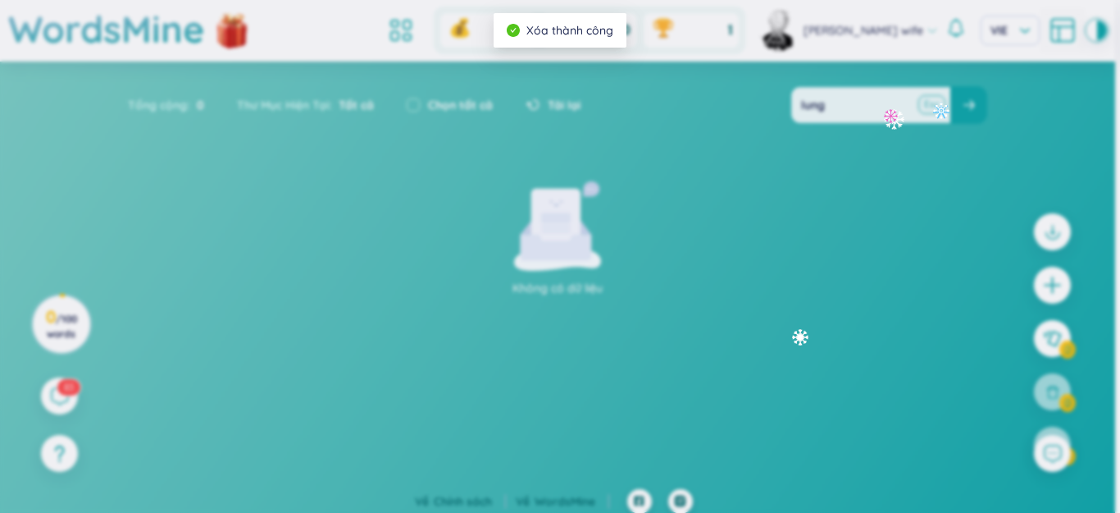
click at [928, 103] on button at bounding box center [931, 104] width 25 height 21
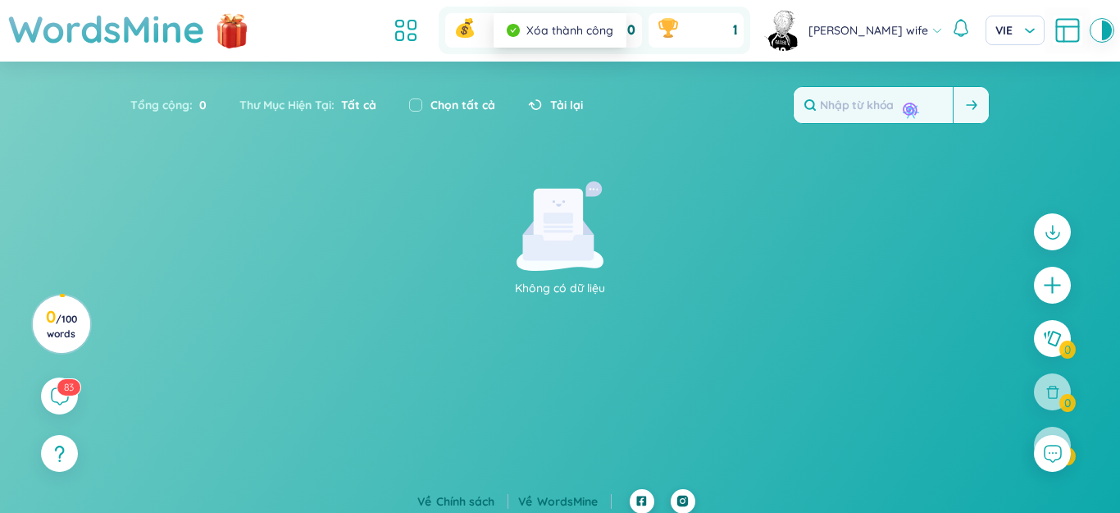
click at [903, 103] on input "text" at bounding box center [873, 105] width 159 height 36
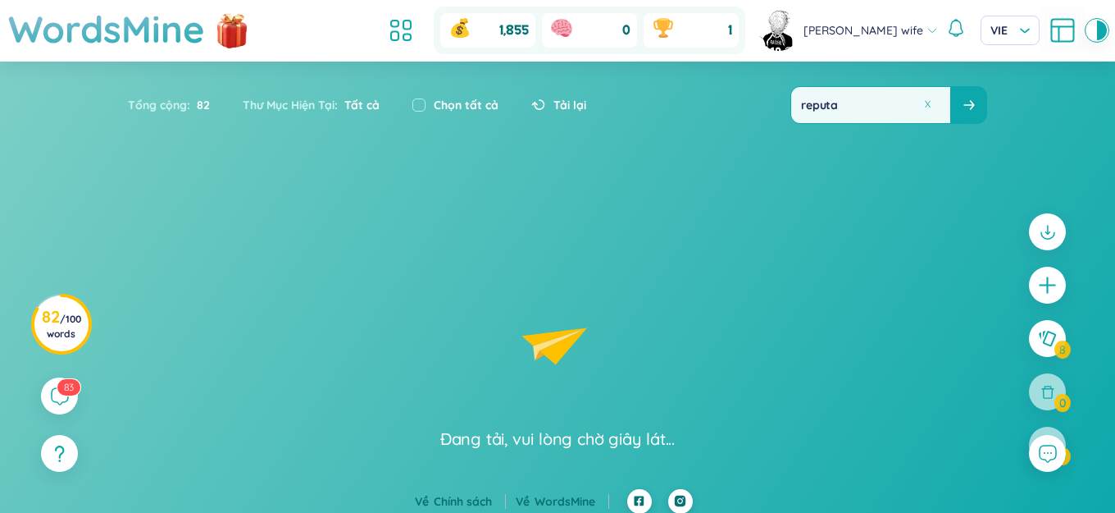
type input "reputa"
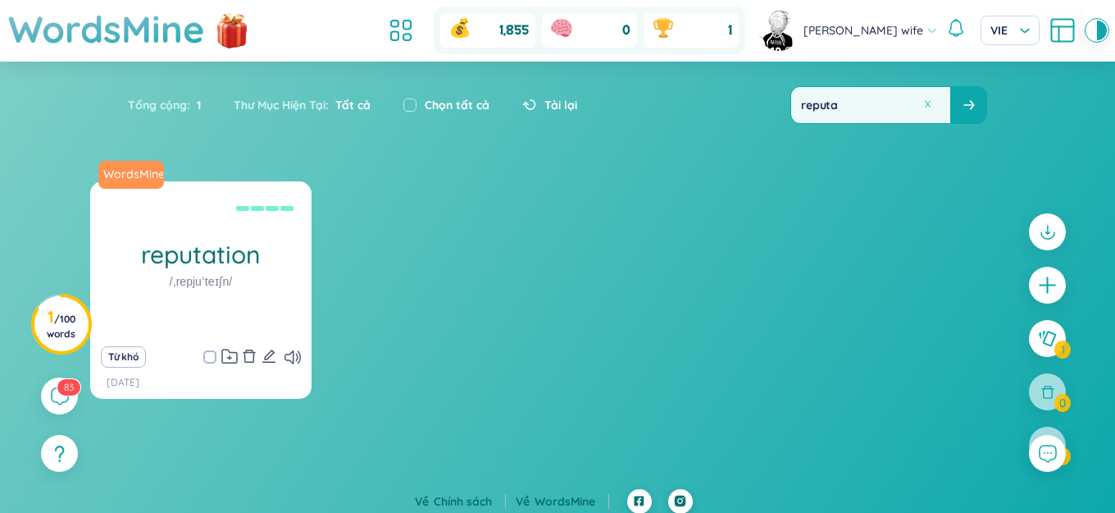
click at [248, 353] on icon "delete" at bounding box center [250, 355] width 12 height 13
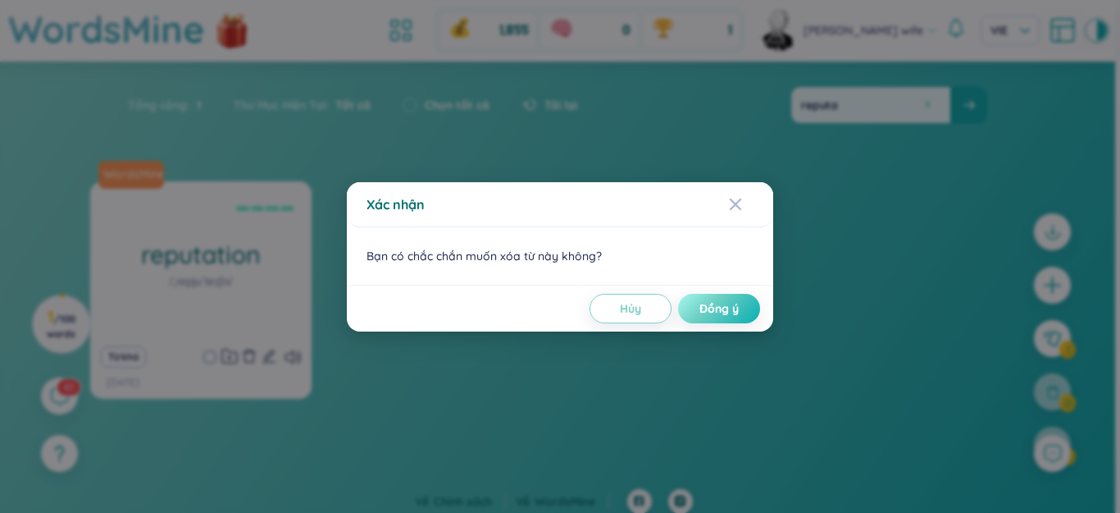
click at [729, 308] on span "Đồng ý" at bounding box center [719, 308] width 39 height 16
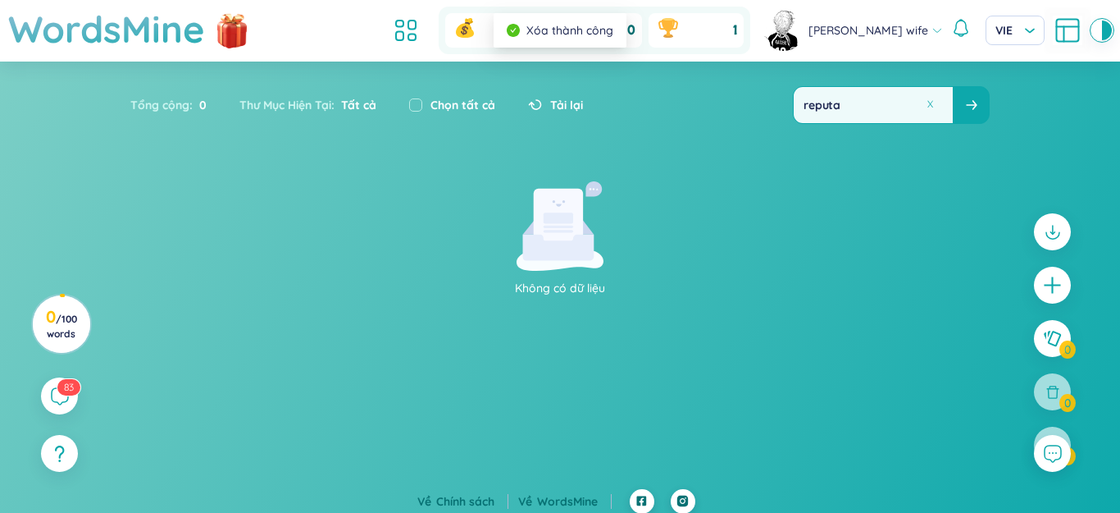
click at [928, 104] on button at bounding box center [930, 104] width 12 height 12
click at [902, 107] on input "text" at bounding box center [870, 105] width 159 height 36
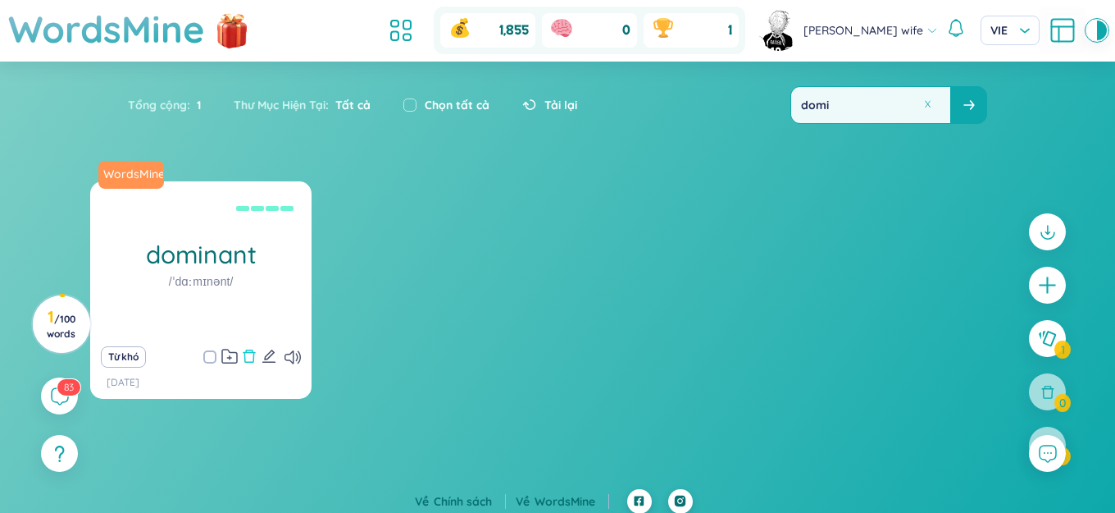
type input "domi"
click at [246, 349] on icon "delete" at bounding box center [249, 356] width 15 height 15
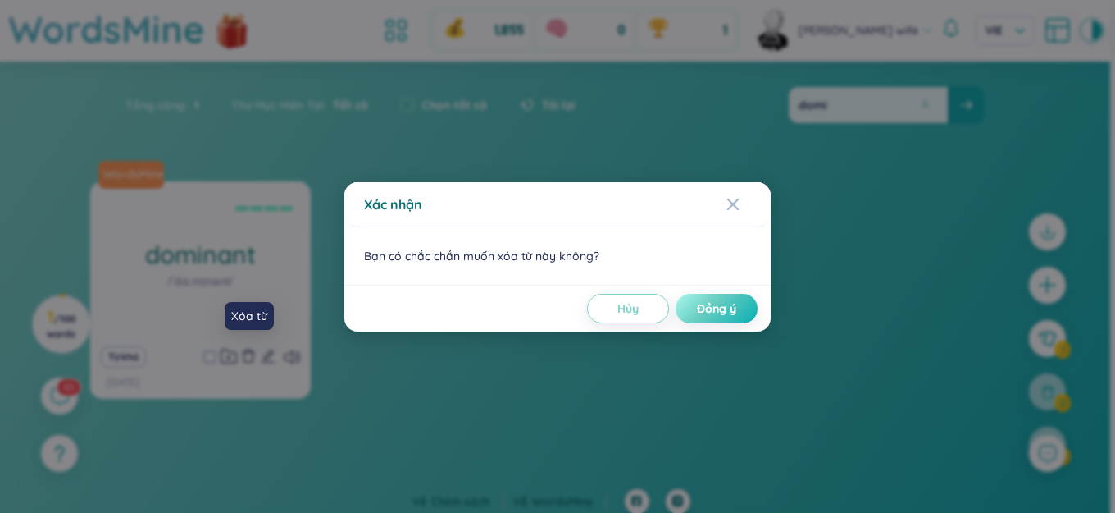
click at [735, 302] on span "Đồng ý" at bounding box center [716, 308] width 39 height 16
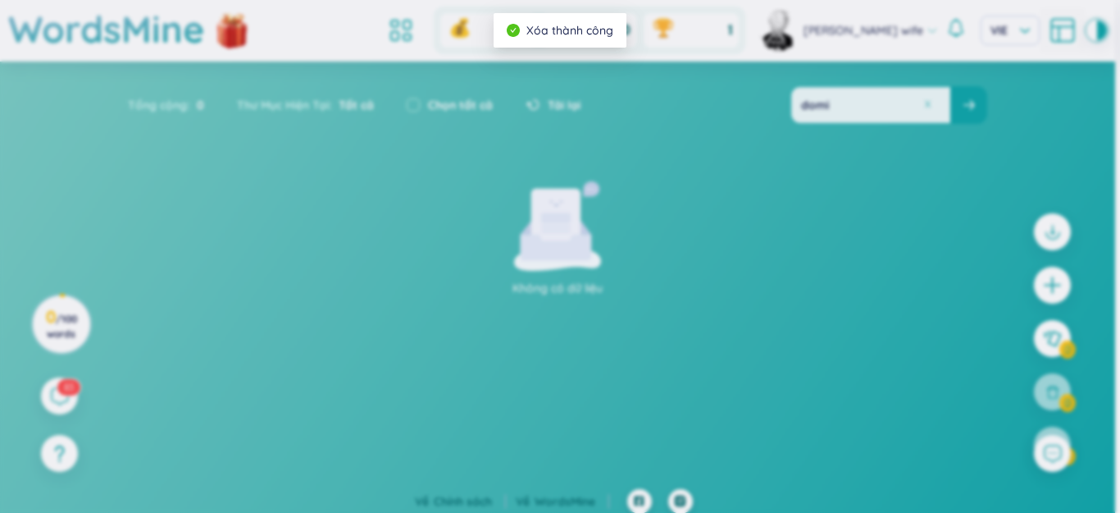
click at [926, 103] on button at bounding box center [928, 104] width 12 height 12
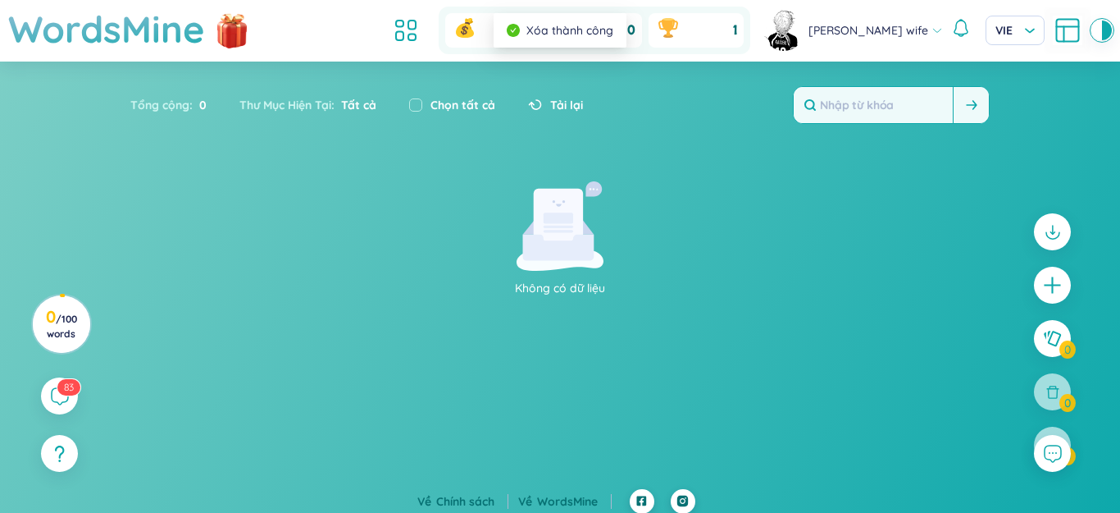
click at [902, 106] on input "text" at bounding box center [873, 105] width 159 height 36
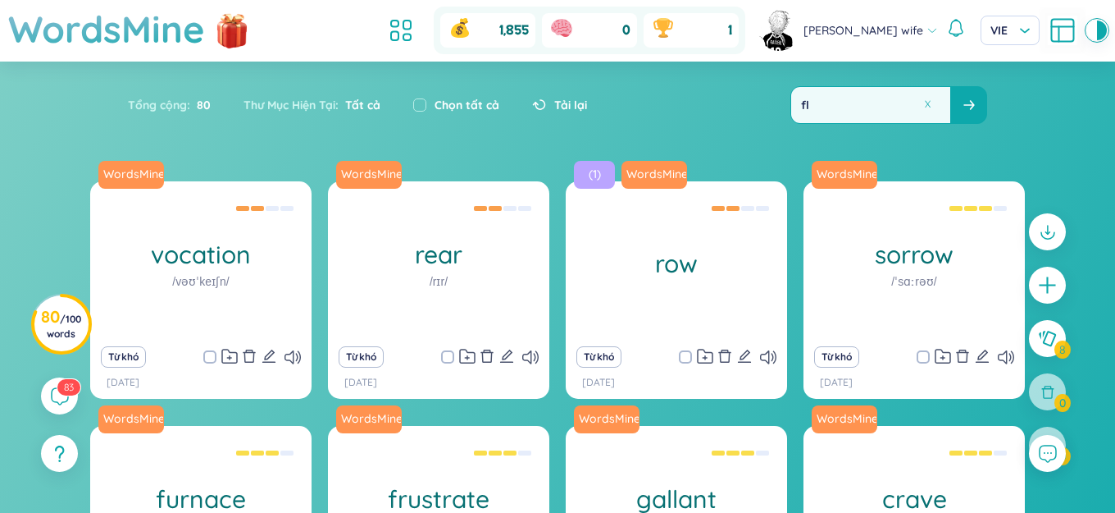
type input "f"
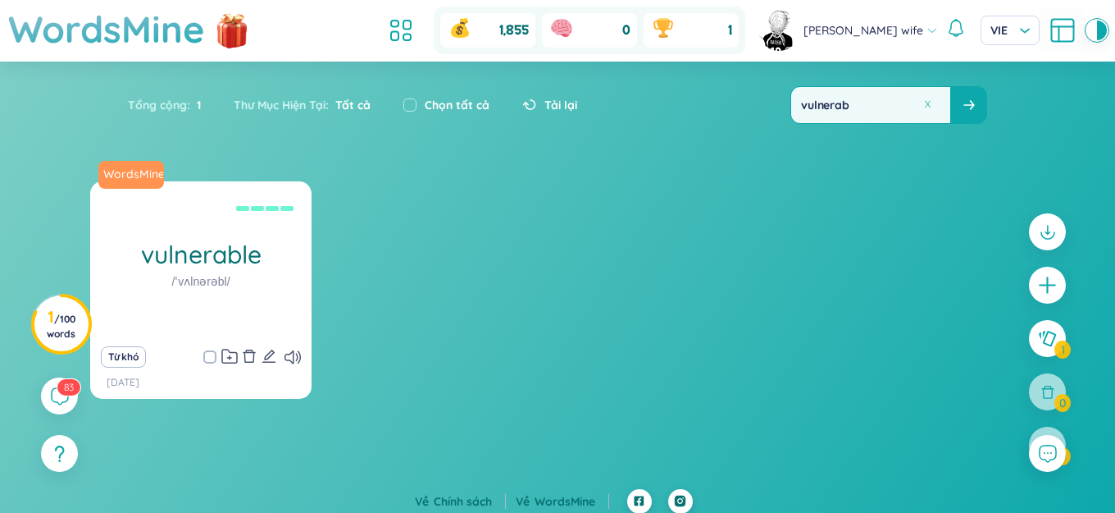
type input "vulnerab"
click at [249, 349] on icon "delete" at bounding box center [250, 355] width 12 height 13
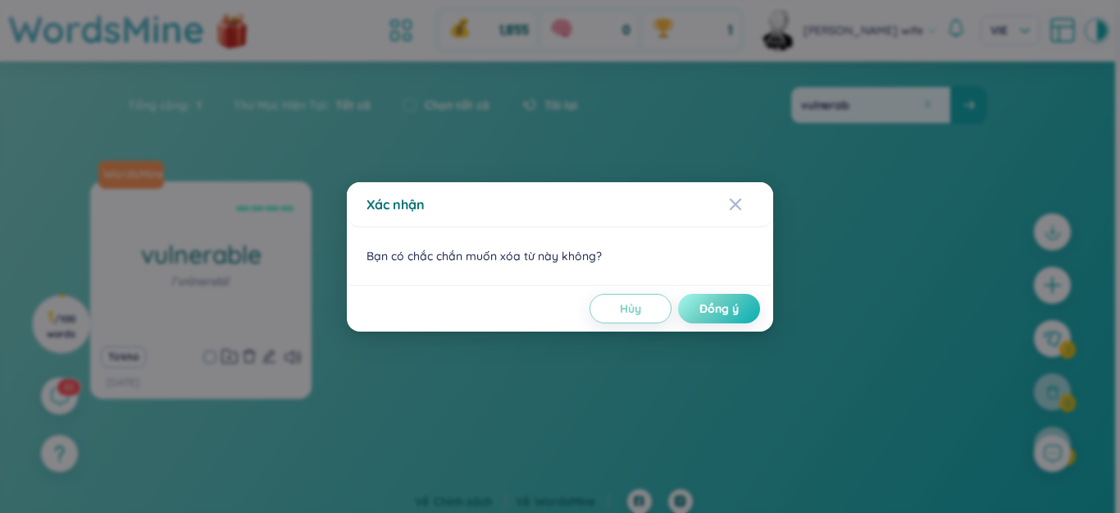
click at [721, 303] on span "Đồng ý" at bounding box center [719, 308] width 39 height 16
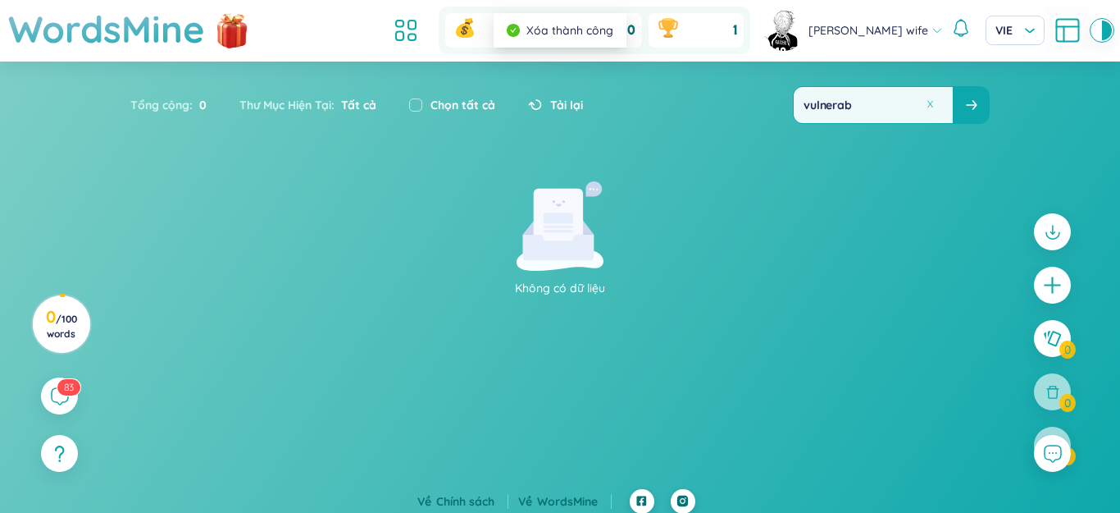
click at [928, 104] on button at bounding box center [930, 104] width 12 height 12
click at [918, 103] on input "text" at bounding box center [870, 105] width 159 height 36
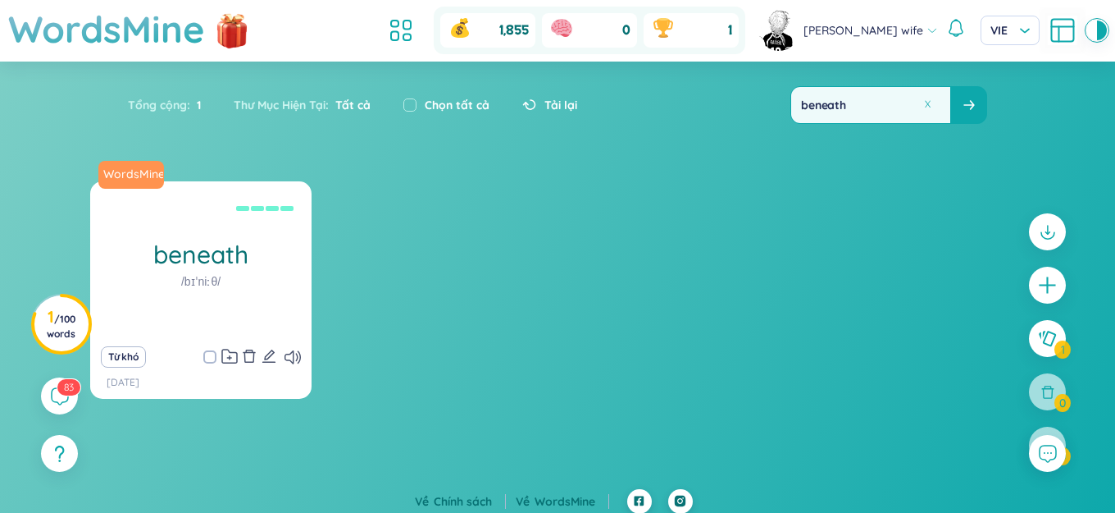
type input "beneath"
click at [252, 357] on icon "delete" at bounding box center [249, 356] width 15 height 15
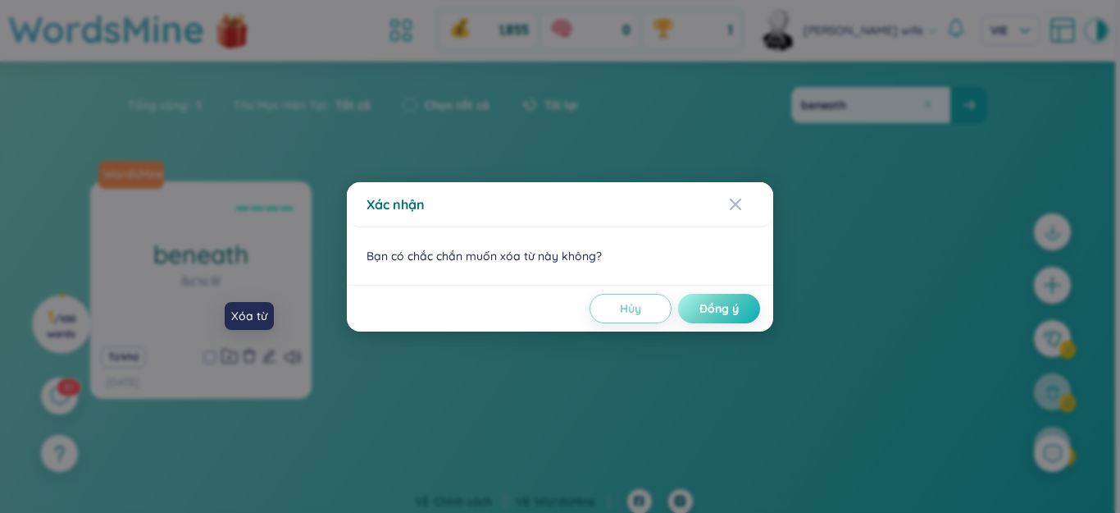
click at [704, 302] on span "Đồng ý" at bounding box center [719, 308] width 39 height 16
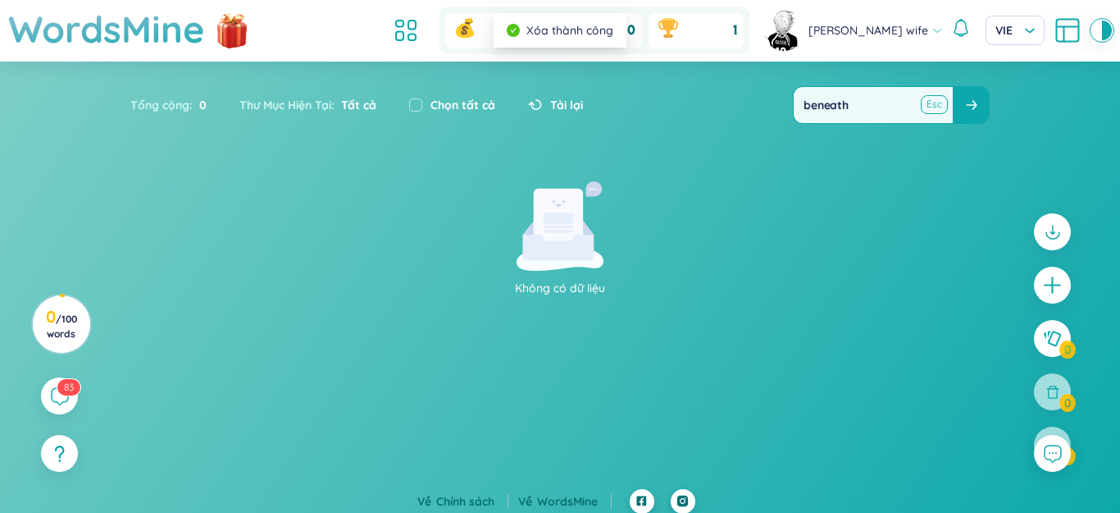
click at [927, 103] on button at bounding box center [934, 104] width 25 height 21
click at [911, 106] on input "text" at bounding box center [870, 105] width 159 height 36
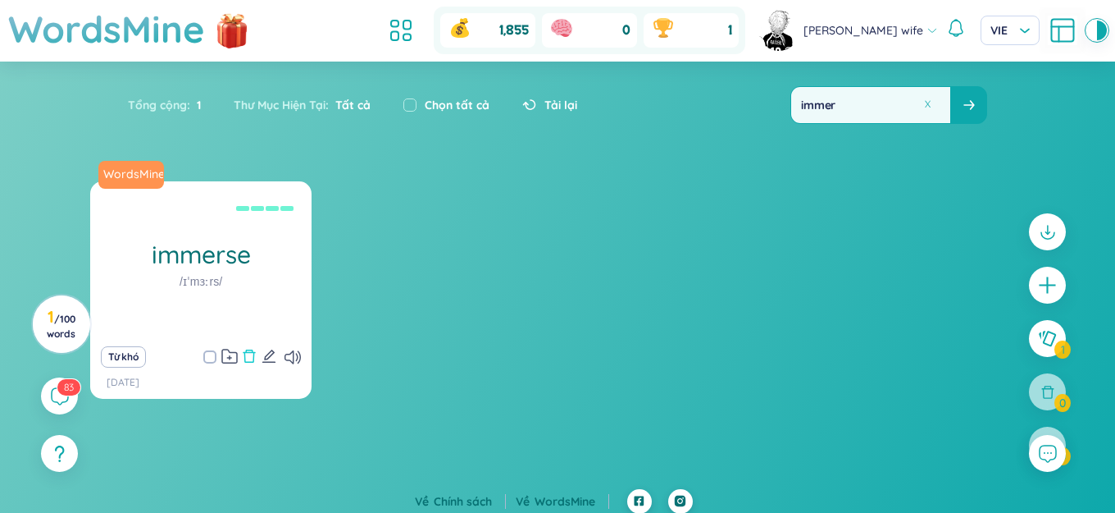
type input "immer"
click at [250, 350] on icon "delete" at bounding box center [250, 355] width 12 height 13
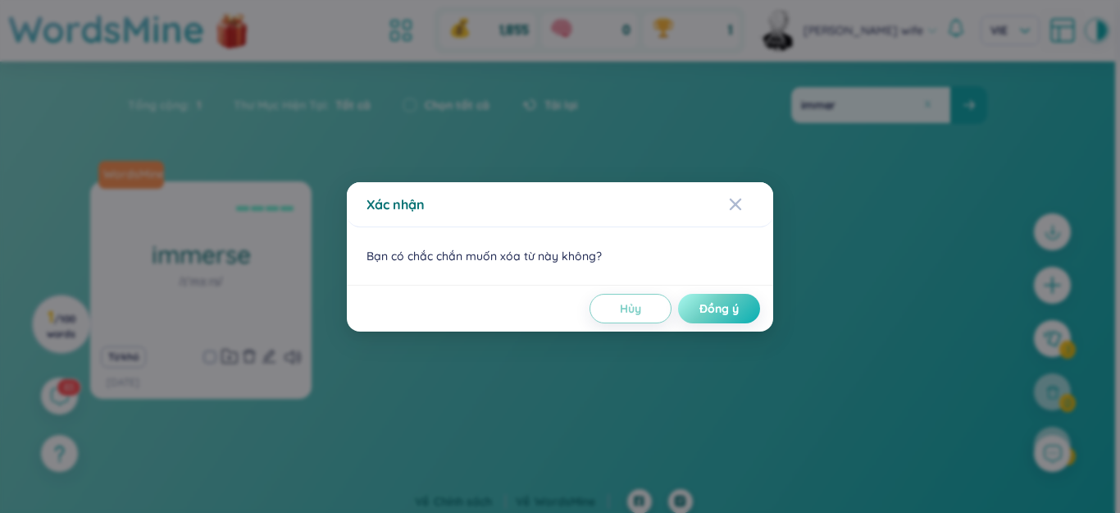
click at [717, 303] on span "Đồng ý" at bounding box center [719, 308] width 39 height 16
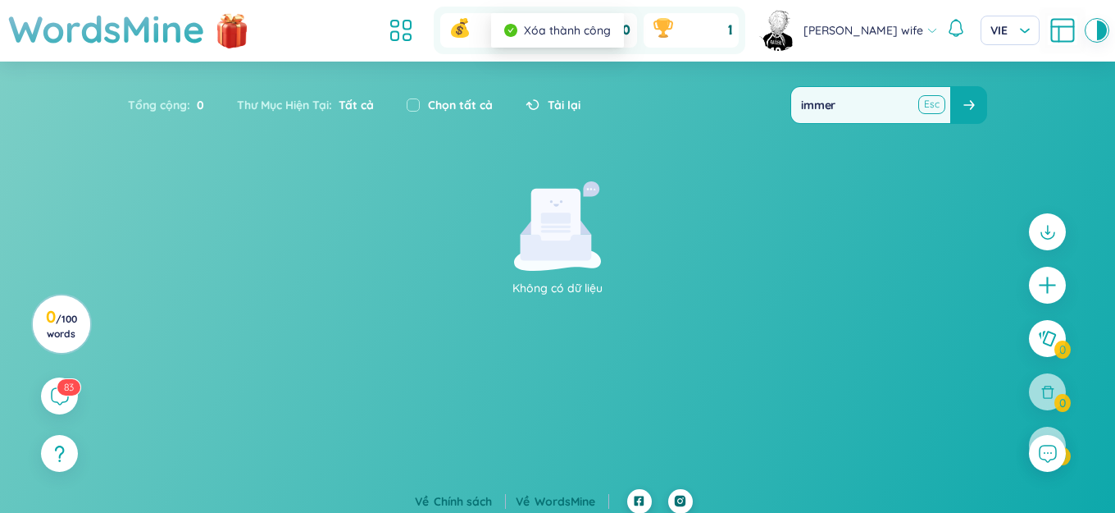
click at [928, 103] on button at bounding box center [931, 104] width 25 height 21
click at [914, 107] on input "text" at bounding box center [870, 105] width 159 height 36
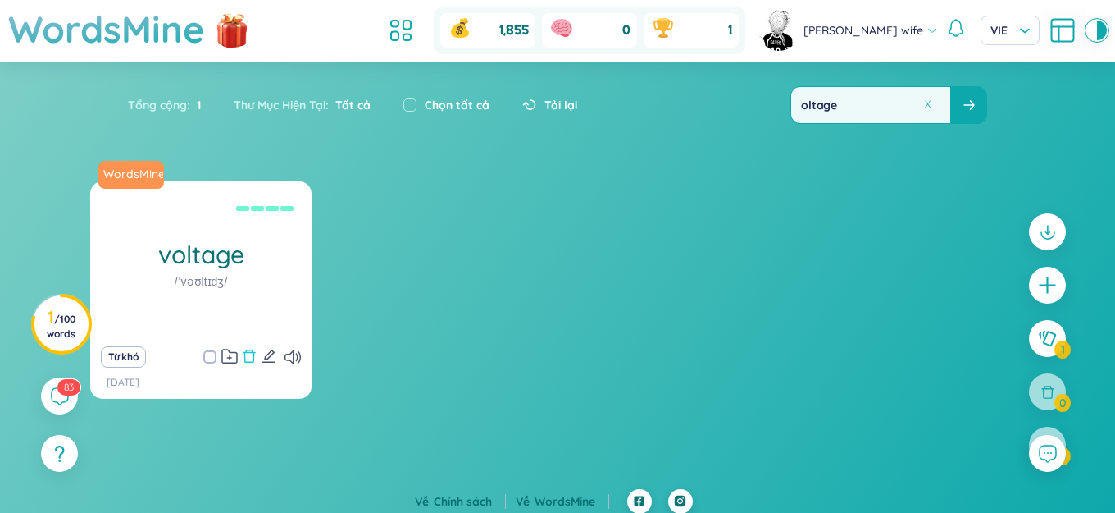
type input "oltage"
click at [251, 353] on icon "delete" at bounding box center [249, 356] width 15 height 15
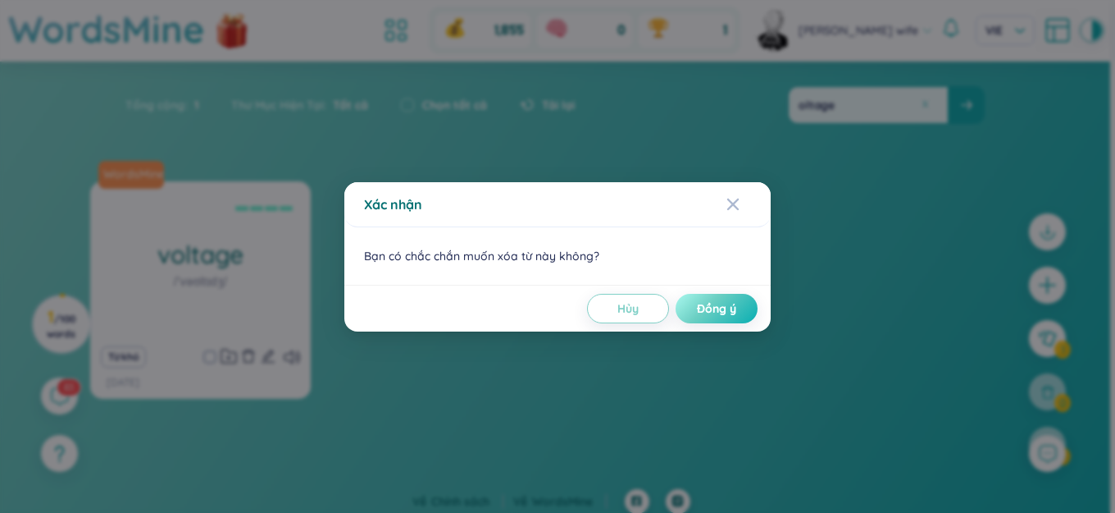
click at [725, 301] on span "Đồng ý" at bounding box center [716, 308] width 39 height 16
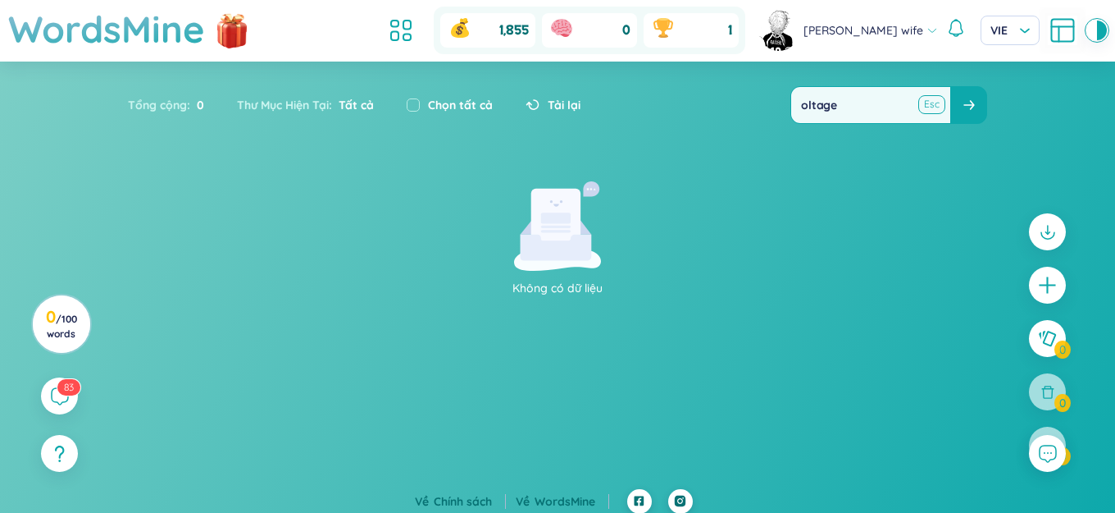
click at [928, 100] on button at bounding box center [931, 104] width 25 height 21
click at [906, 107] on input "text" at bounding box center [870, 105] width 159 height 36
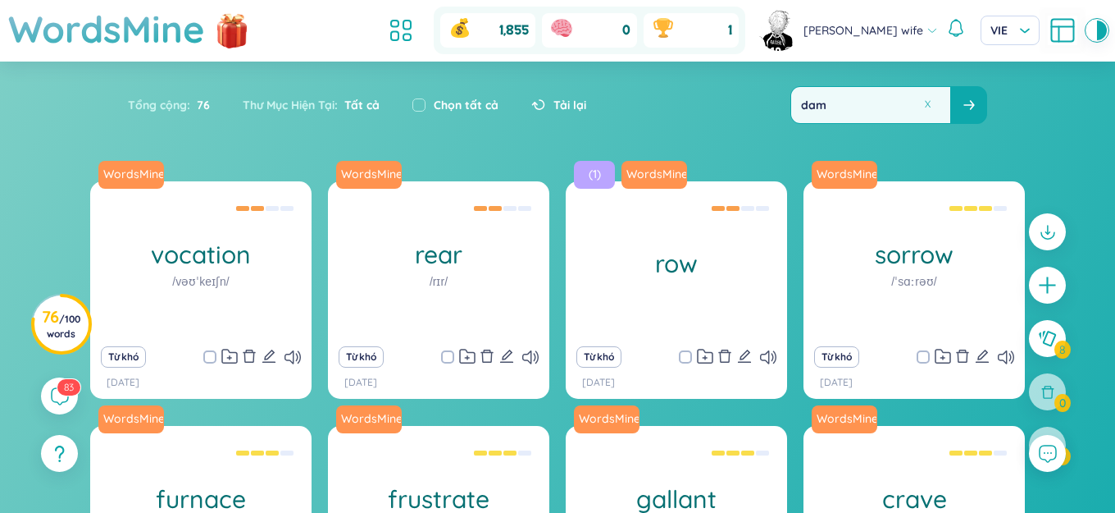
type input "damp"
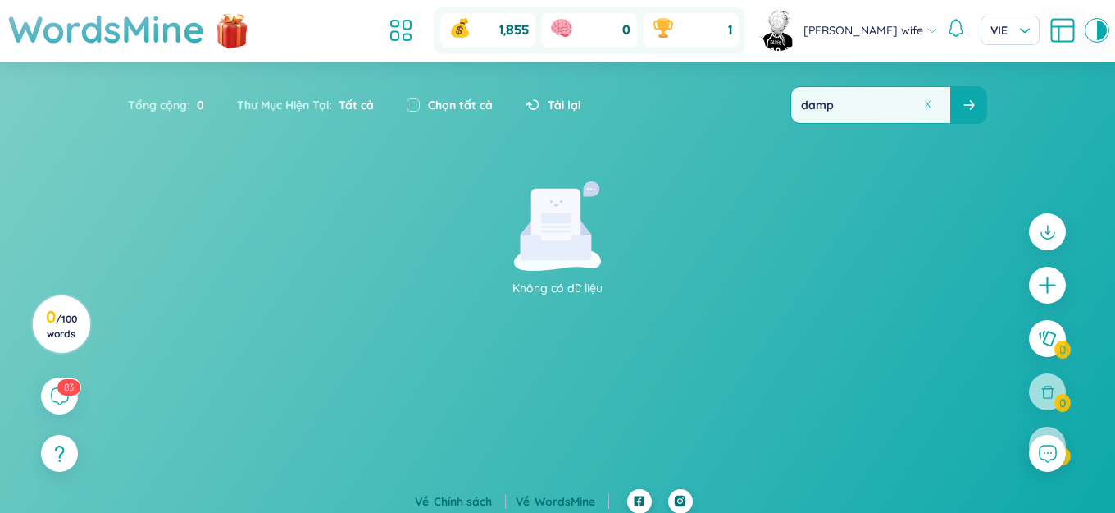
drag, startPoint x: 870, startPoint y: 103, endPoint x: 772, endPoint y: 121, distance: 100.1
click at [772, 121] on div "Tổng cộng : 0 Thư Mục Hiện Tại : Tất cả Chọn tất cả Tải lại damp" at bounding box center [558, 113] width 1024 height 71
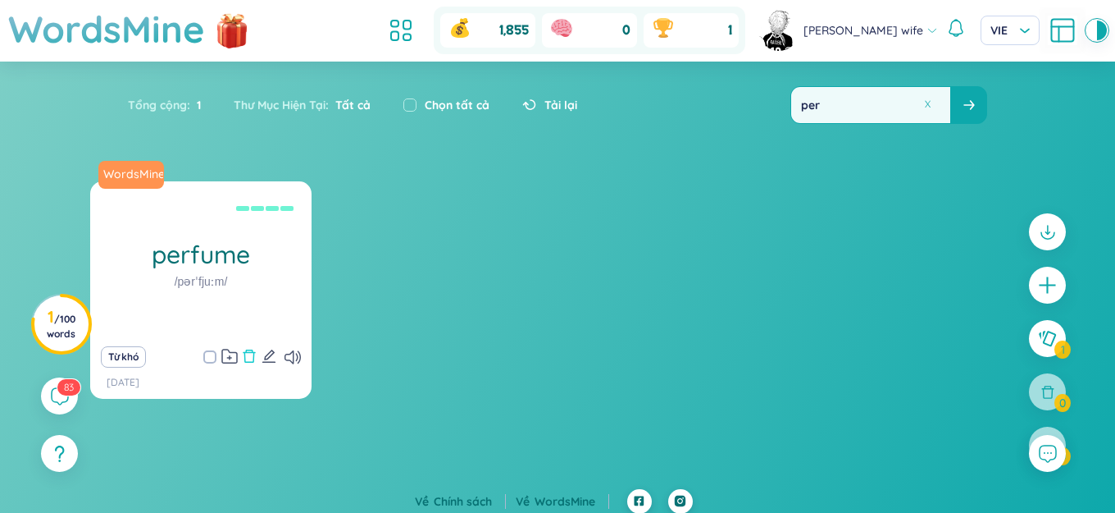
type input "per"
click at [244, 358] on icon "delete" at bounding box center [249, 356] width 15 height 15
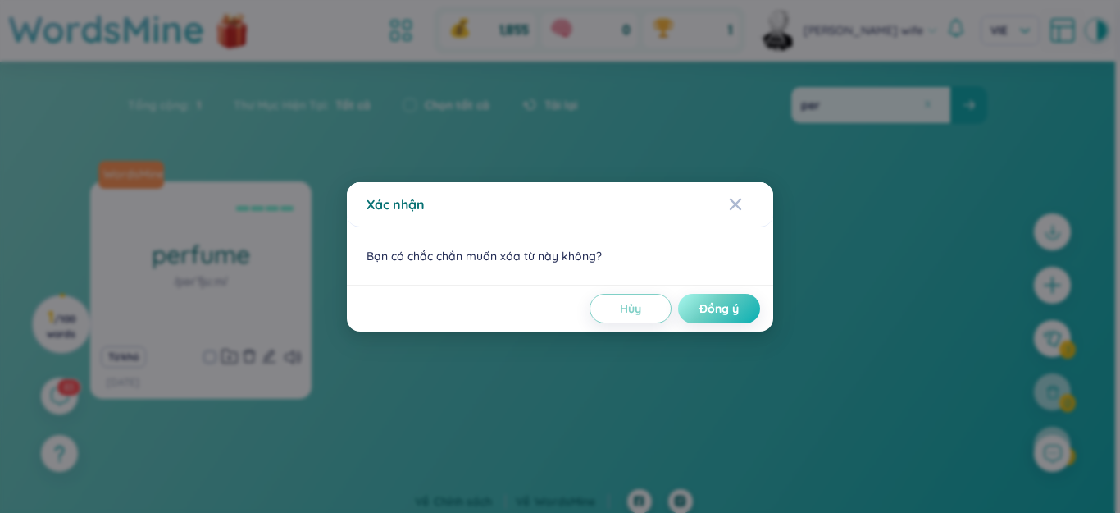
click at [728, 310] on span "Đồng ý" at bounding box center [719, 308] width 39 height 16
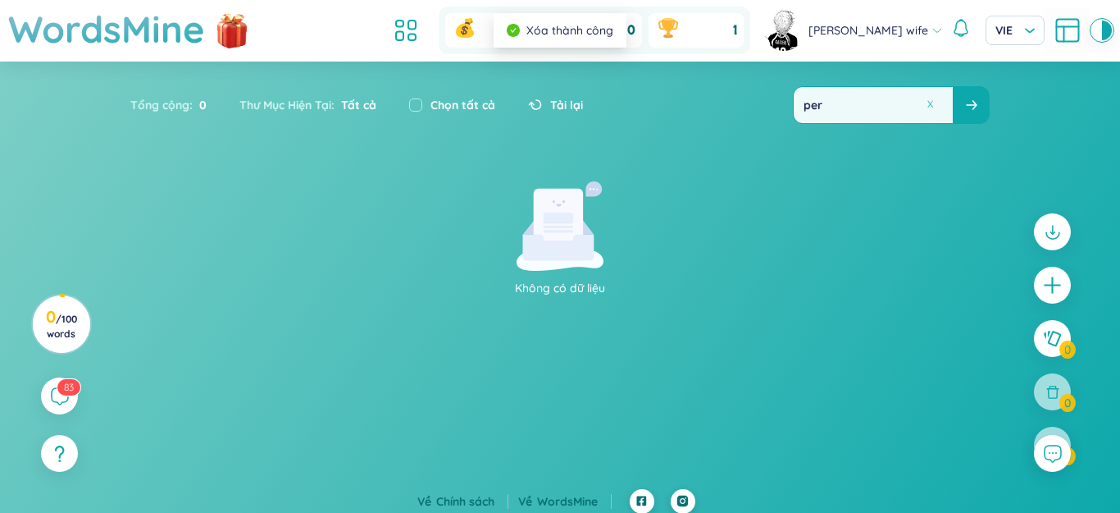
click at [927, 103] on button at bounding box center [930, 104] width 12 height 12
click at [915, 106] on input "text" at bounding box center [870, 105] width 159 height 36
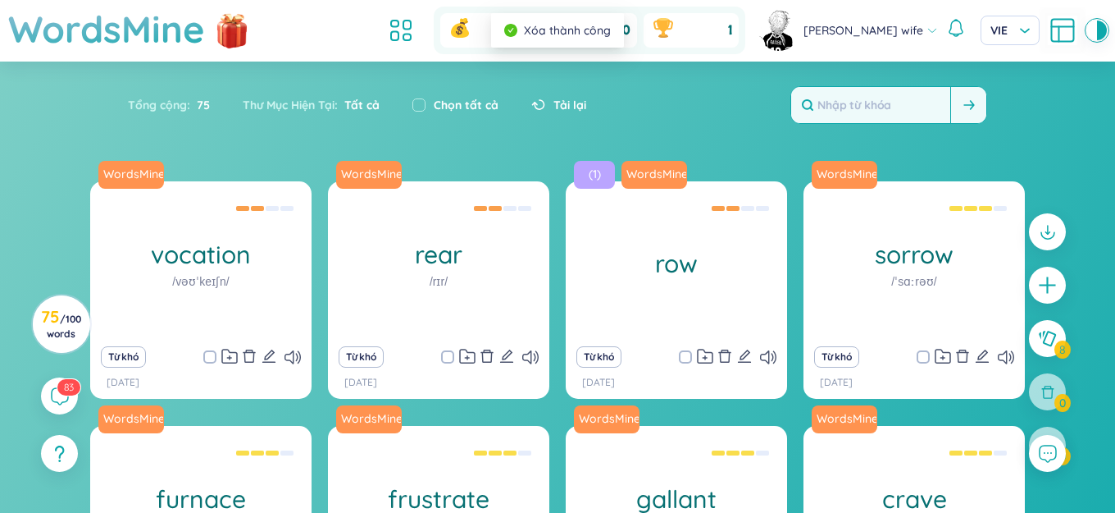
click at [915, 106] on input "text" at bounding box center [870, 105] width 159 height 36
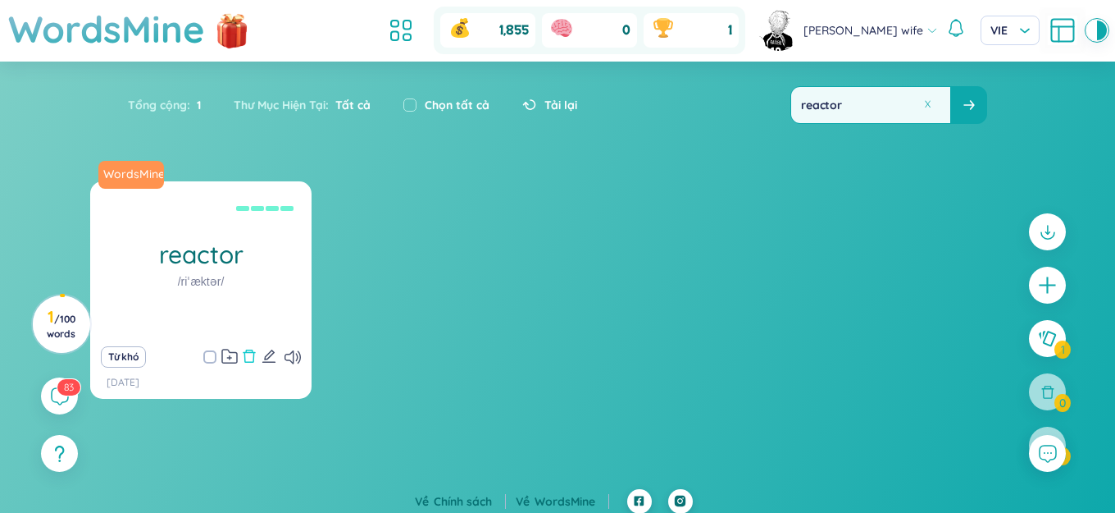
type input "reactor"
click at [244, 354] on icon "delete" at bounding box center [250, 355] width 12 height 13
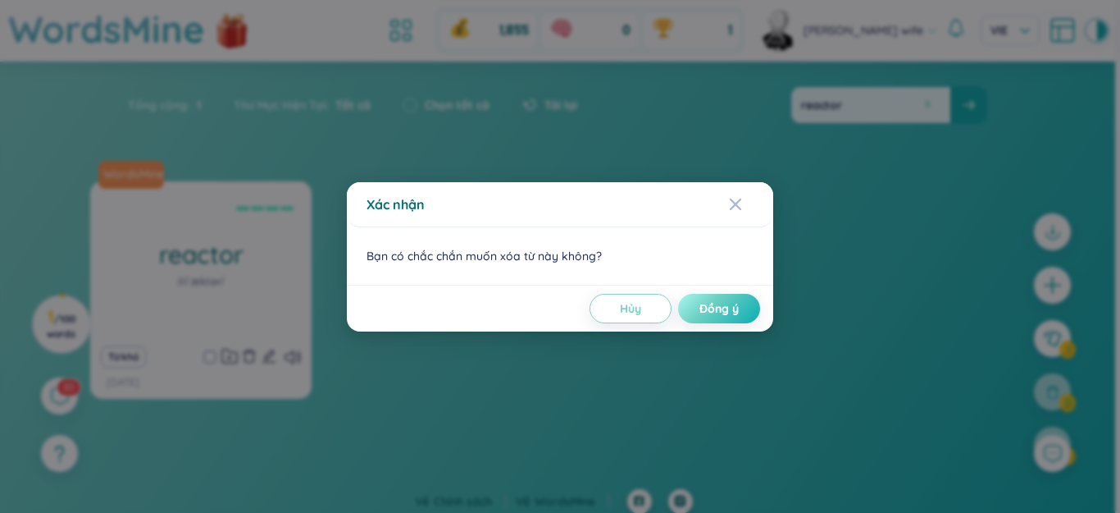
click at [695, 302] on button "Đồng ý" at bounding box center [719, 309] width 82 height 30
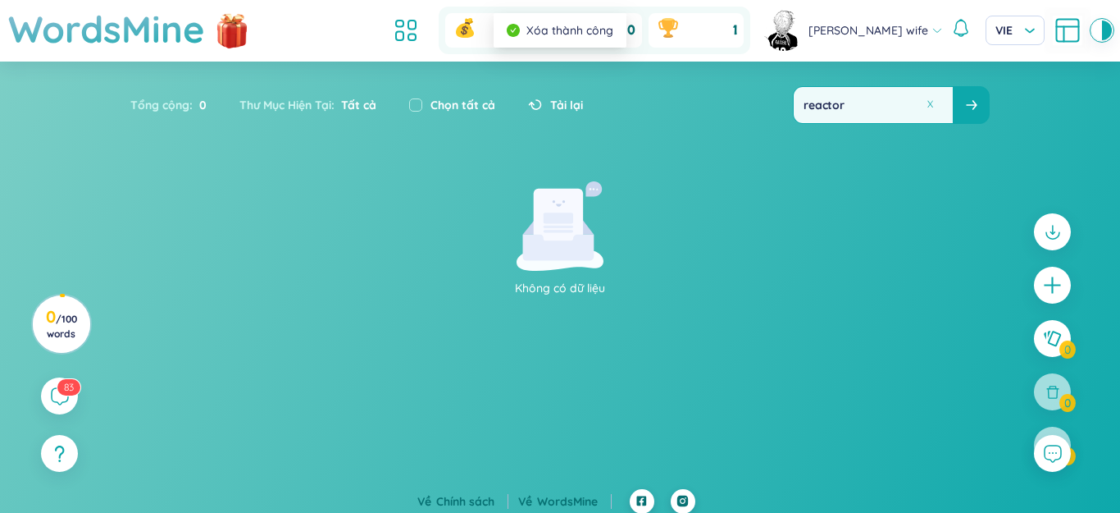
click at [924, 103] on button at bounding box center [930, 104] width 12 height 12
click at [911, 105] on input "text" at bounding box center [873, 105] width 159 height 36
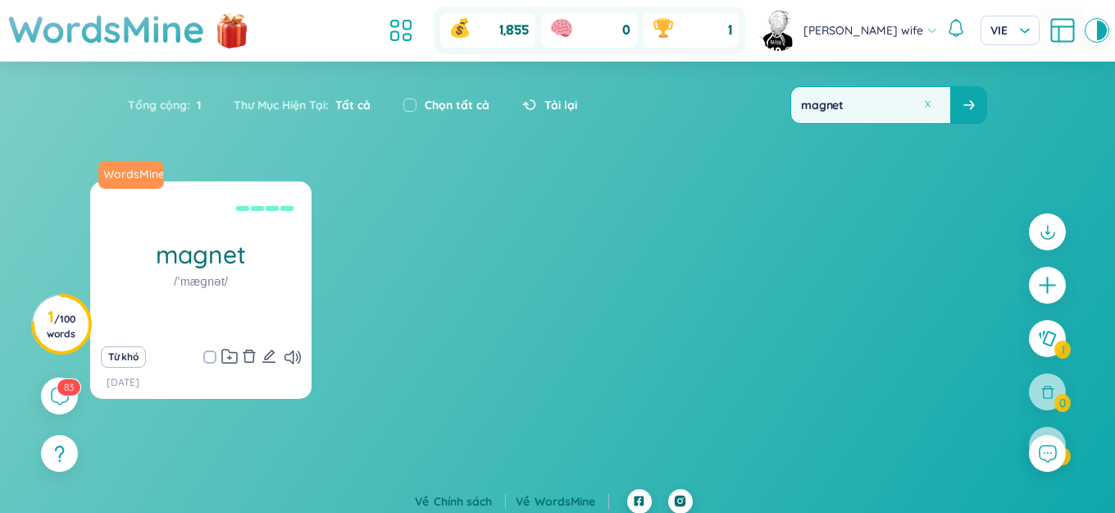
type input "magnet"
click at [250, 355] on icon "delete" at bounding box center [249, 356] width 15 height 15
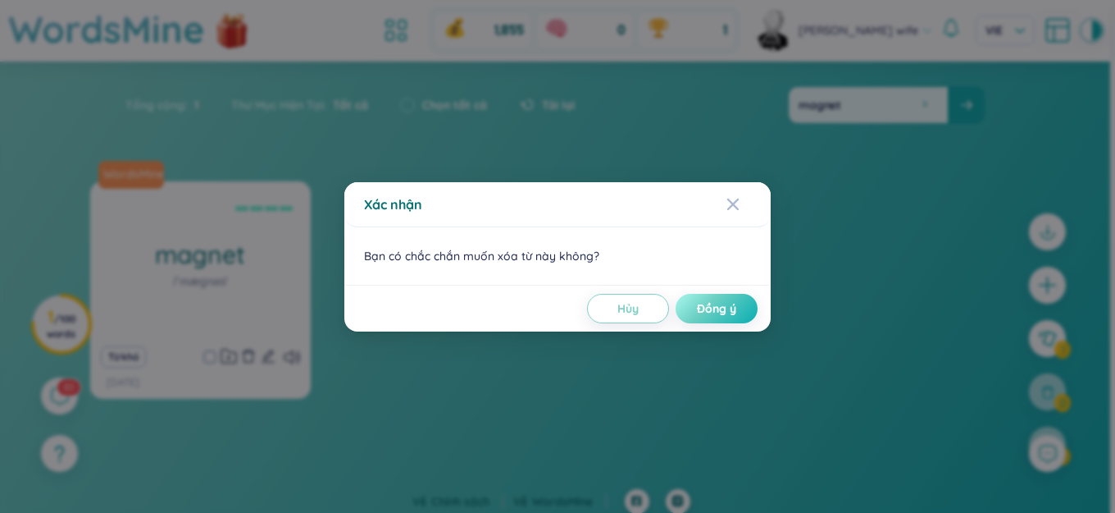
click at [699, 311] on button "Đồng ý" at bounding box center [717, 309] width 82 height 30
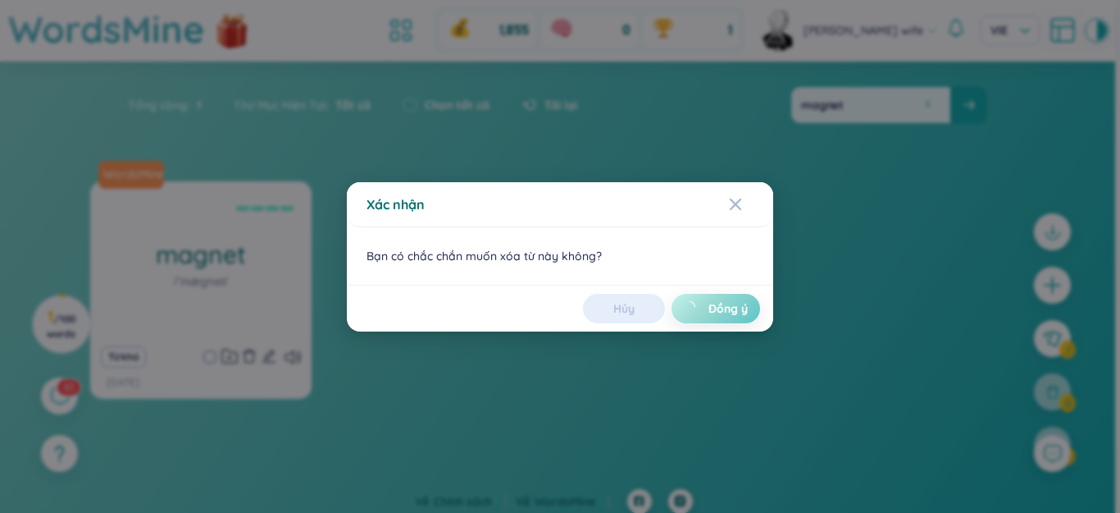
click at [928, 104] on button at bounding box center [928, 104] width 12 height 12
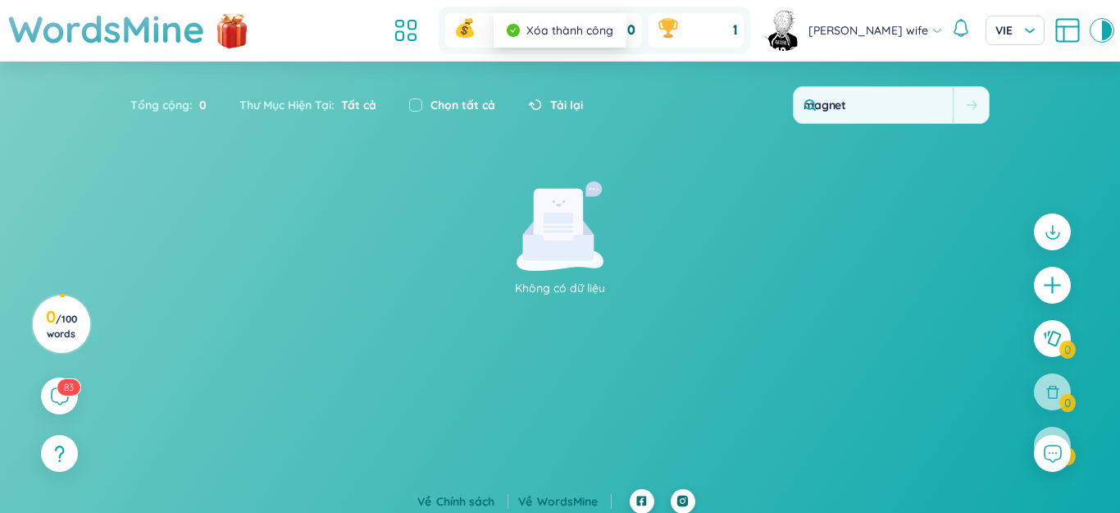
click at [928, 104] on input "magnet" at bounding box center [873, 105] width 159 height 36
click at [901, 105] on input "text" at bounding box center [873, 105] width 159 height 36
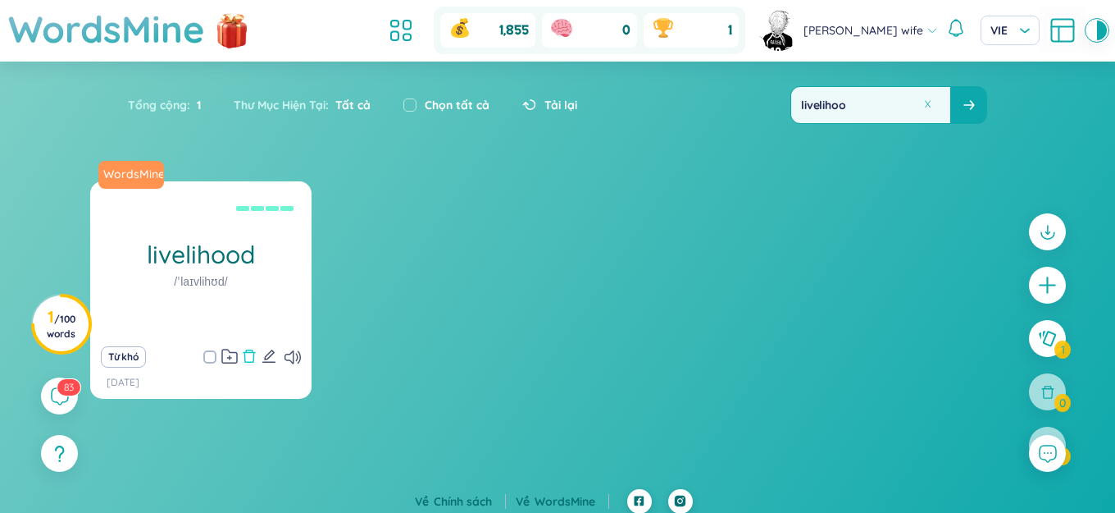
type input "livelihoo"
click at [253, 360] on icon "delete" at bounding box center [249, 356] width 15 height 15
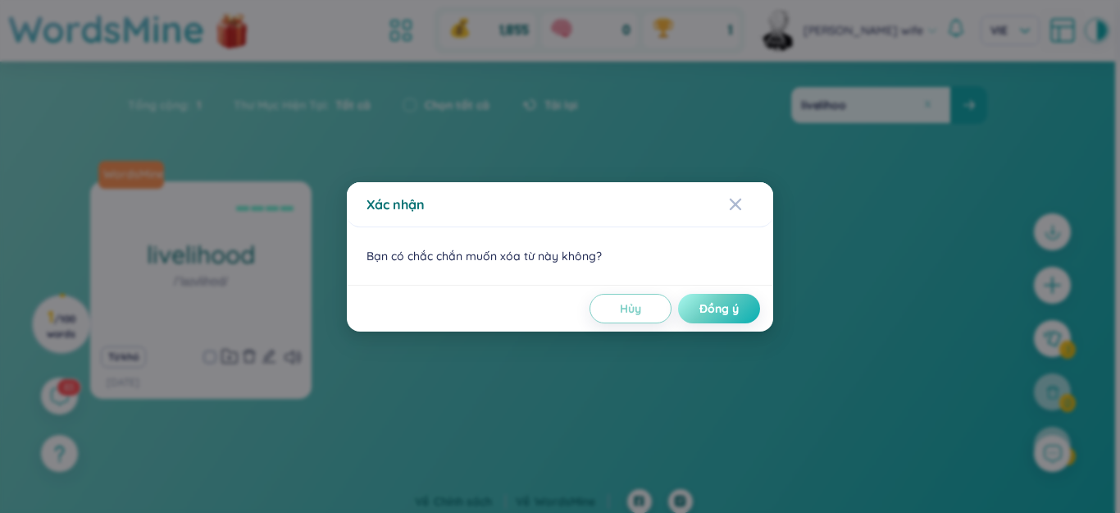
click at [723, 319] on button "Đồng ý" at bounding box center [719, 309] width 82 height 30
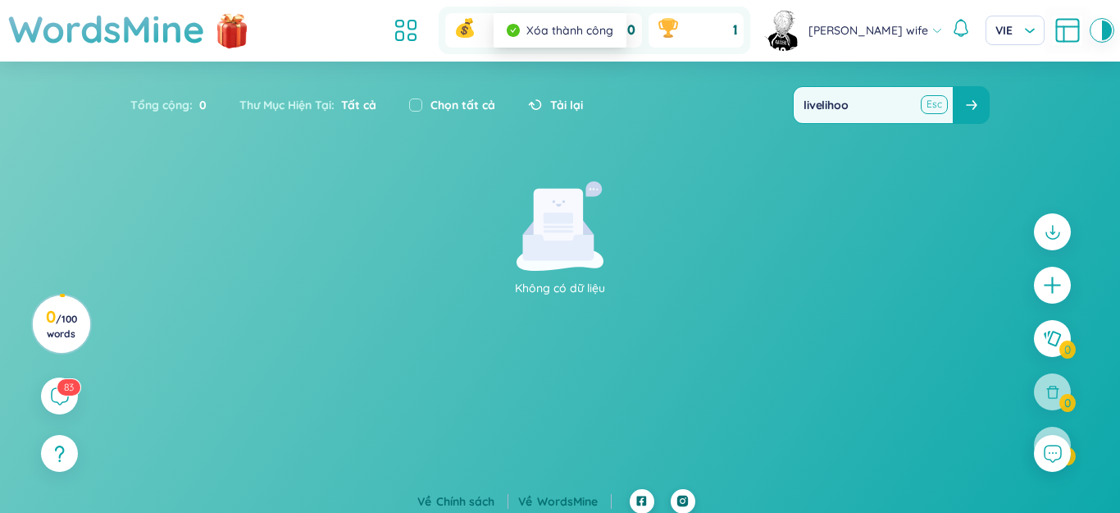
click at [931, 108] on button at bounding box center [934, 104] width 25 height 21
click at [915, 108] on input "text" at bounding box center [870, 105] width 159 height 36
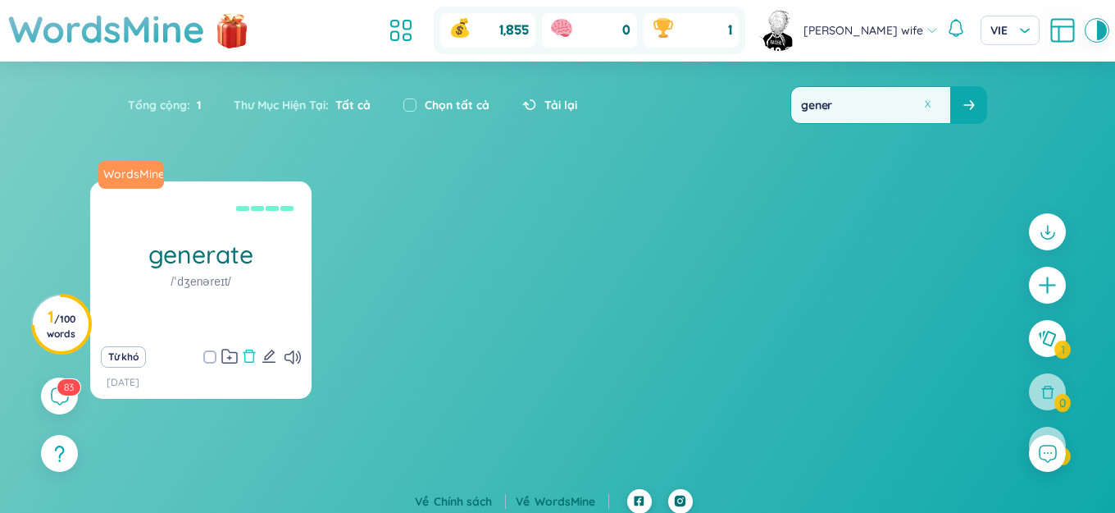
type input "gener"
click at [244, 359] on icon "delete" at bounding box center [249, 356] width 15 height 15
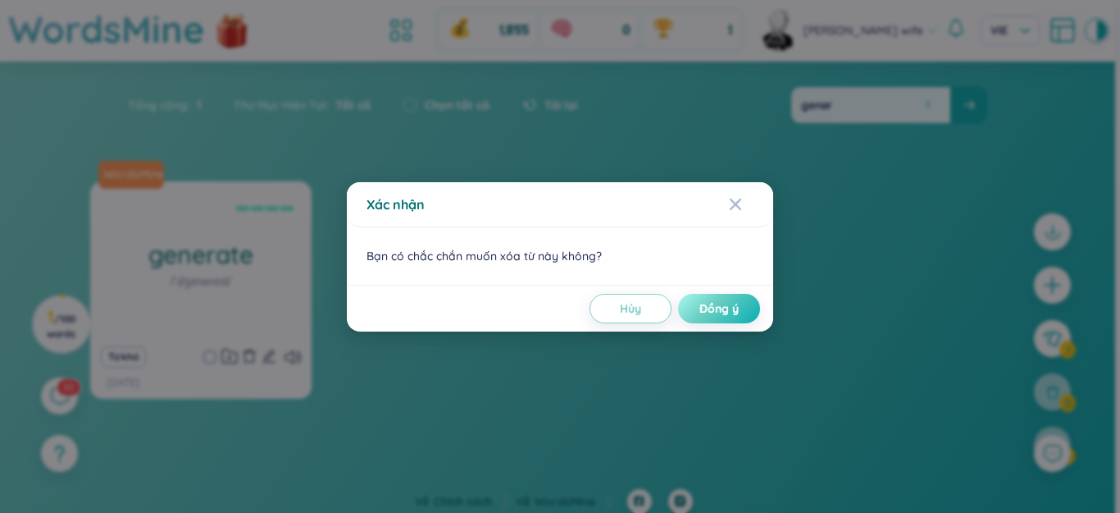
click at [724, 304] on span "Đồng ý" at bounding box center [719, 308] width 39 height 16
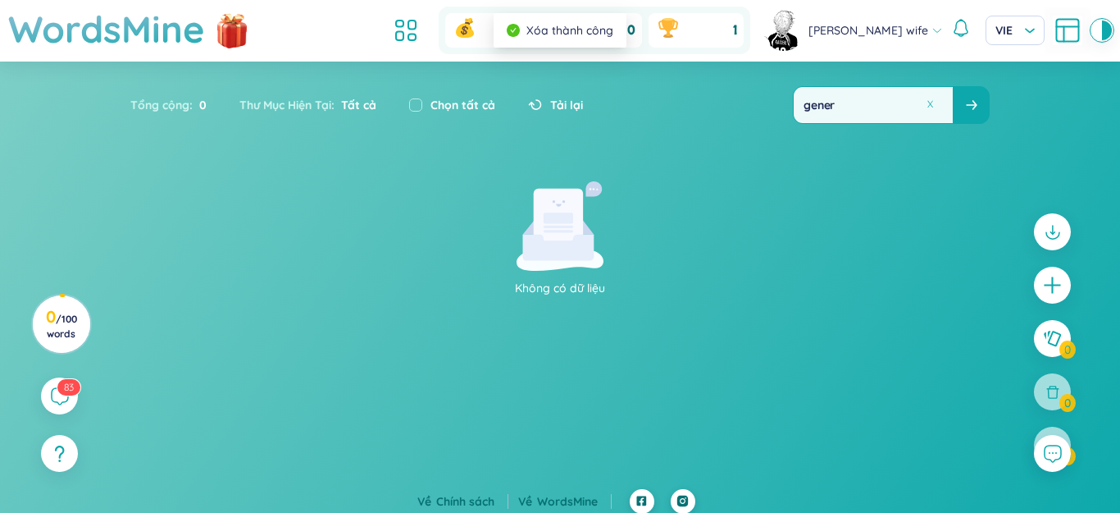
click at [928, 101] on button at bounding box center [930, 104] width 12 height 12
click at [903, 104] on input "text" at bounding box center [873, 105] width 159 height 36
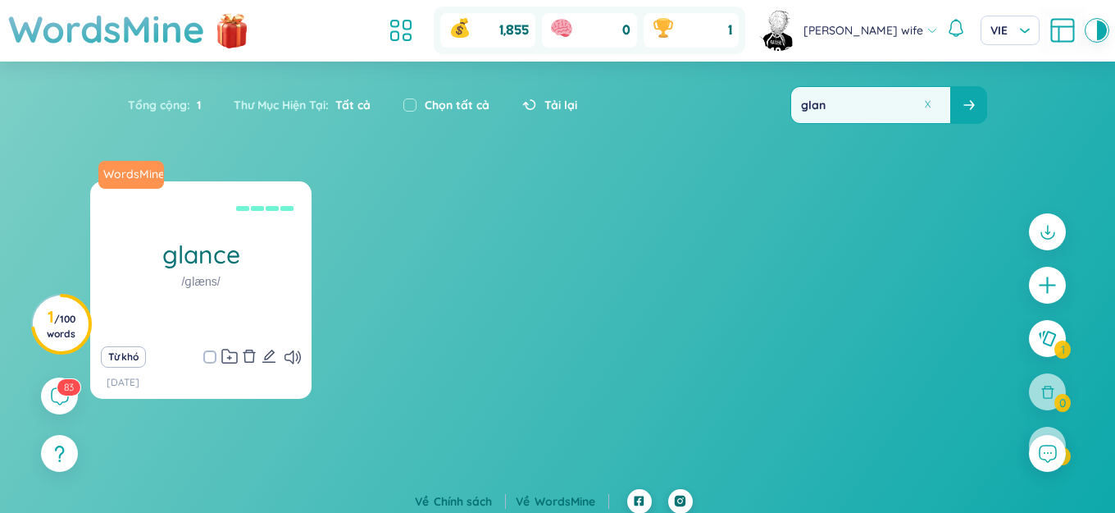
type input "glan"
click at [252, 353] on icon "delete" at bounding box center [249, 356] width 15 height 15
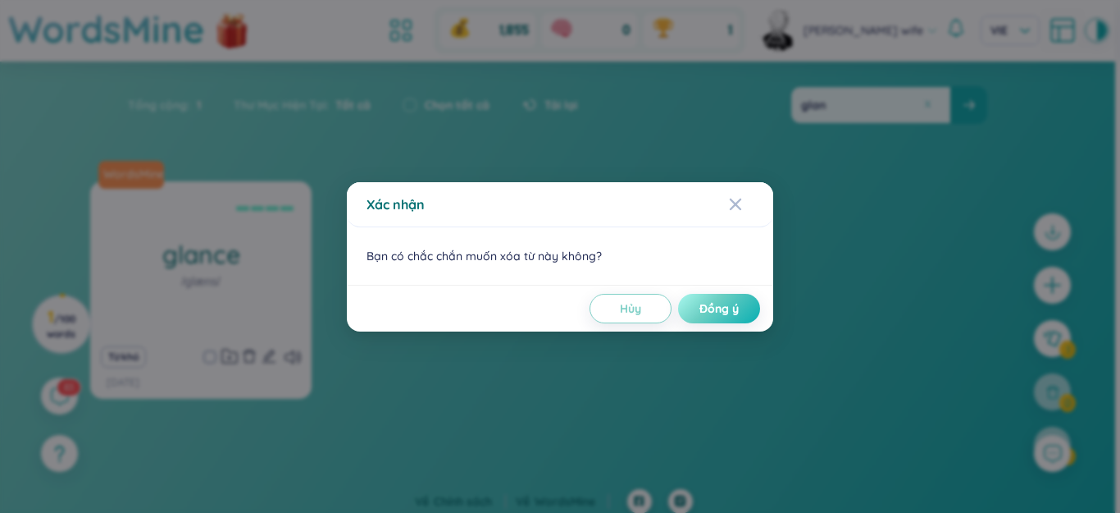
click at [682, 310] on button "Đồng ý" at bounding box center [719, 309] width 82 height 30
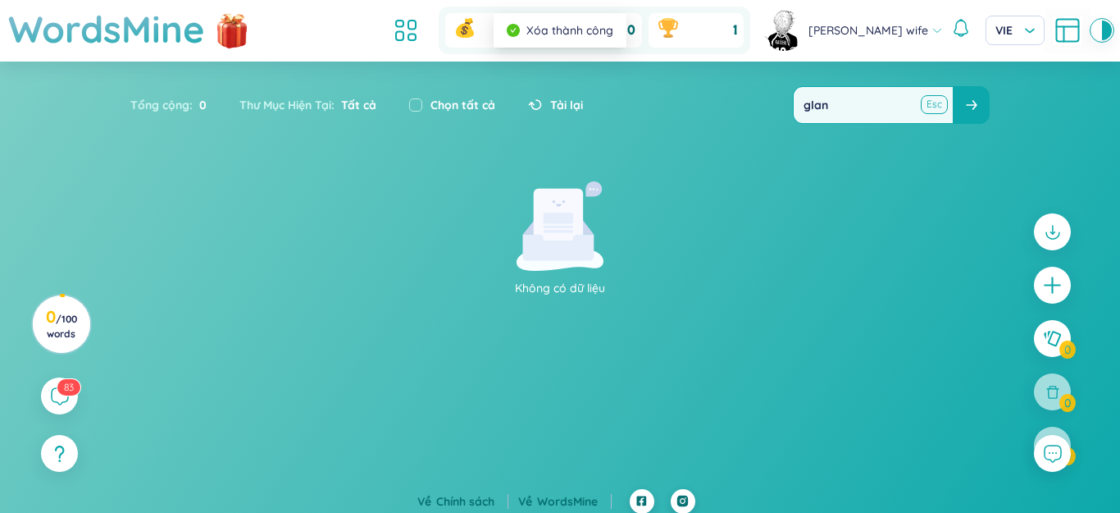
click at [930, 106] on button at bounding box center [934, 104] width 25 height 21
click at [905, 106] on input "text" at bounding box center [870, 105] width 159 height 36
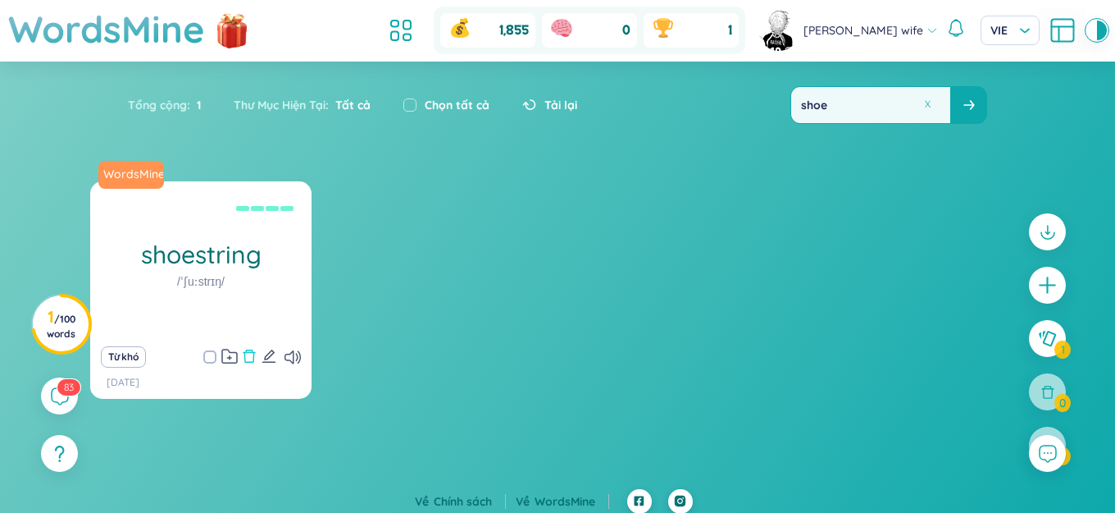
type input "shoe"
click at [249, 353] on icon "delete" at bounding box center [250, 355] width 12 height 13
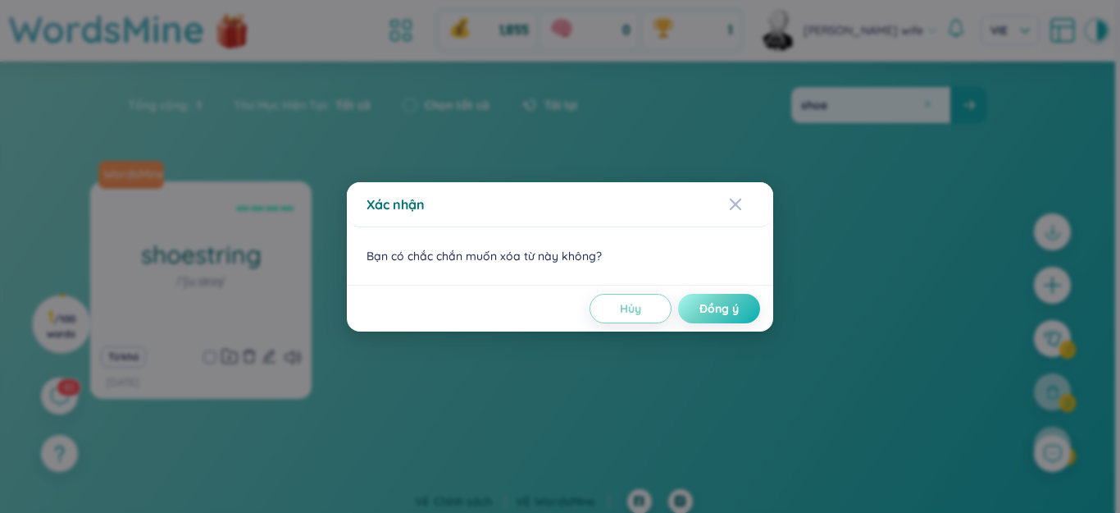
click at [711, 310] on span "Đồng ý" at bounding box center [719, 308] width 39 height 16
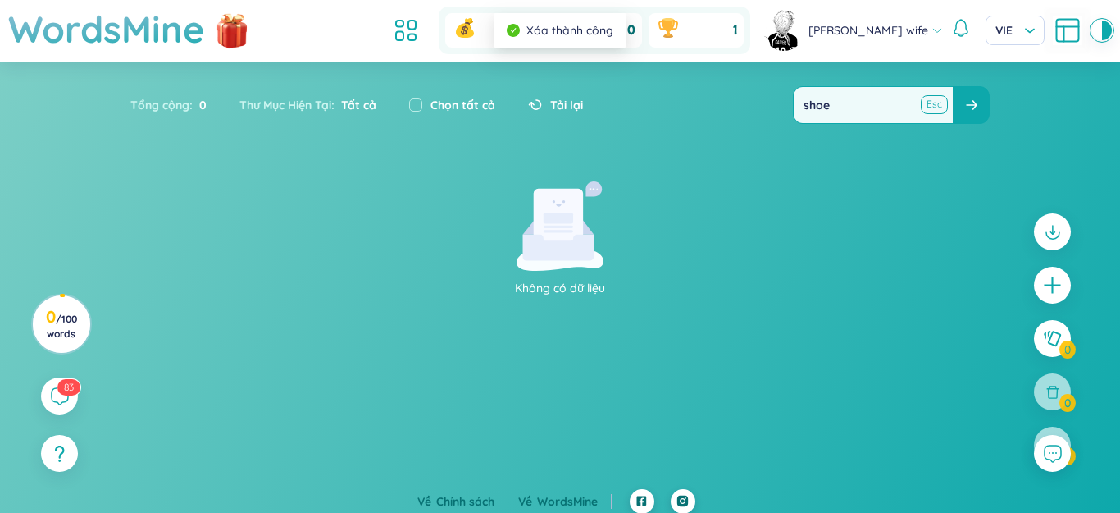
click at [928, 105] on button at bounding box center [934, 104] width 25 height 21
click at [904, 105] on input "text" at bounding box center [870, 105] width 159 height 36
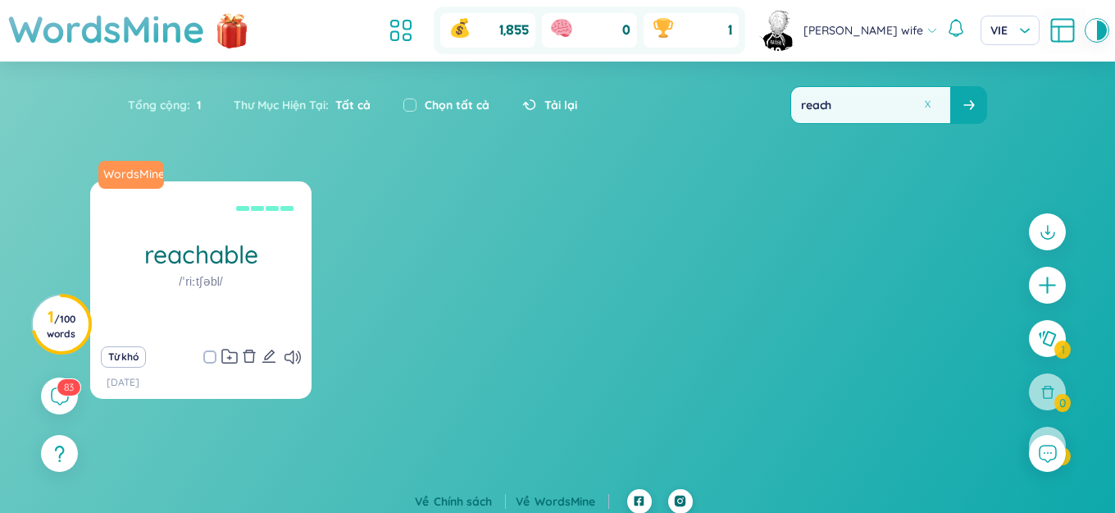
type input "reach"
click at [248, 353] on icon "delete" at bounding box center [250, 355] width 12 height 13
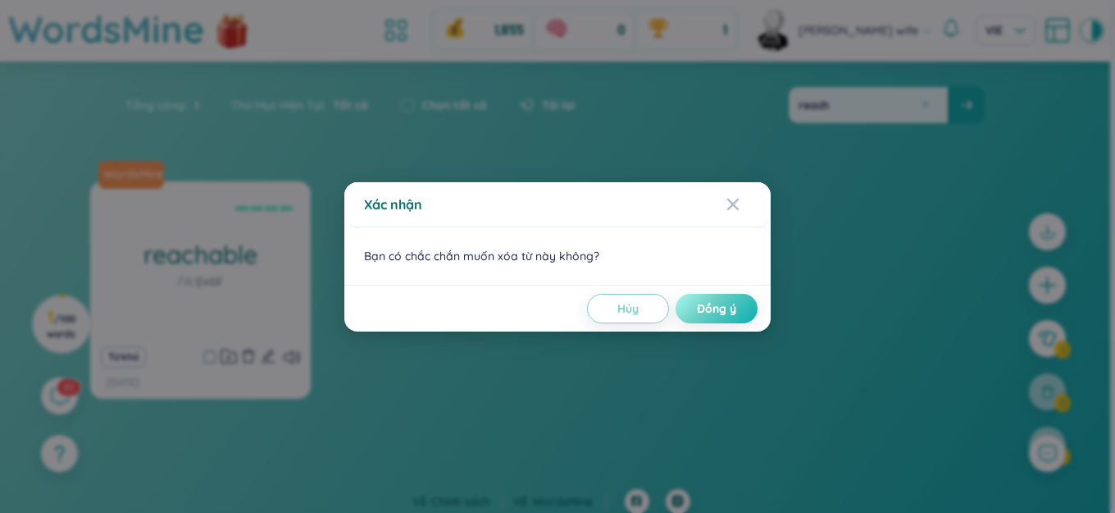
click at [702, 304] on span "Đồng ý" at bounding box center [716, 308] width 39 height 16
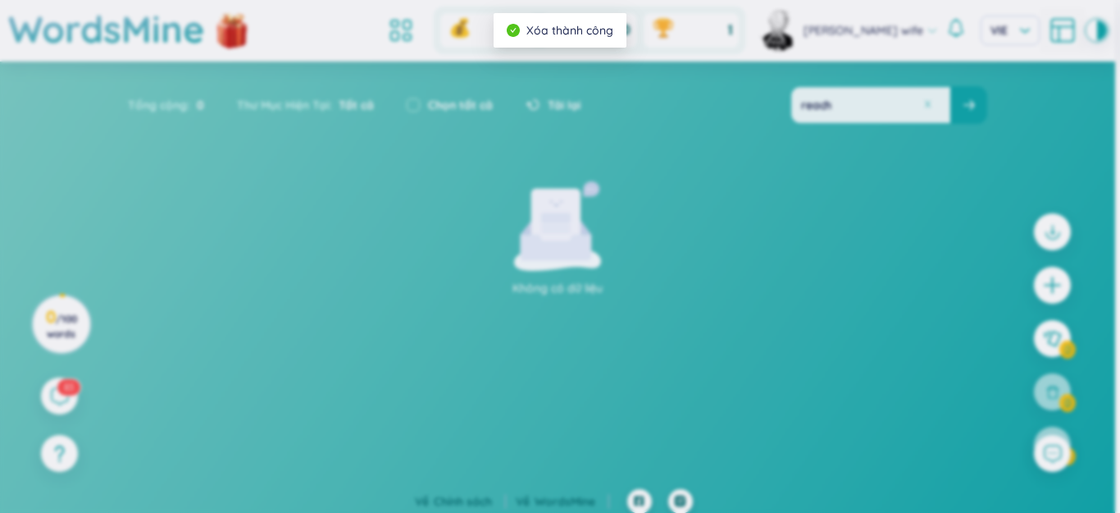
click at [928, 105] on button at bounding box center [928, 104] width 12 height 12
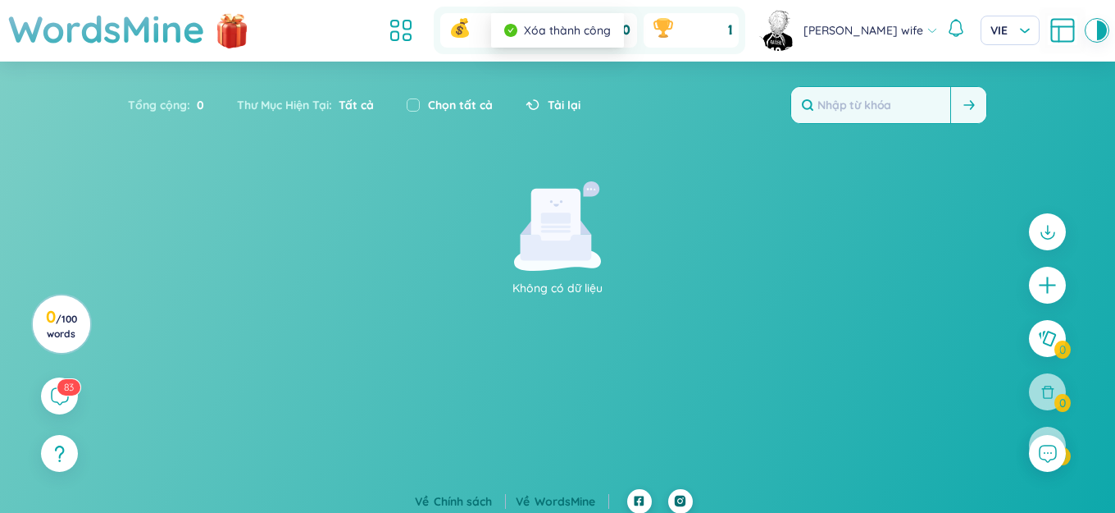
click at [903, 109] on input "text" at bounding box center [870, 105] width 159 height 36
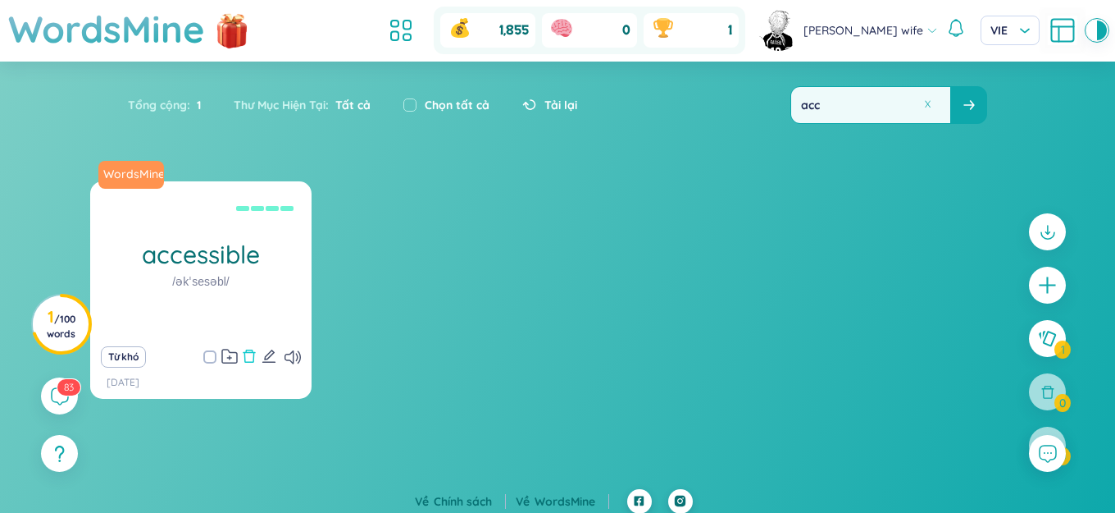
type input "acc"
click at [247, 356] on icon "delete" at bounding box center [249, 356] width 15 height 15
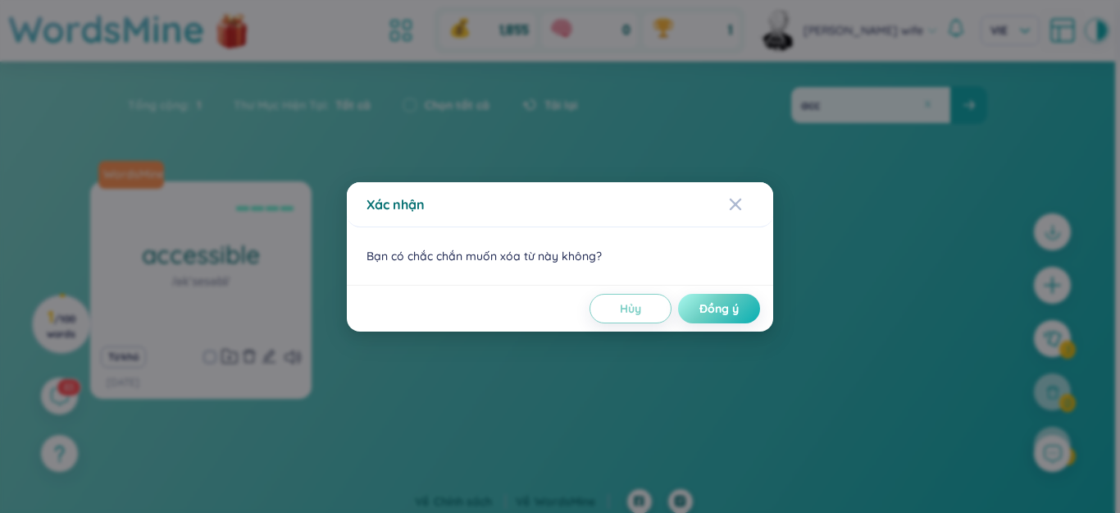
click at [738, 303] on span "Đồng ý" at bounding box center [719, 308] width 39 height 16
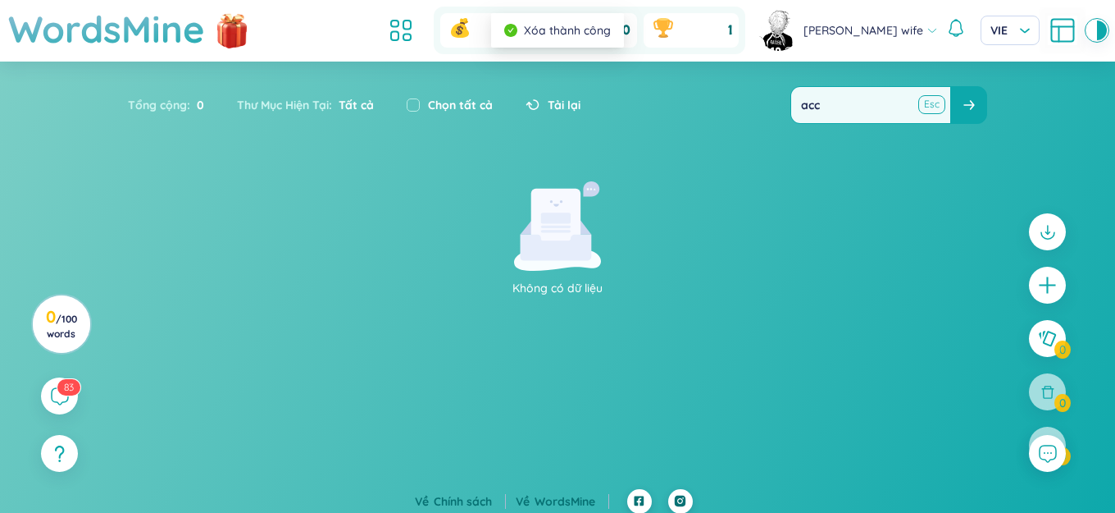
click at [928, 107] on button at bounding box center [931, 104] width 25 height 21
click at [912, 108] on input "text" at bounding box center [870, 105] width 159 height 36
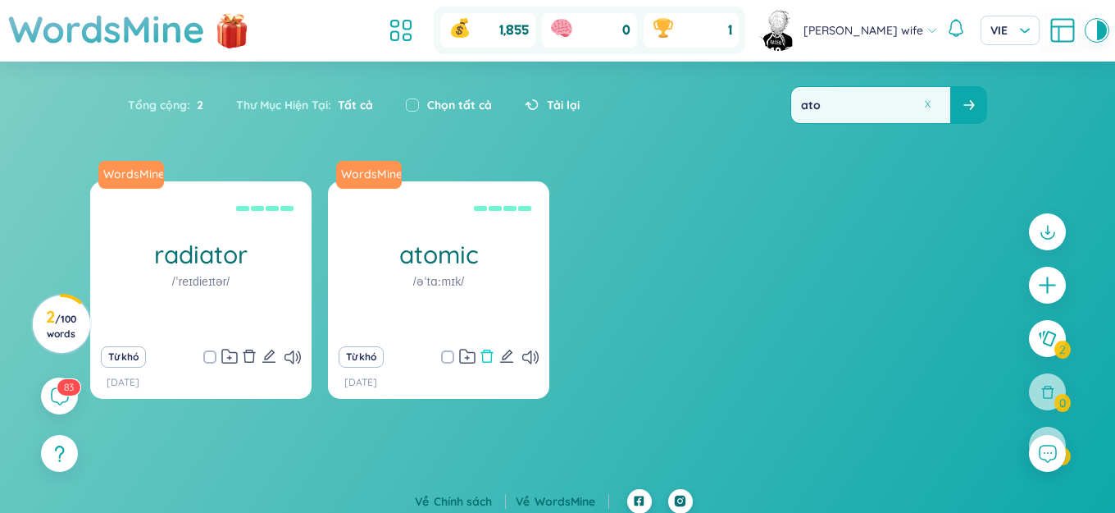
type input "ato"
click at [480, 353] on div "Từ khó" at bounding box center [438, 356] width 205 height 23
click at [483, 353] on icon "delete" at bounding box center [487, 355] width 12 height 13
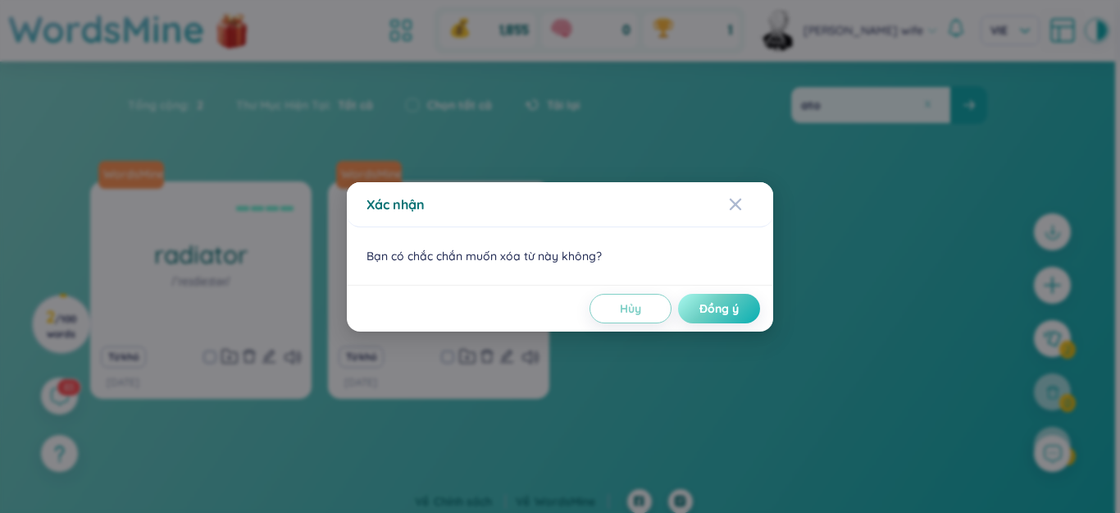
click at [727, 300] on span "Đồng ý" at bounding box center [719, 308] width 39 height 16
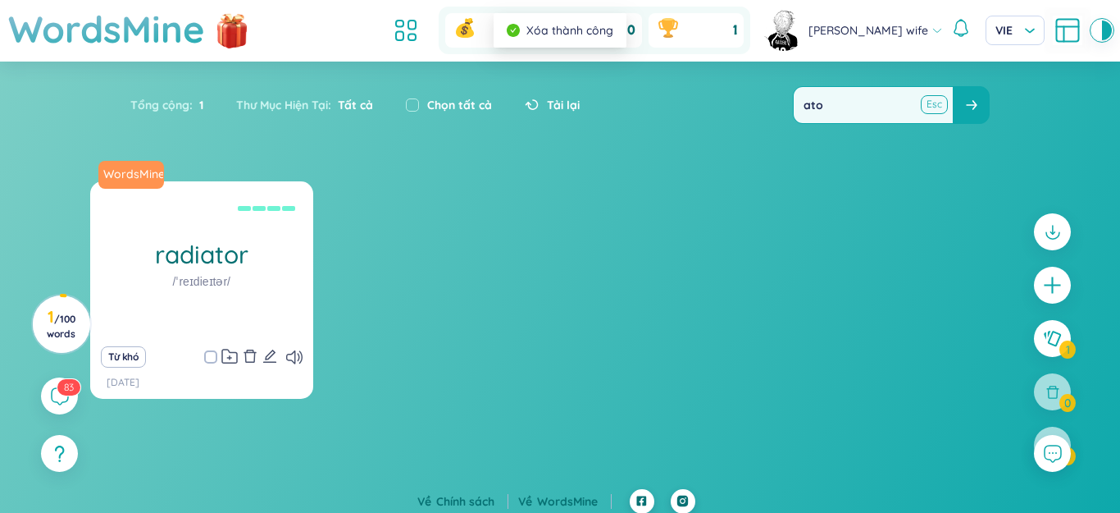
click at [930, 104] on button at bounding box center [934, 104] width 25 height 21
click at [898, 107] on input "text" at bounding box center [870, 105] width 159 height 36
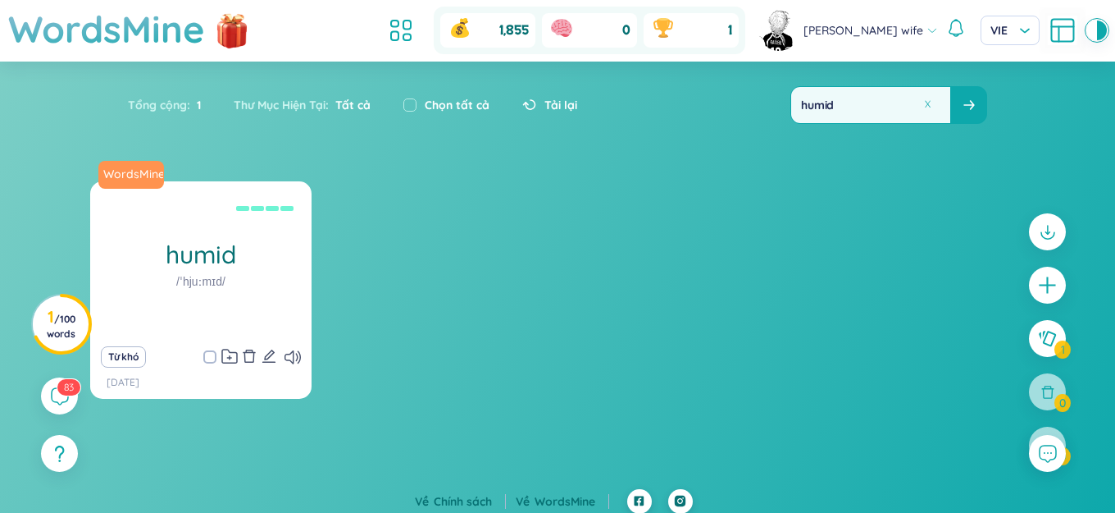
type input "humid"
click at [250, 356] on icon "delete" at bounding box center [249, 356] width 15 height 15
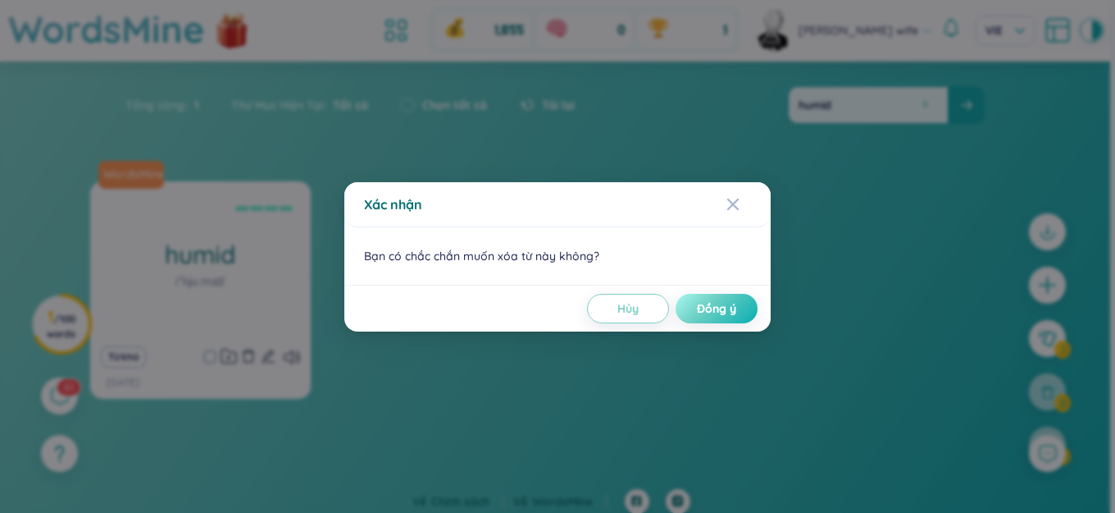
click at [703, 317] on button "Đồng ý" at bounding box center [717, 309] width 82 height 30
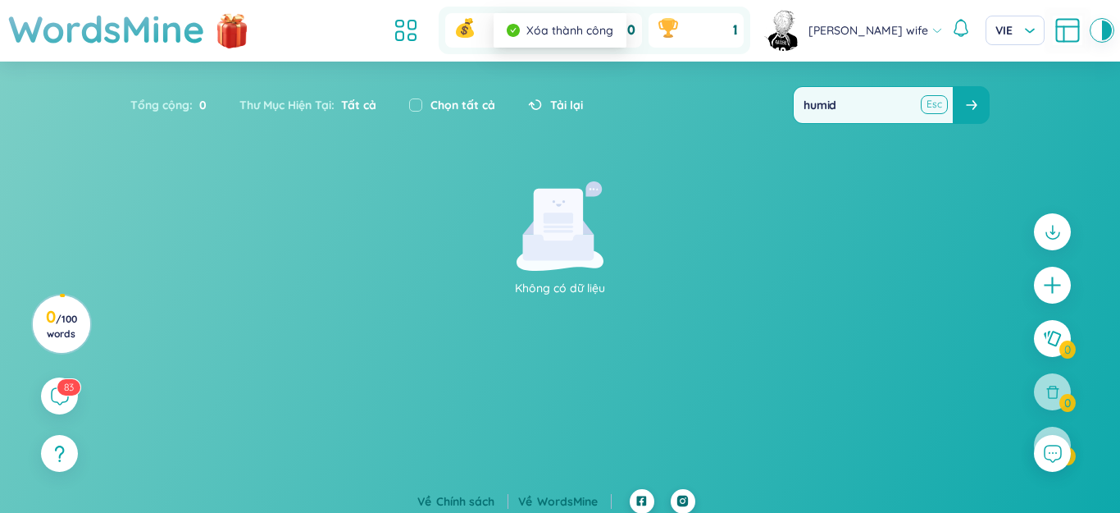
click at [931, 107] on button at bounding box center [934, 104] width 25 height 21
click at [914, 107] on input "text" at bounding box center [870, 105] width 159 height 36
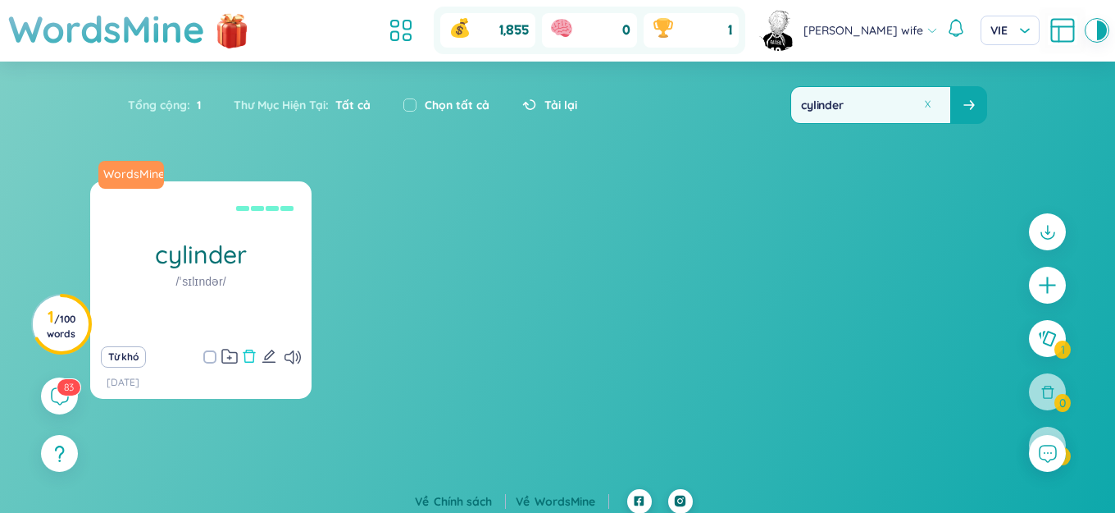
type input "cylinder"
click at [246, 349] on icon "delete" at bounding box center [249, 356] width 15 height 15
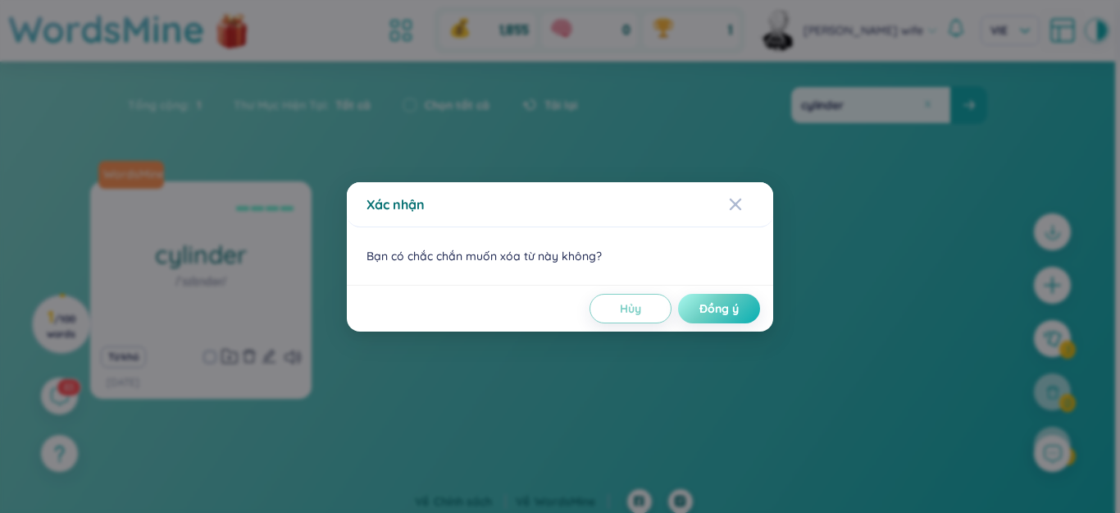
click at [720, 295] on button "Đồng ý" at bounding box center [719, 309] width 82 height 30
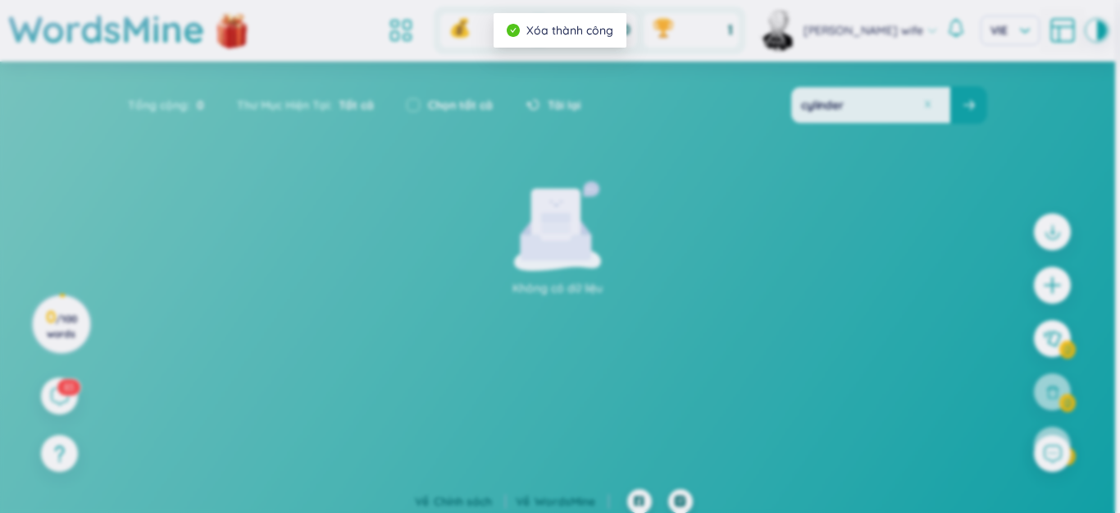
click at [928, 104] on button at bounding box center [928, 104] width 12 height 12
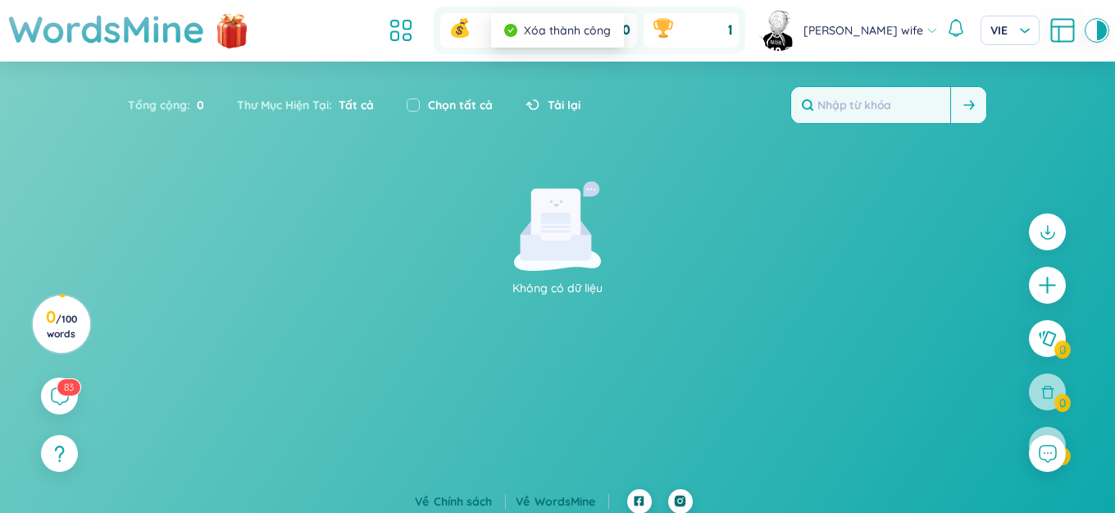
click at [901, 104] on input "text" at bounding box center [870, 105] width 159 height 36
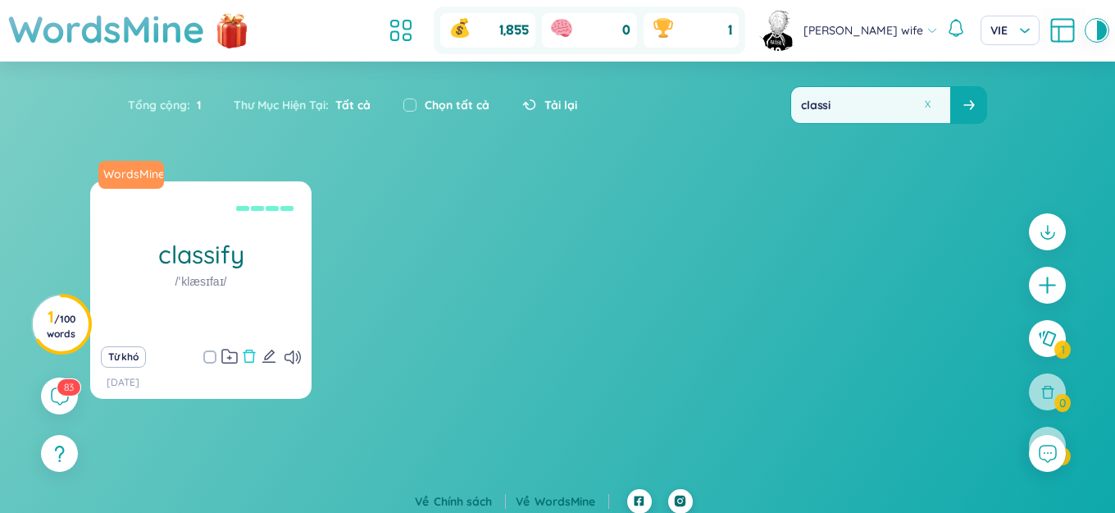
type input "classi"
click at [251, 354] on icon "delete" at bounding box center [249, 356] width 15 height 15
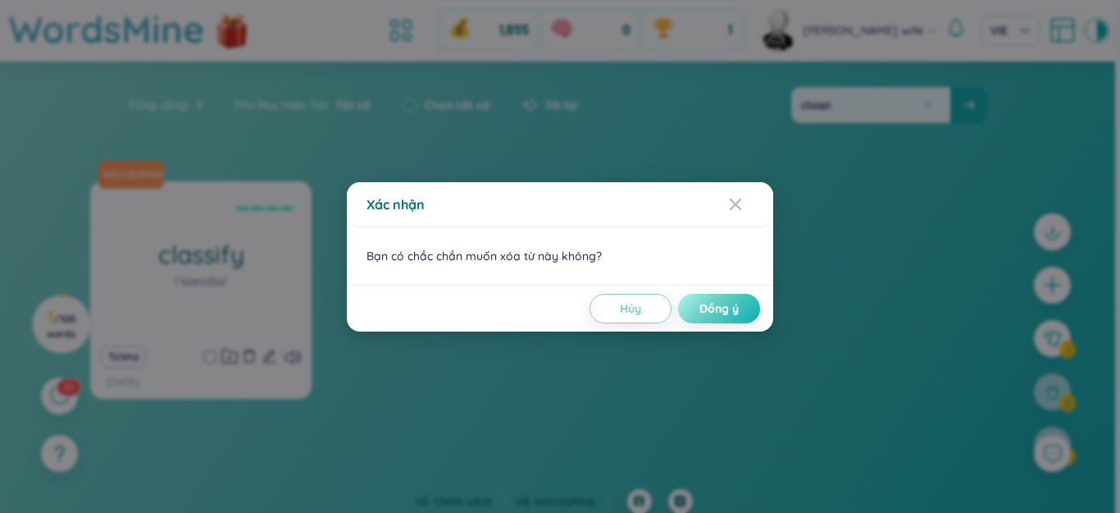
click at [721, 308] on span "Đồng ý" at bounding box center [719, 308] width 39 height 16
